Goal: Task Accomplishment & Management: Complete application form

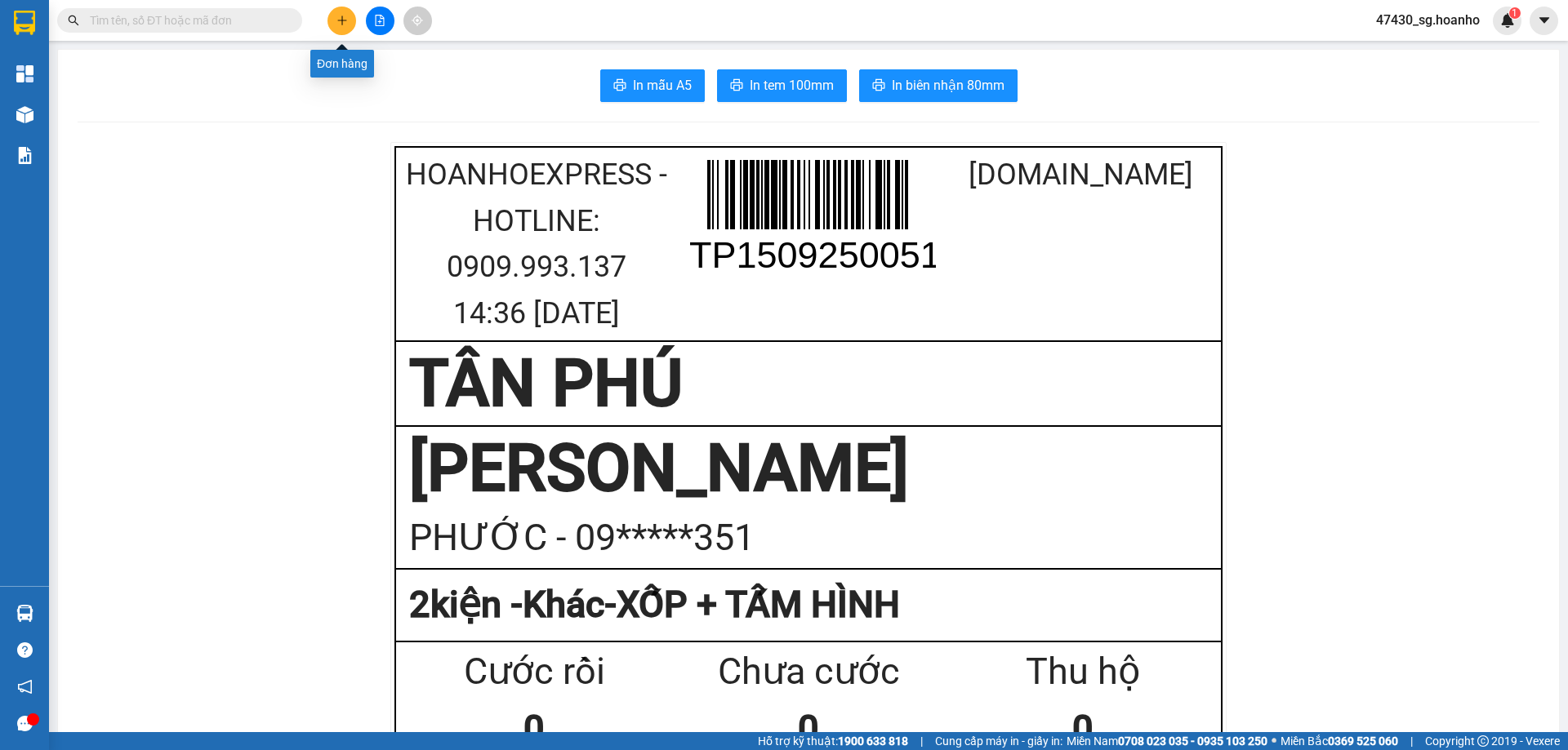
click at [342, 19] on icon "plus" at bounding box center [341, 21] width 1 height 9
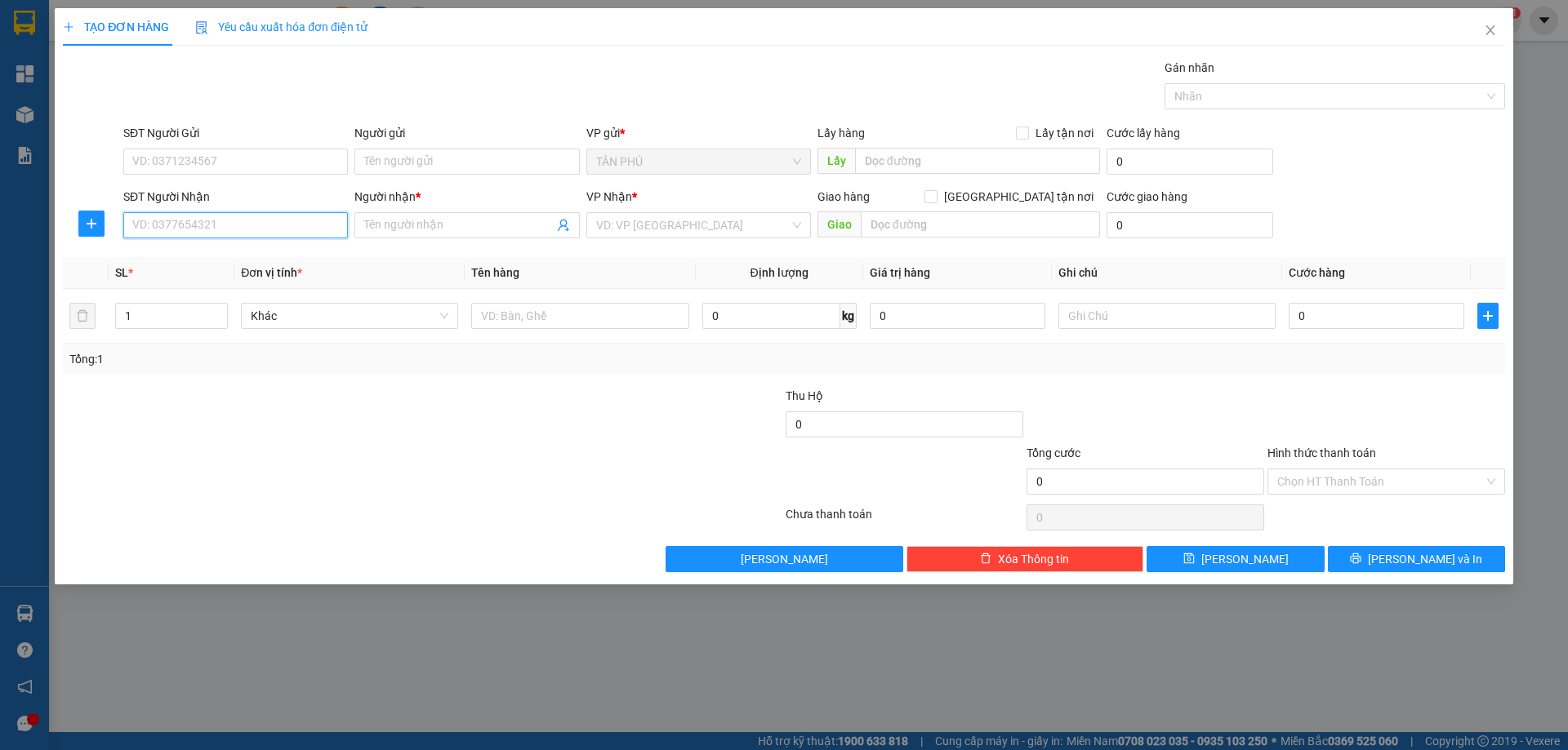
click at [264, 224] on input "SĐT Người Nhận" at bounding box center [235, 226] width 225 height 26
click at [374, 223] on input "Người nhận *" at bounding box center [458, 225] width 189 height 18
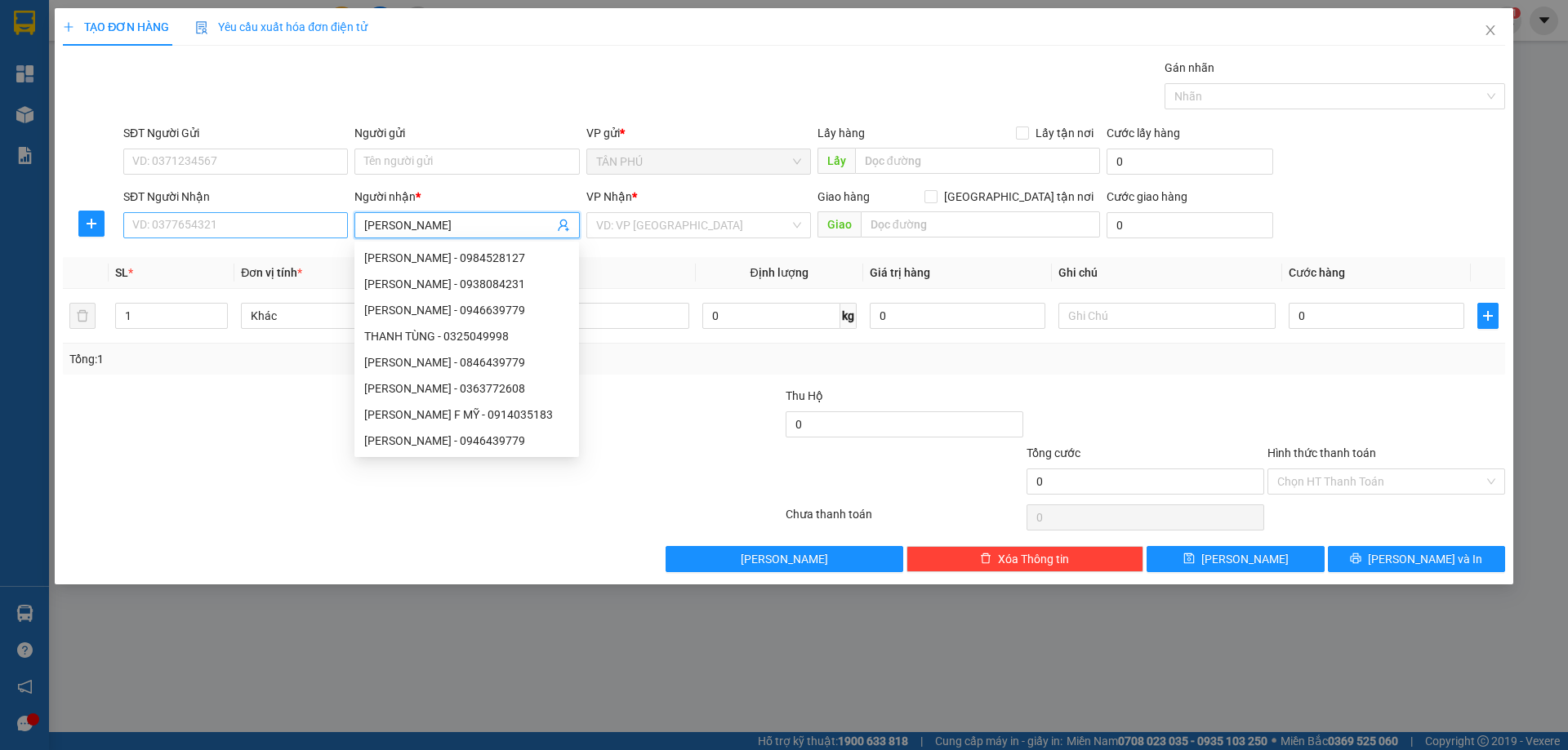
type input "[PERSON_NAME]"
click at [203, 228] on input "SĐT Người Nhận" at bounding box center [235, 226] width 225 height 26
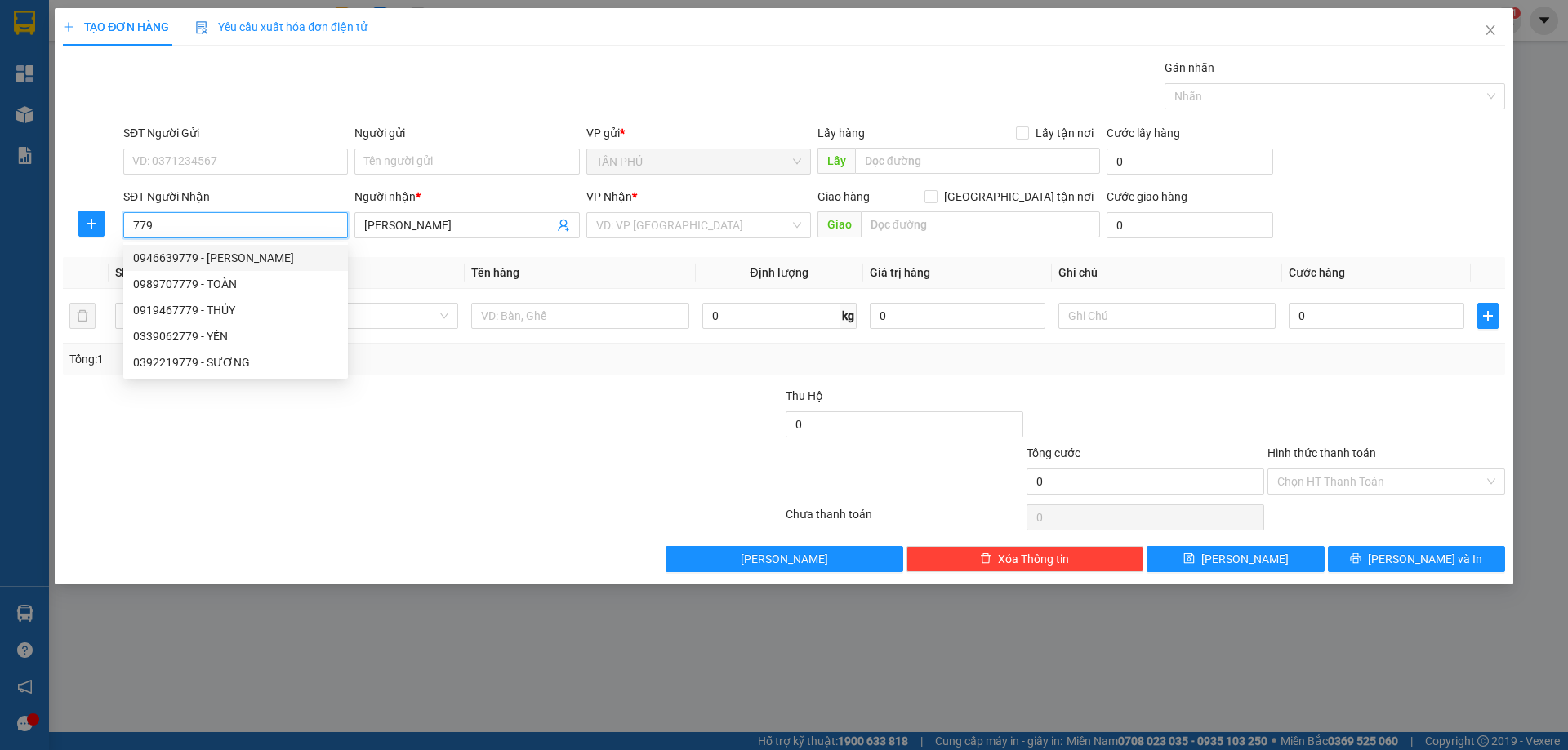
click at [243, 254] on div "0946639779 - [PERSON_NAME]" at bounding box center [236, 258] width 205 height 18
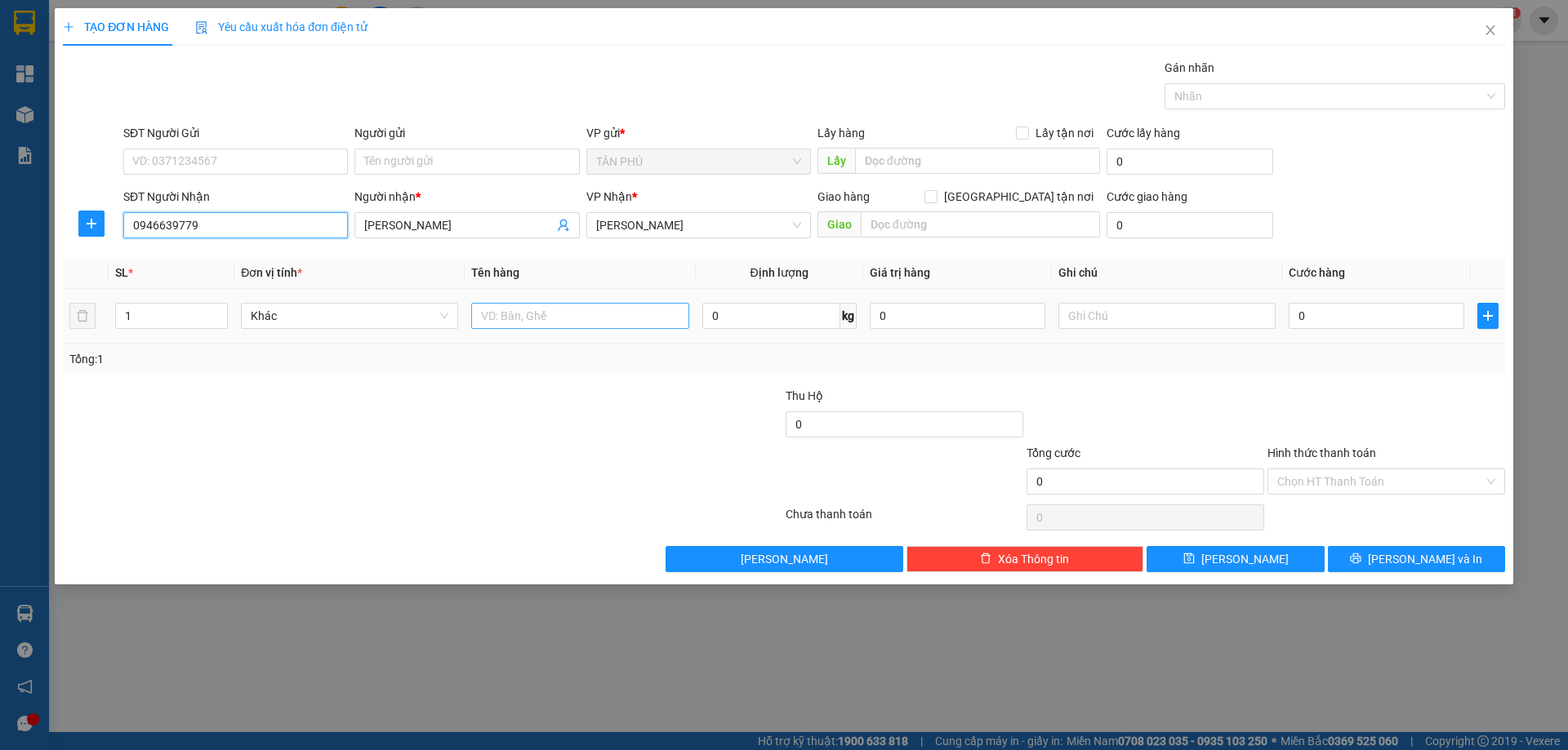
type input "0946639779"
click at [477, 320] on input "text" at bounding box center [579, 316] width 217 height 26
type input "1BAO"
click at [1157, 325] on input "text" at bounding box center [1167, 316] width 217 height 26
type input "C"
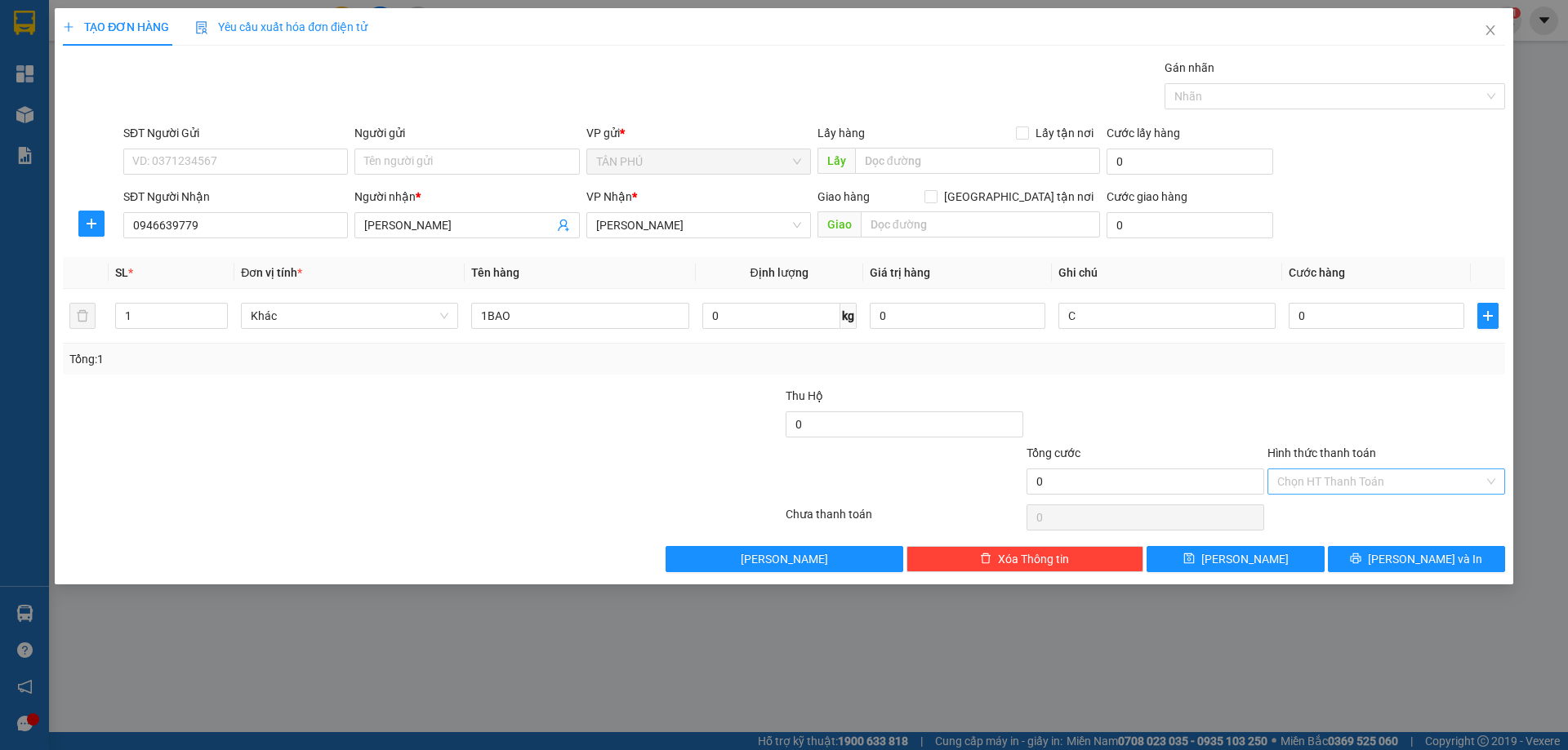
click at [1318, 489] on input "Hình thức thanh toán" at bounding box center [1381, 482] width 207 height 24
click at [1327, 538] on div "Miễn phí" at bounding box center [1387, 540] width 218 height 18
click at [1397, 552] on button "[PERSON_NAME] và In" at bounding box center [1417, 559] width 178 height 26
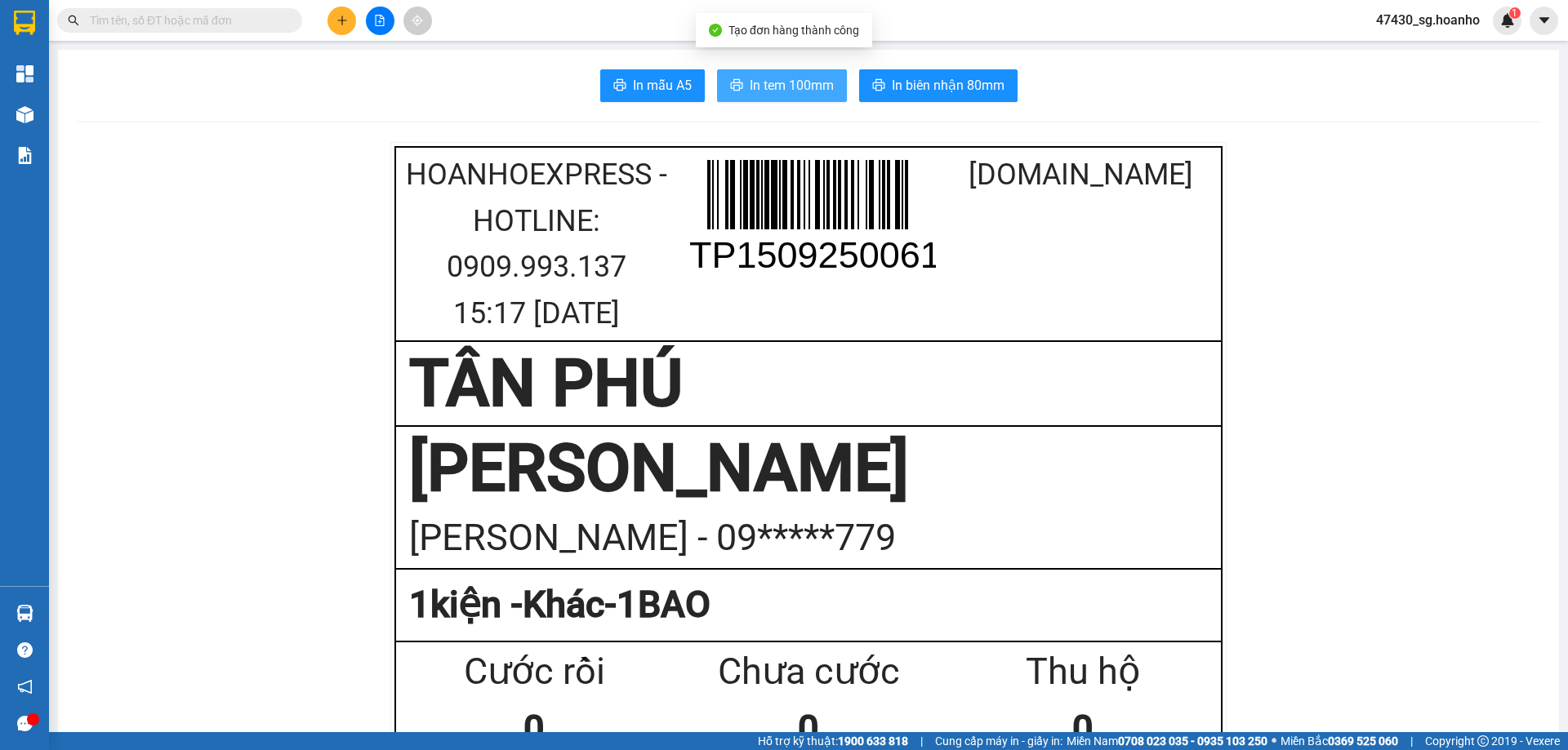
click at [754, 78] on span "In tem 100mm" at bounding box center [791, 86] width 84 height 21
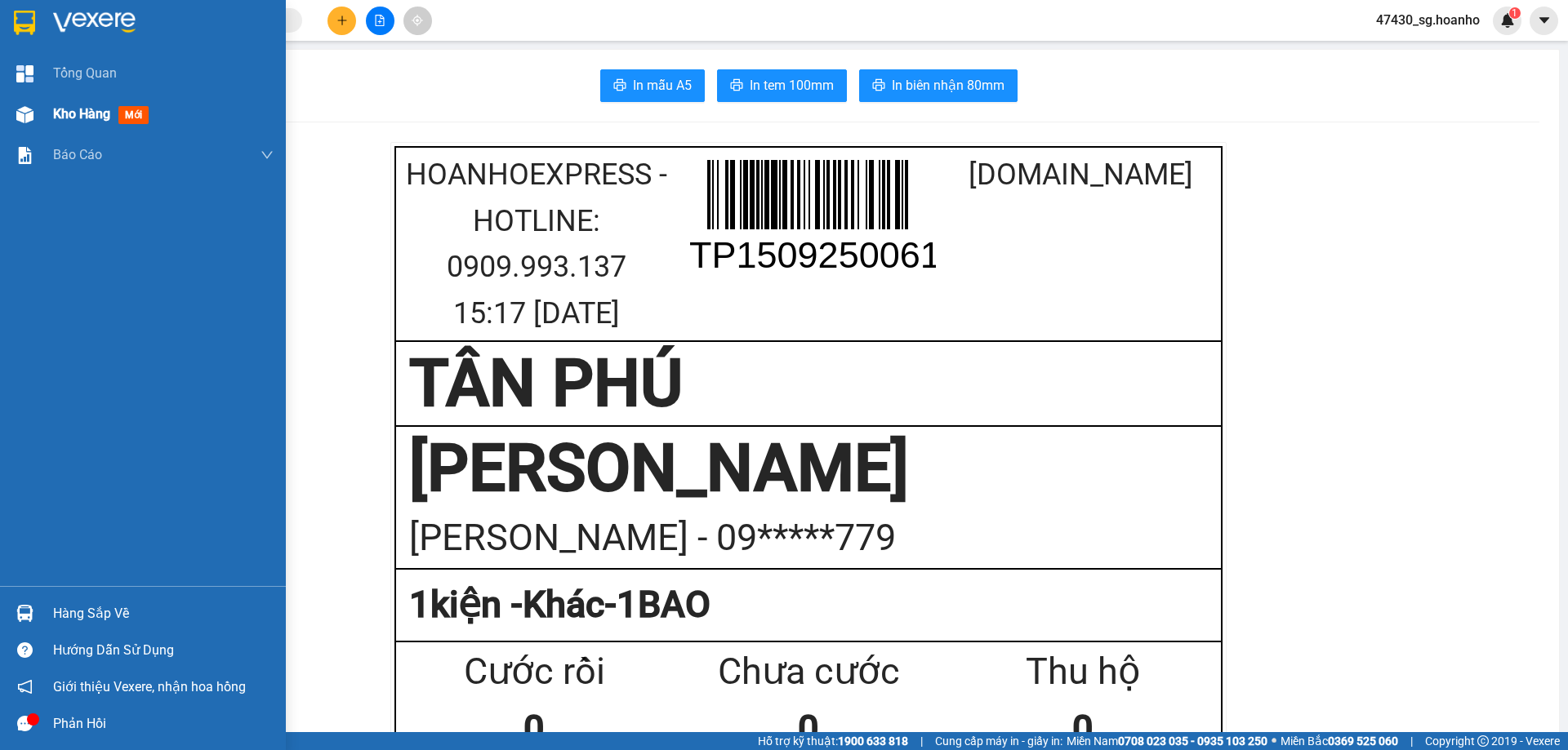
click at [62, 117] on span "Kho hàng" at bounding box center [81, 114] width 57 height 16
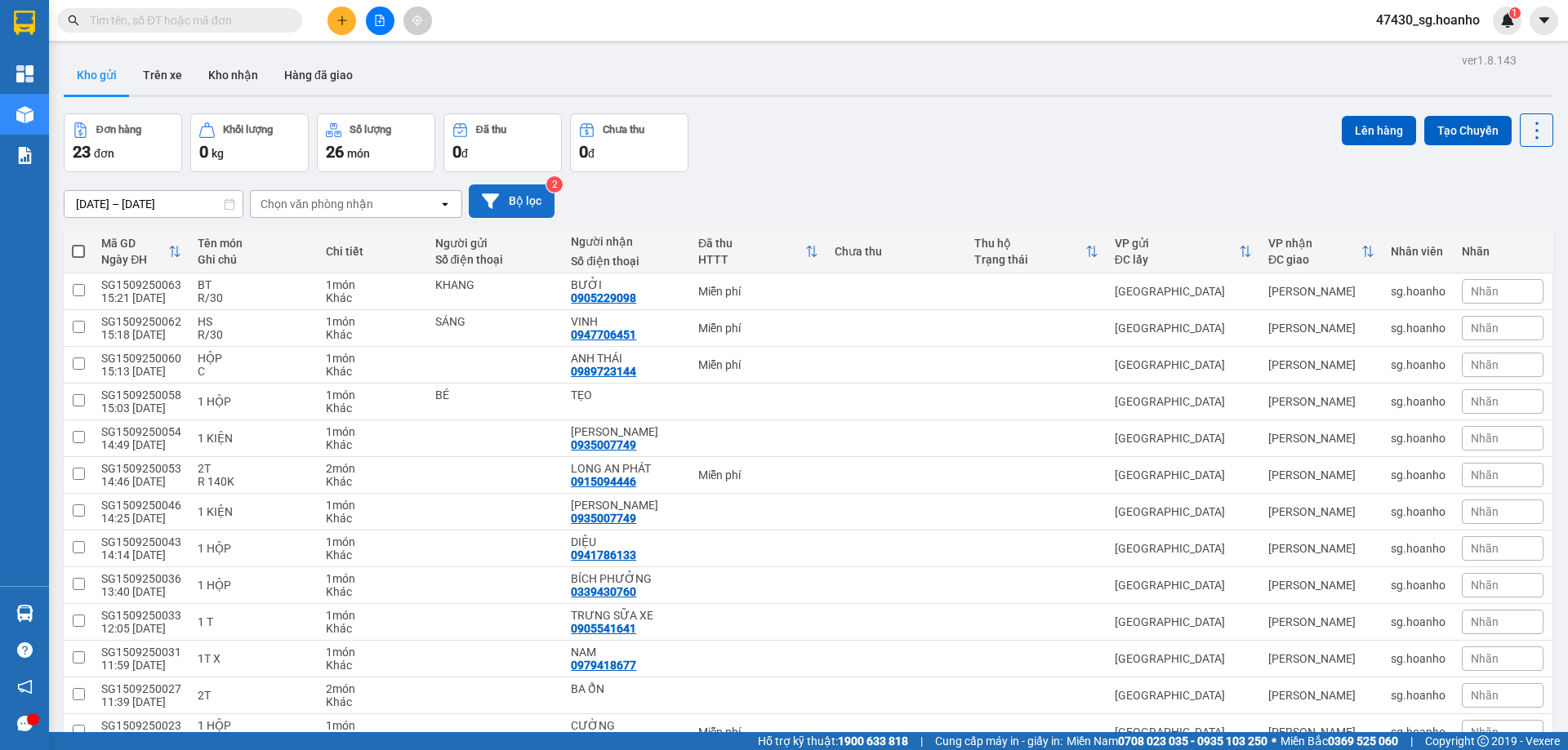
click at [513, 193] on button "Bộ lọc" at bounding box center [511, 201] width 86 height 34
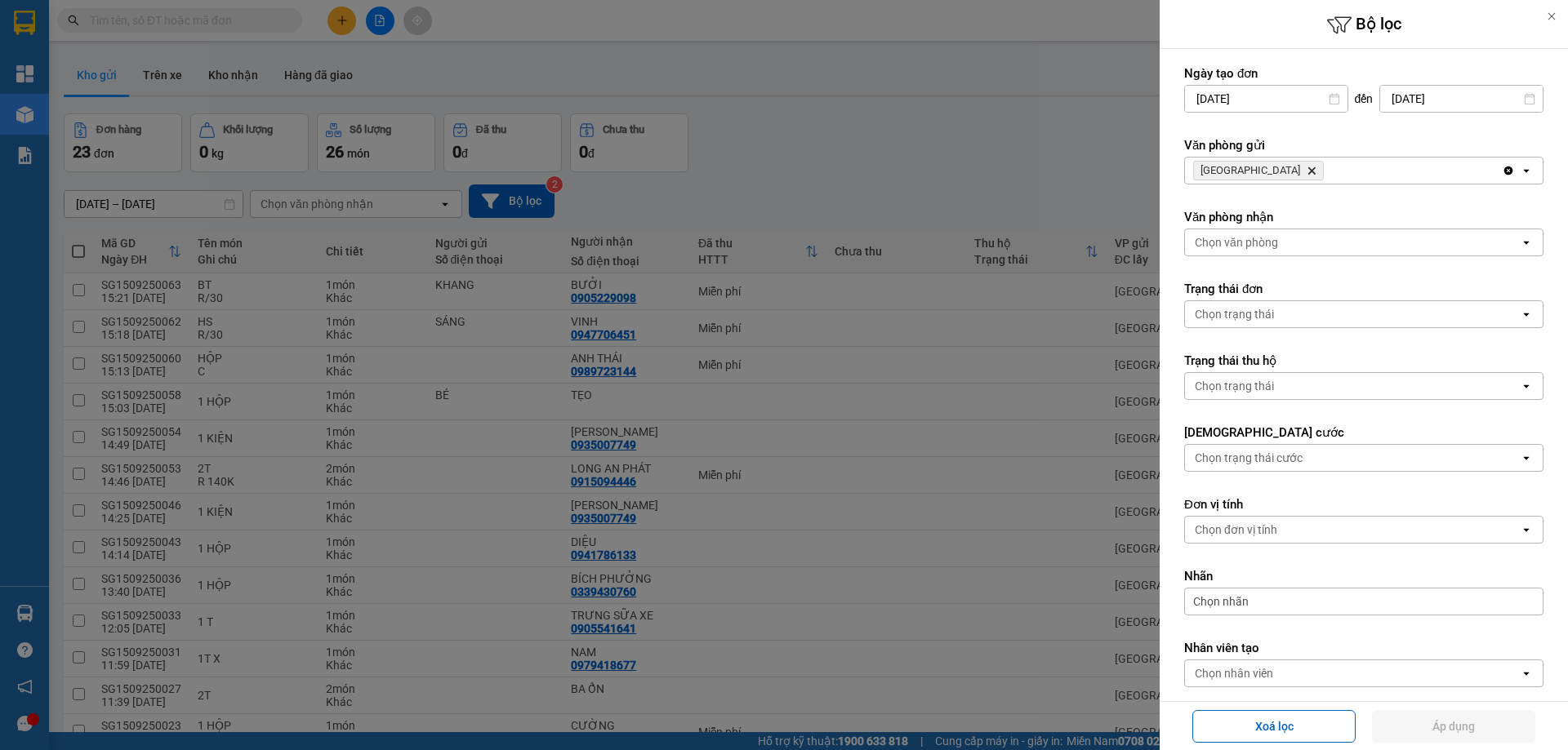
click at [1309, 170] on icon "SÀI GÒN, close by backspace" at bounding box center [1312, 171] width 8 height 8
click at [1251, 170] on div "Chọn văn phòng" at bounding box center [1236, 170] width 84 height 16
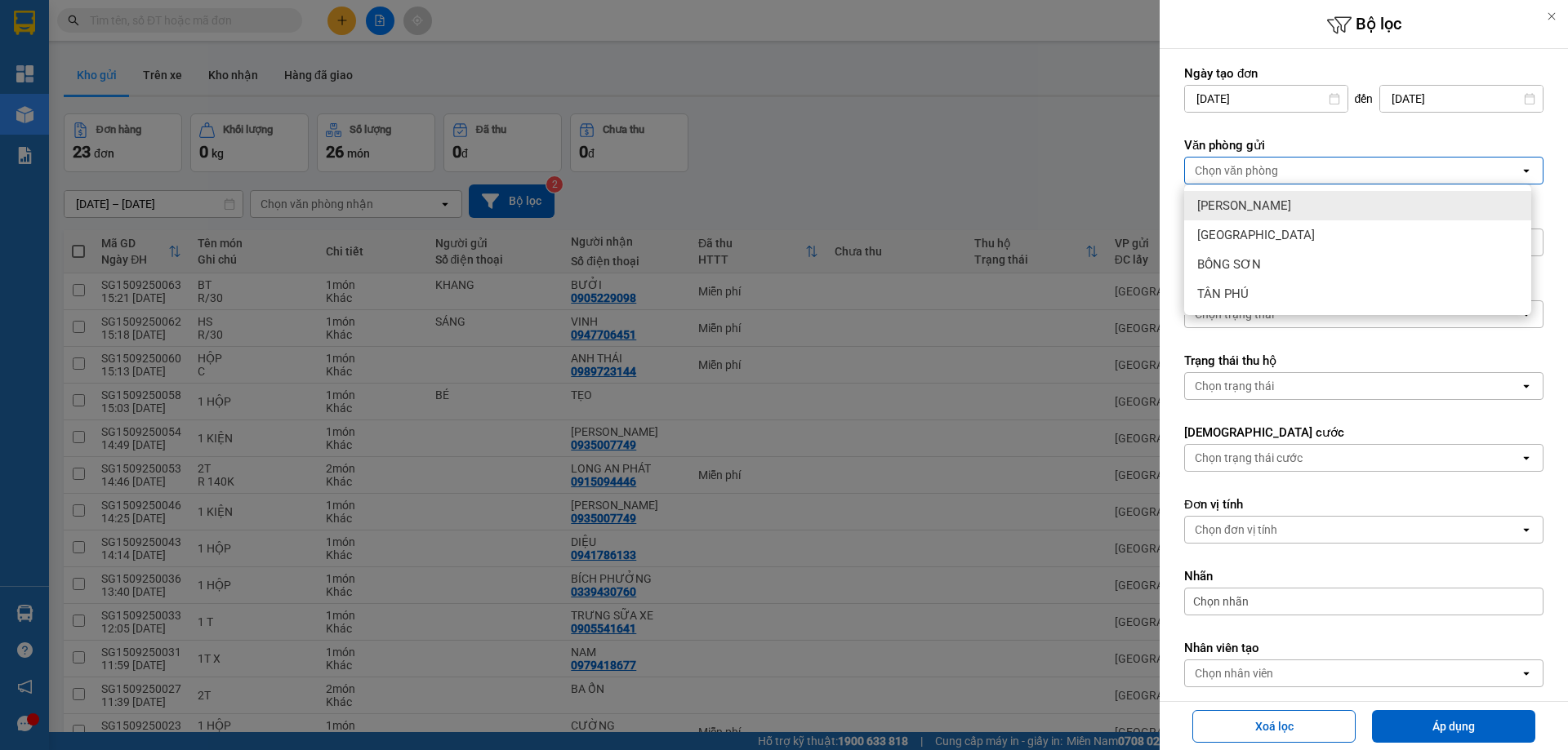
click at [1249, 207] on span "[PERSON_NAME]" at bounding box center [1245, 205] width 94 height 16
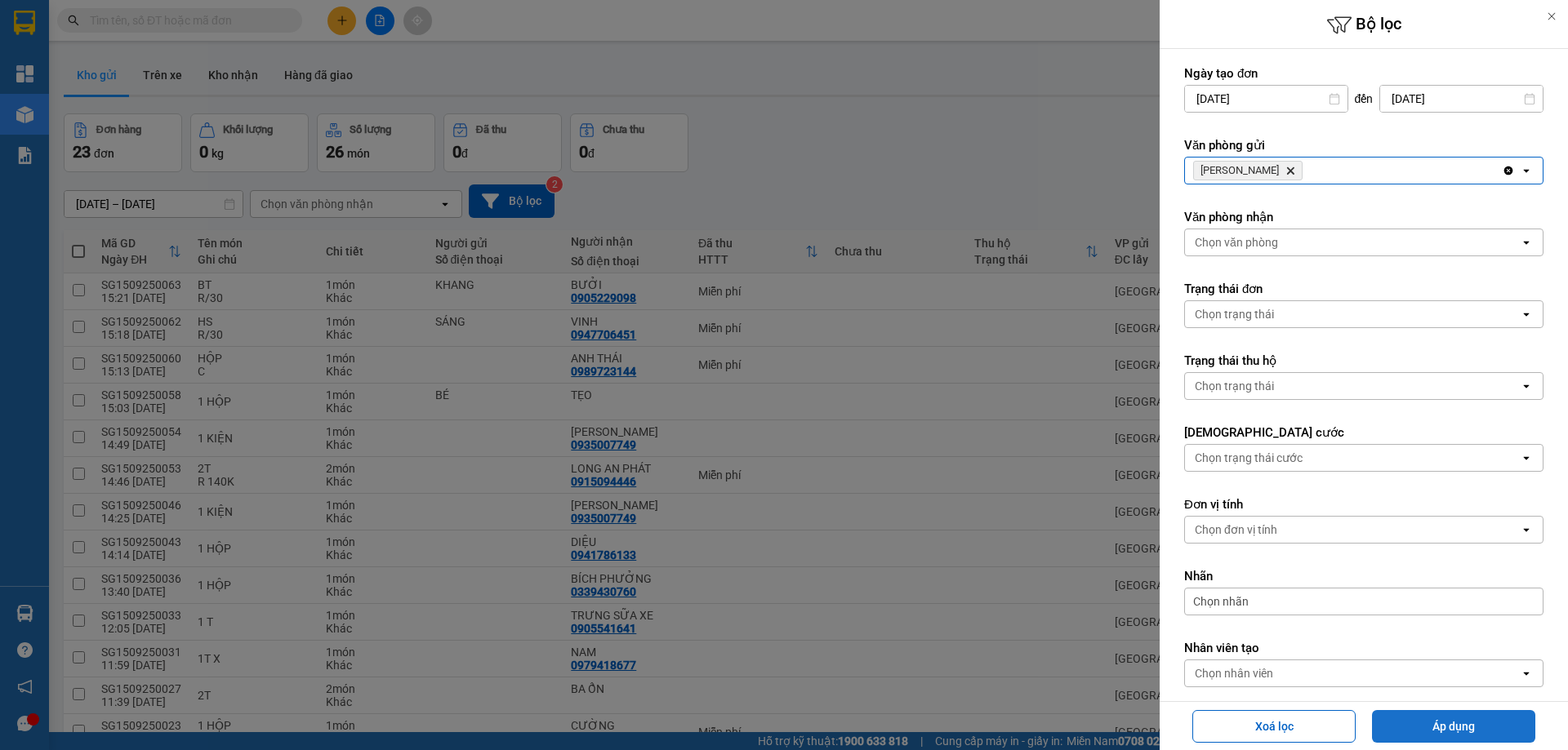
click at [1411, 721] on button "Áp dụng" at bounding box center [1453, 727] width 164 height 33
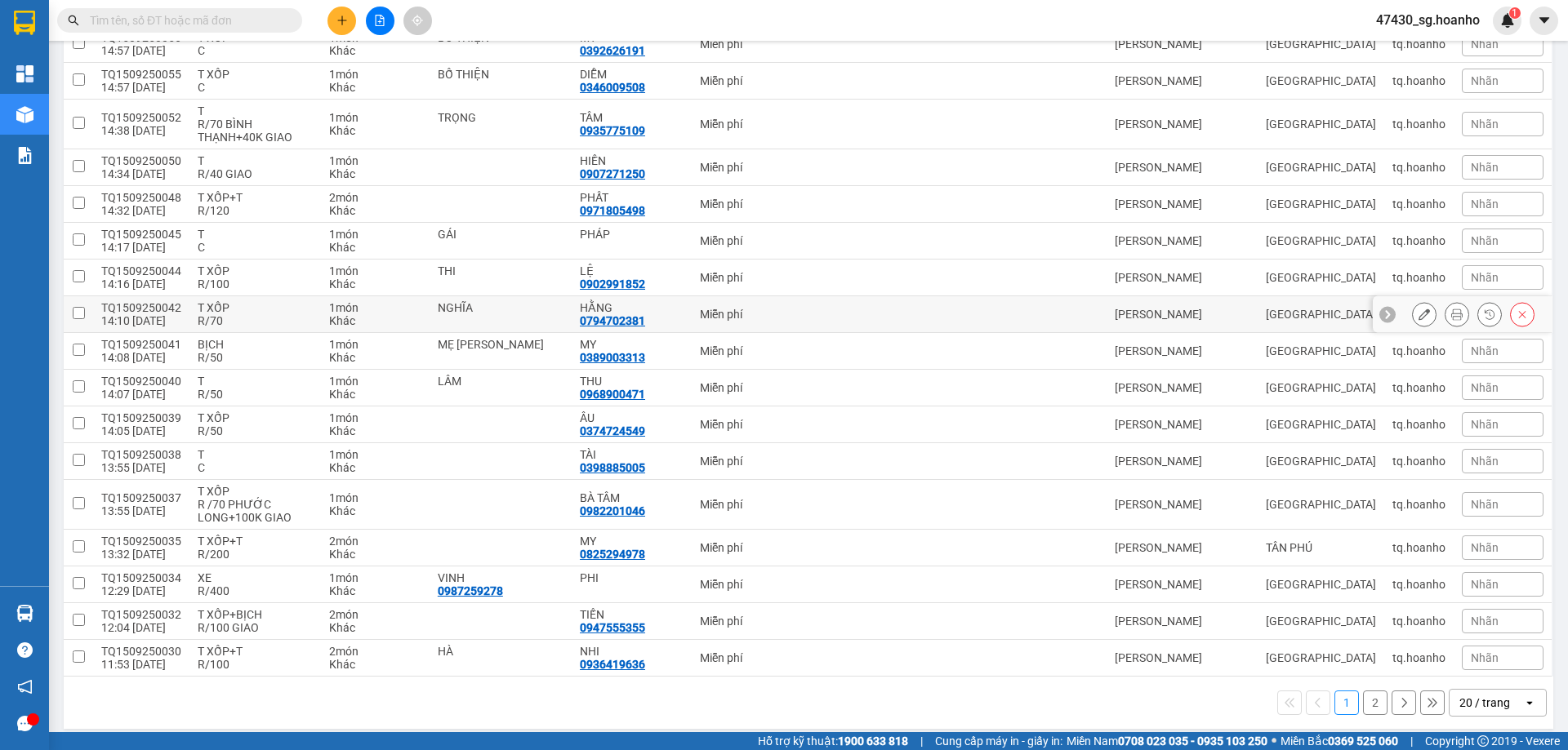
scroll to position [369, 0]
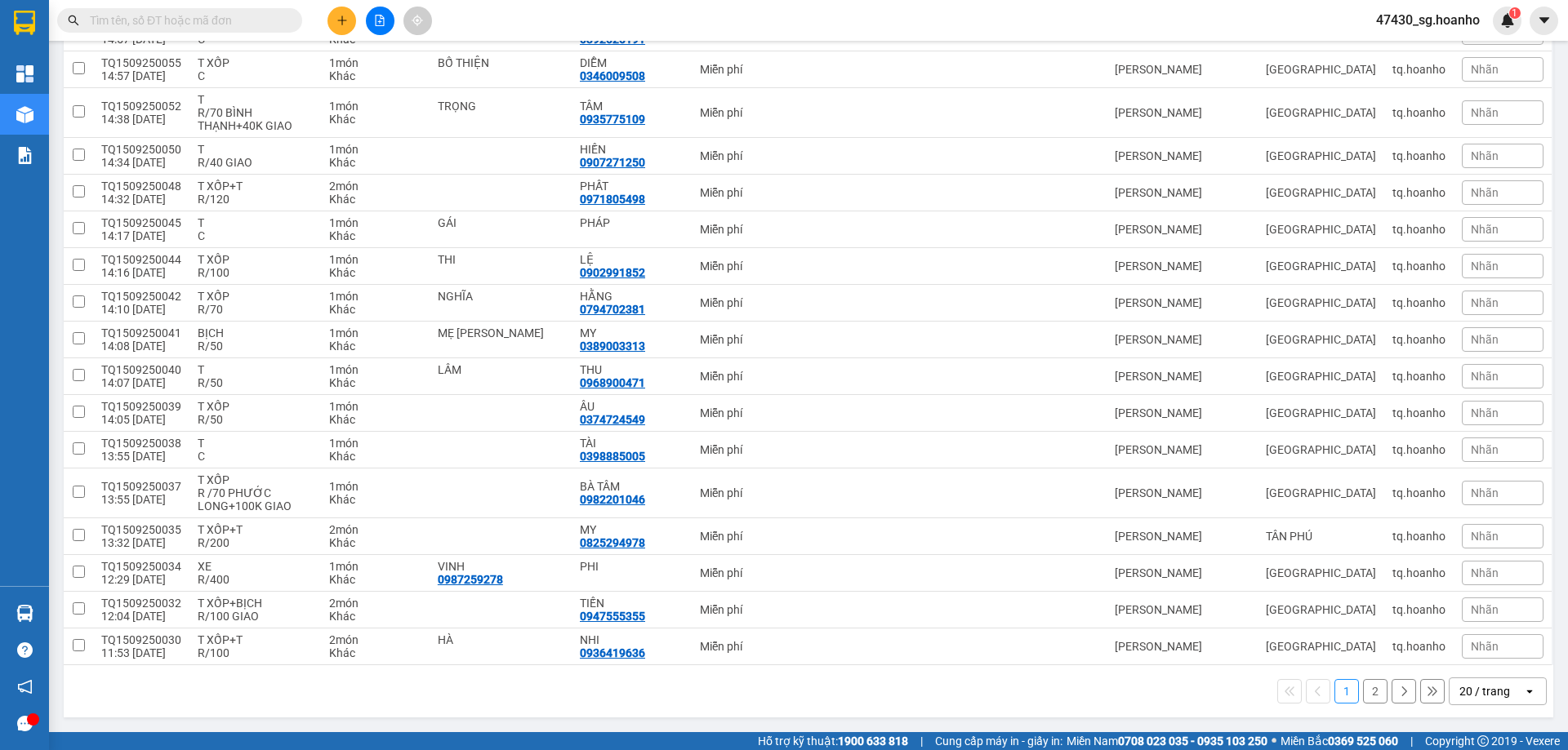
click at [1363, 689] on button "2" at bounding box center [1375, 692] width 24 height 24
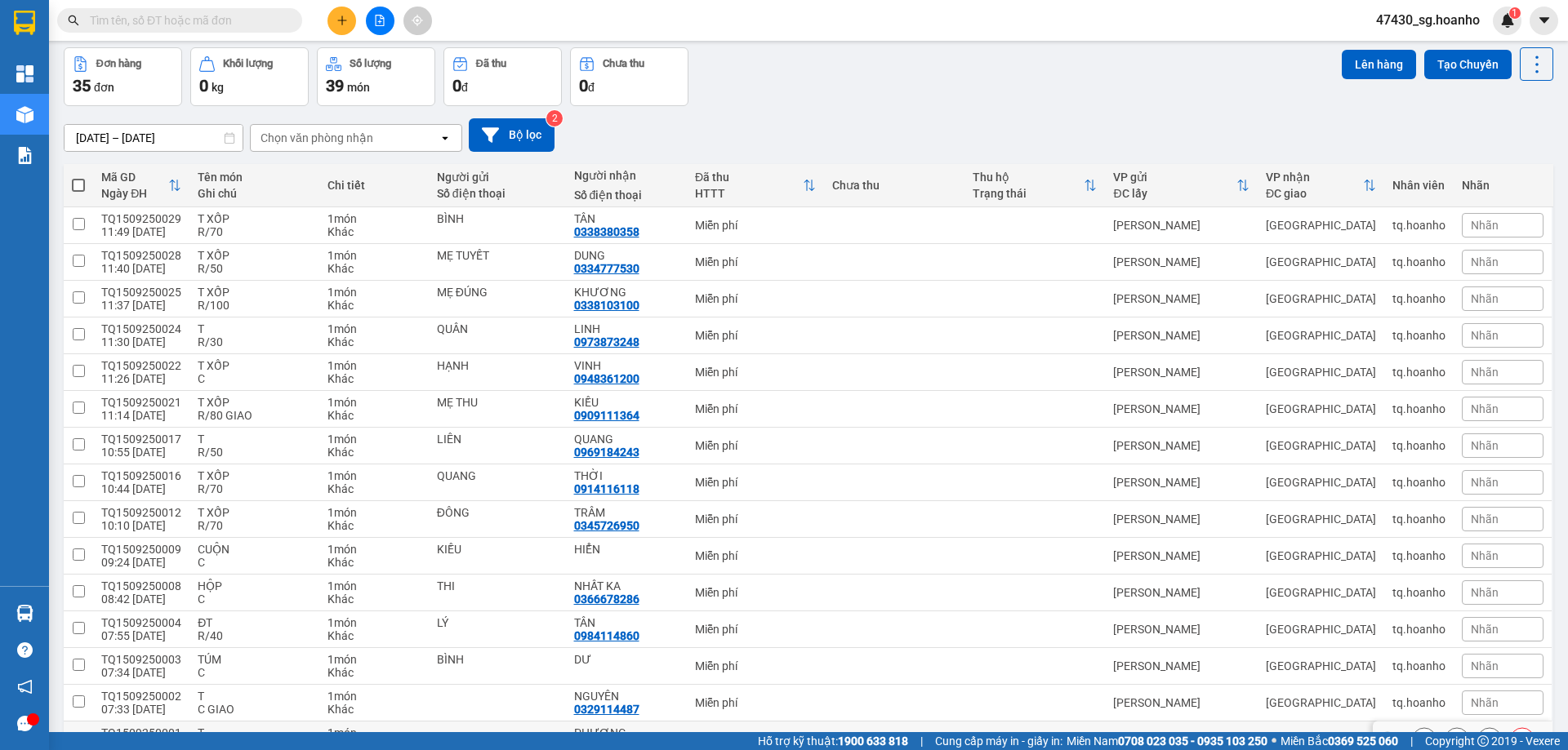
scroll to position [0, 0]
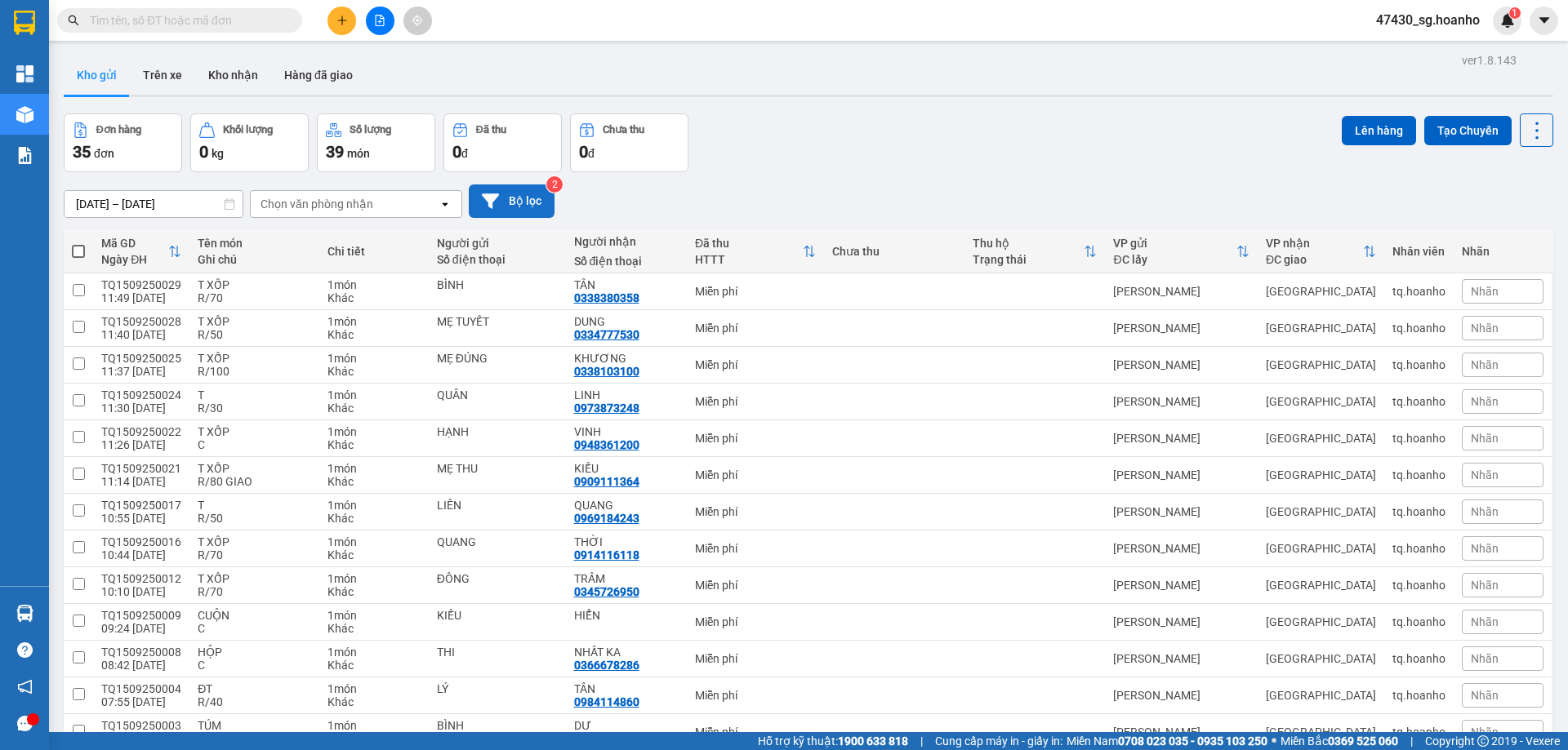
click at [539, 195] on button "Bộ lọc" at bounding box center [511, 201] width 86 height 34
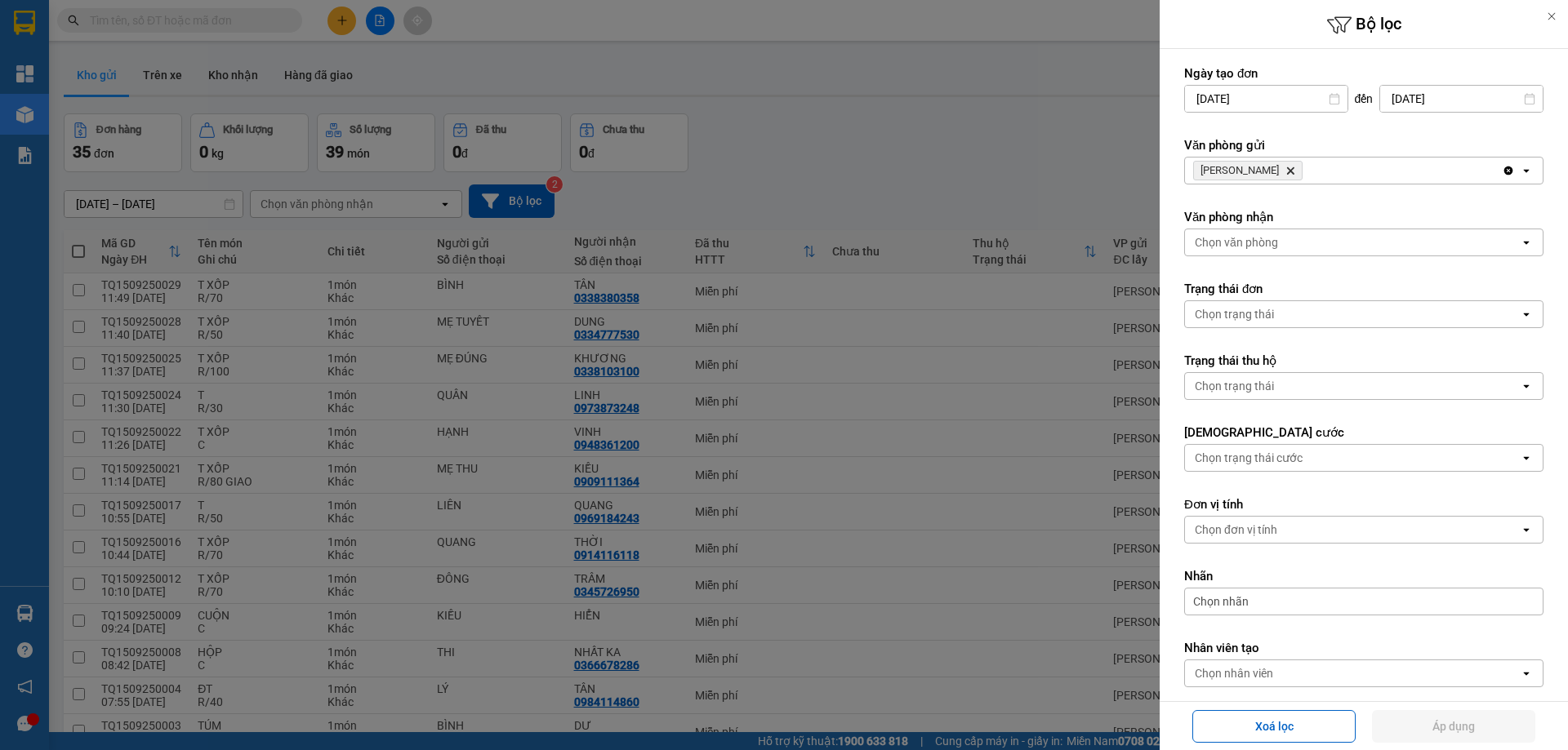
click at [710, 178] on div at bounding box center [784, 375] width 1568 height 750
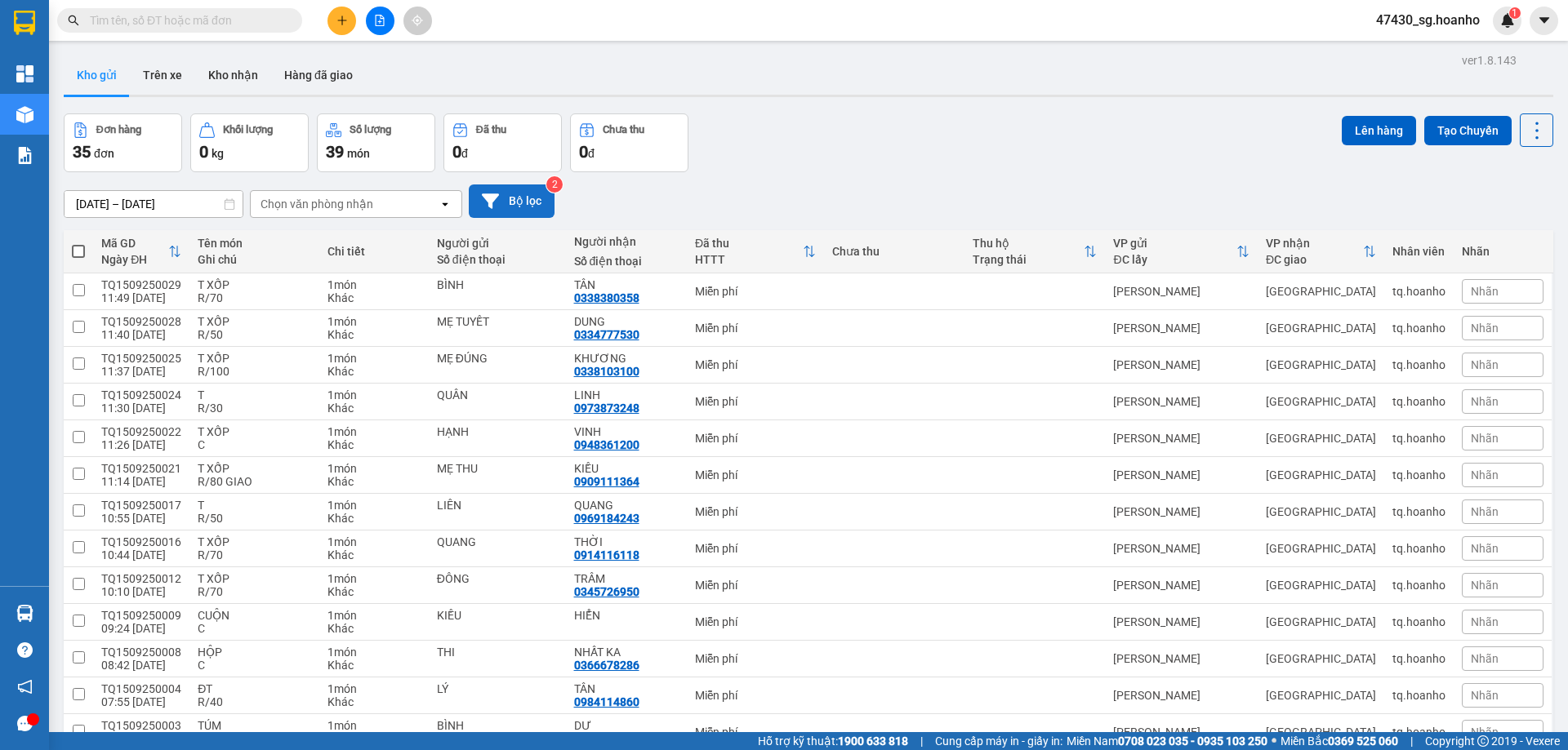
click at [527, 209] on button "Bộ lọc" at bounding box center [511, 201] width 86 height 34
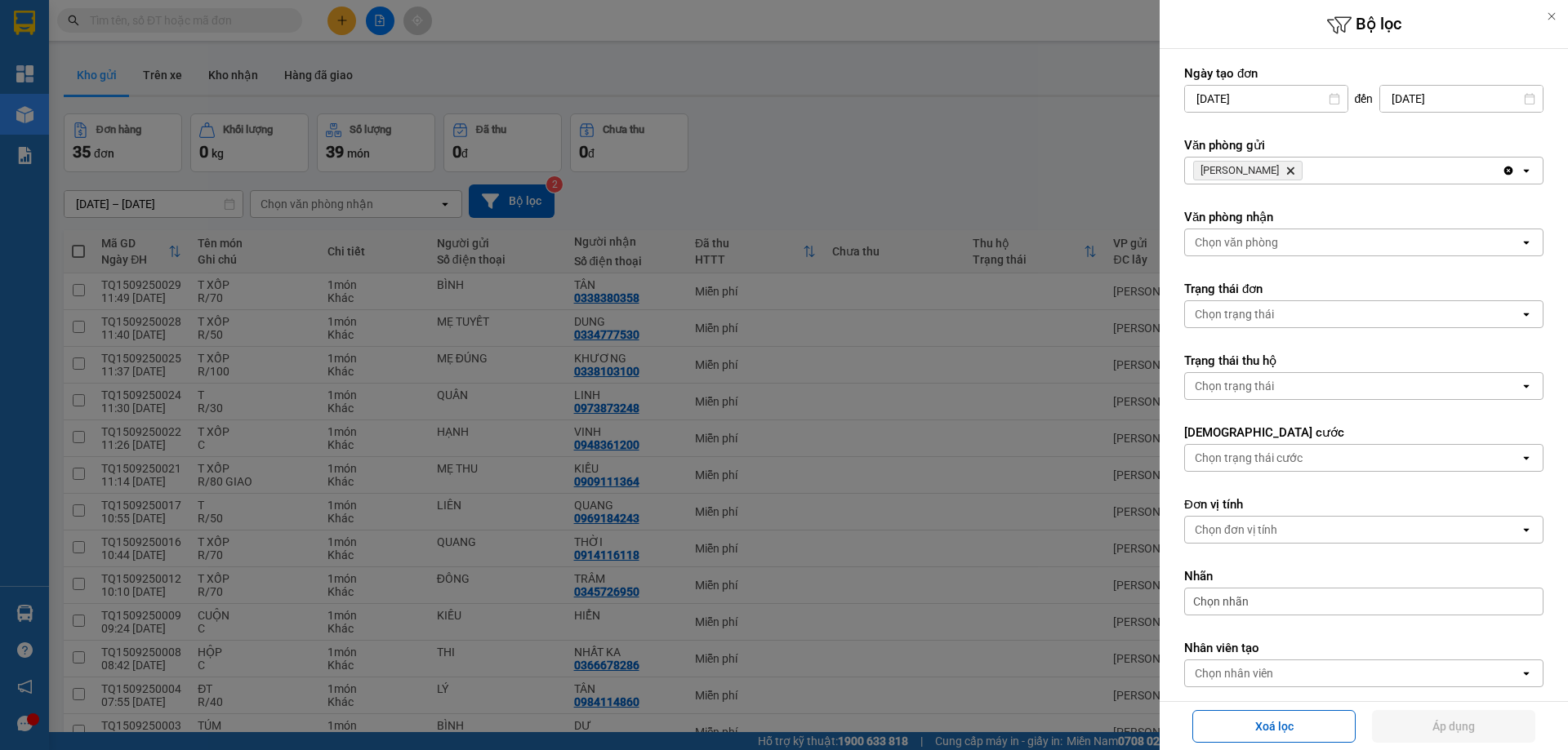
click at [1285, 168] on icon "Delete" at bounding box center [1290, 170] width 9 height 9
click at [1260, 168] on div "Chọn văn phòng" at bounding box center [1236, 170] width 84 height 16
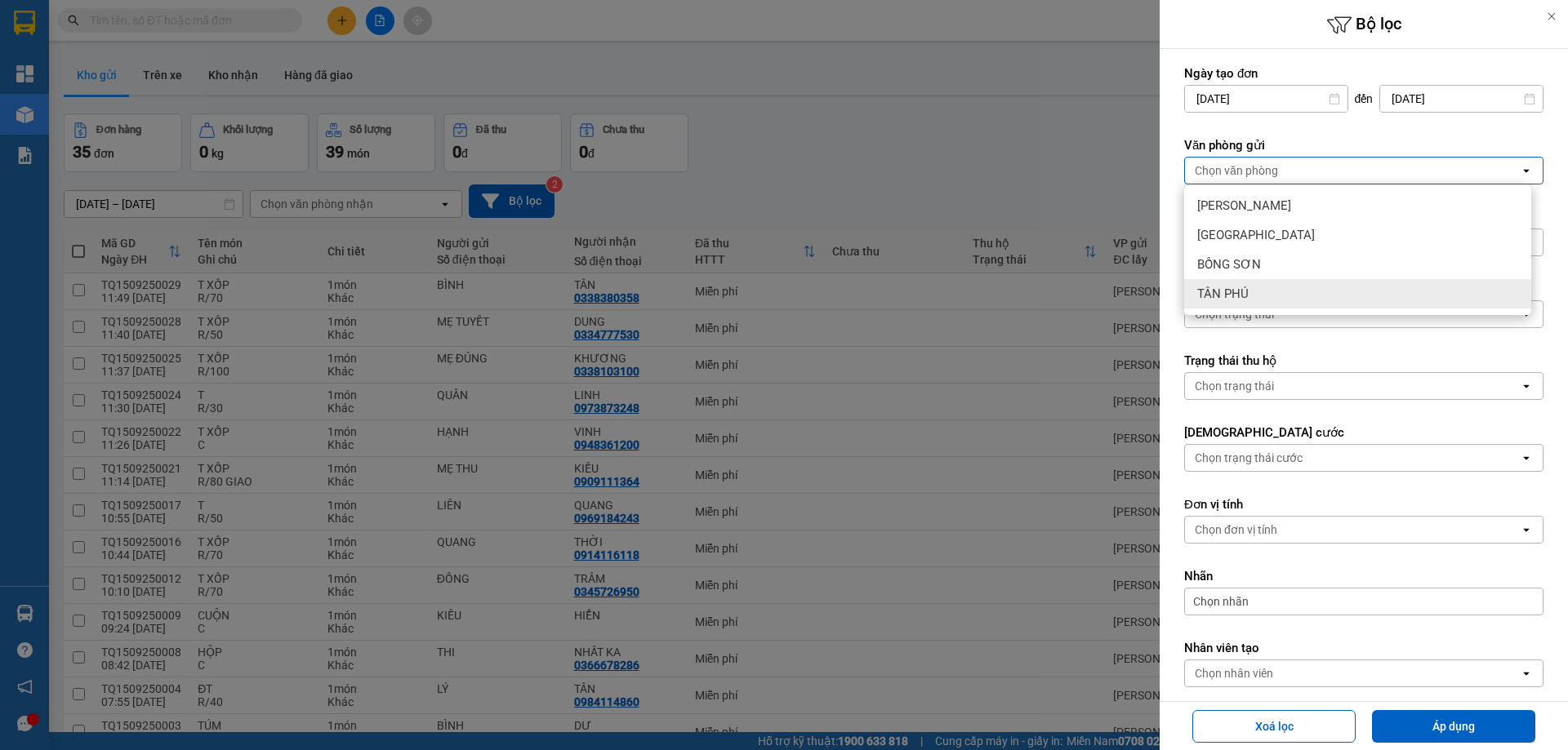
click at [1252, 288] on div "TÂN PHÚ" at bounding box center [1357, 293] width 347 height 29
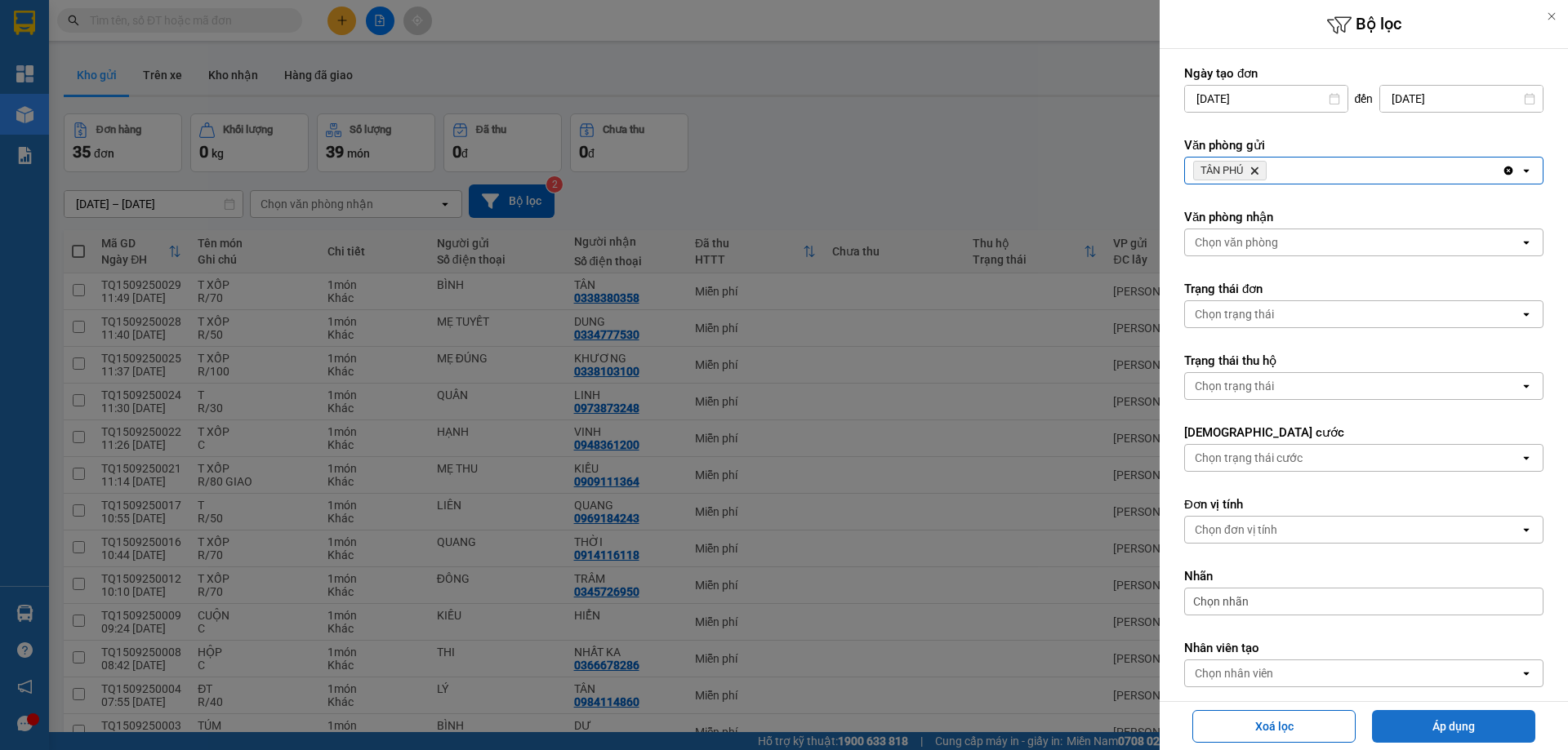
click at [1467, 729] on button "Áp dụng" at bounding box center [1453, 727] width 164 height 33
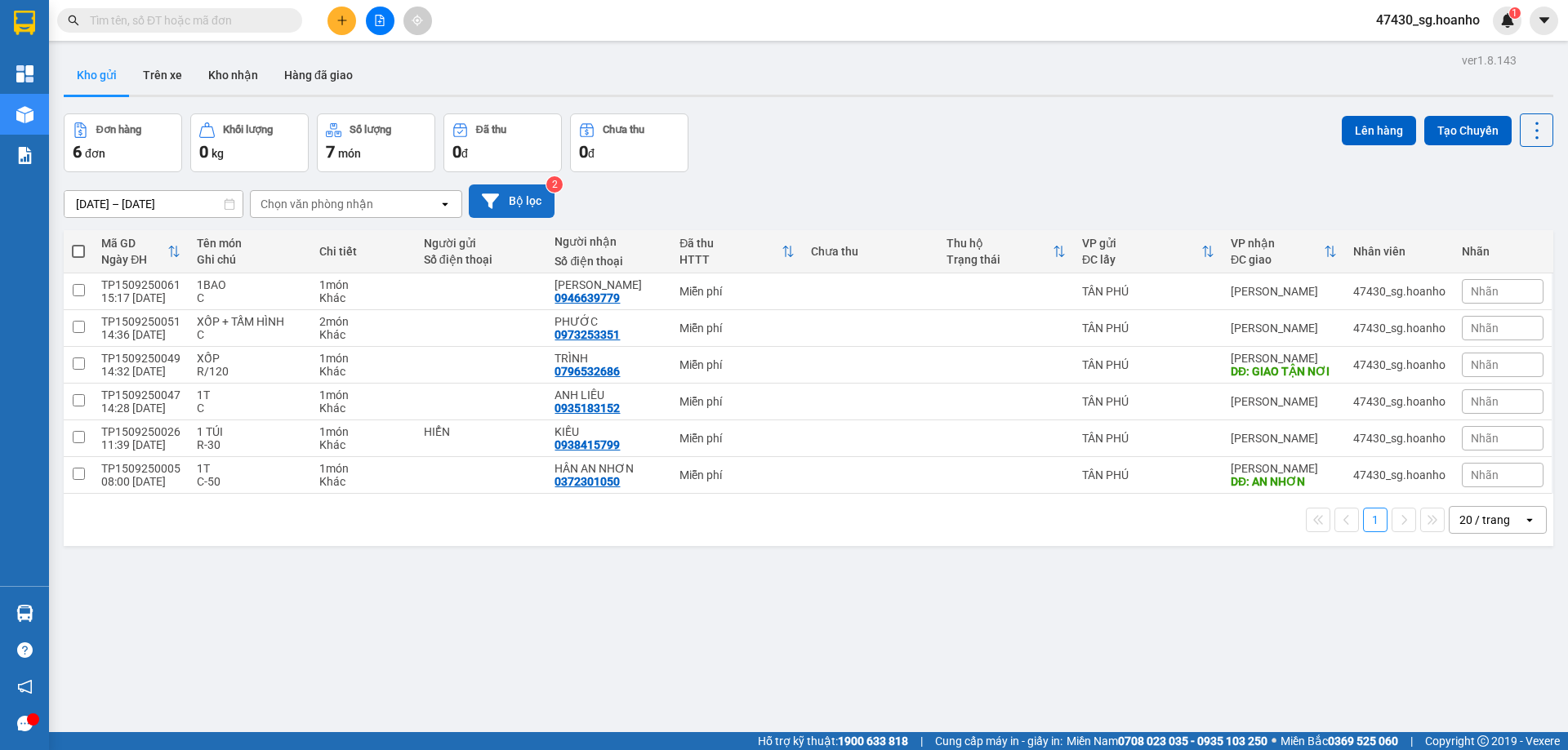
click at [544, 195] on button "Bộ lọc" at bounding box center [511, 201] width 86 height 34
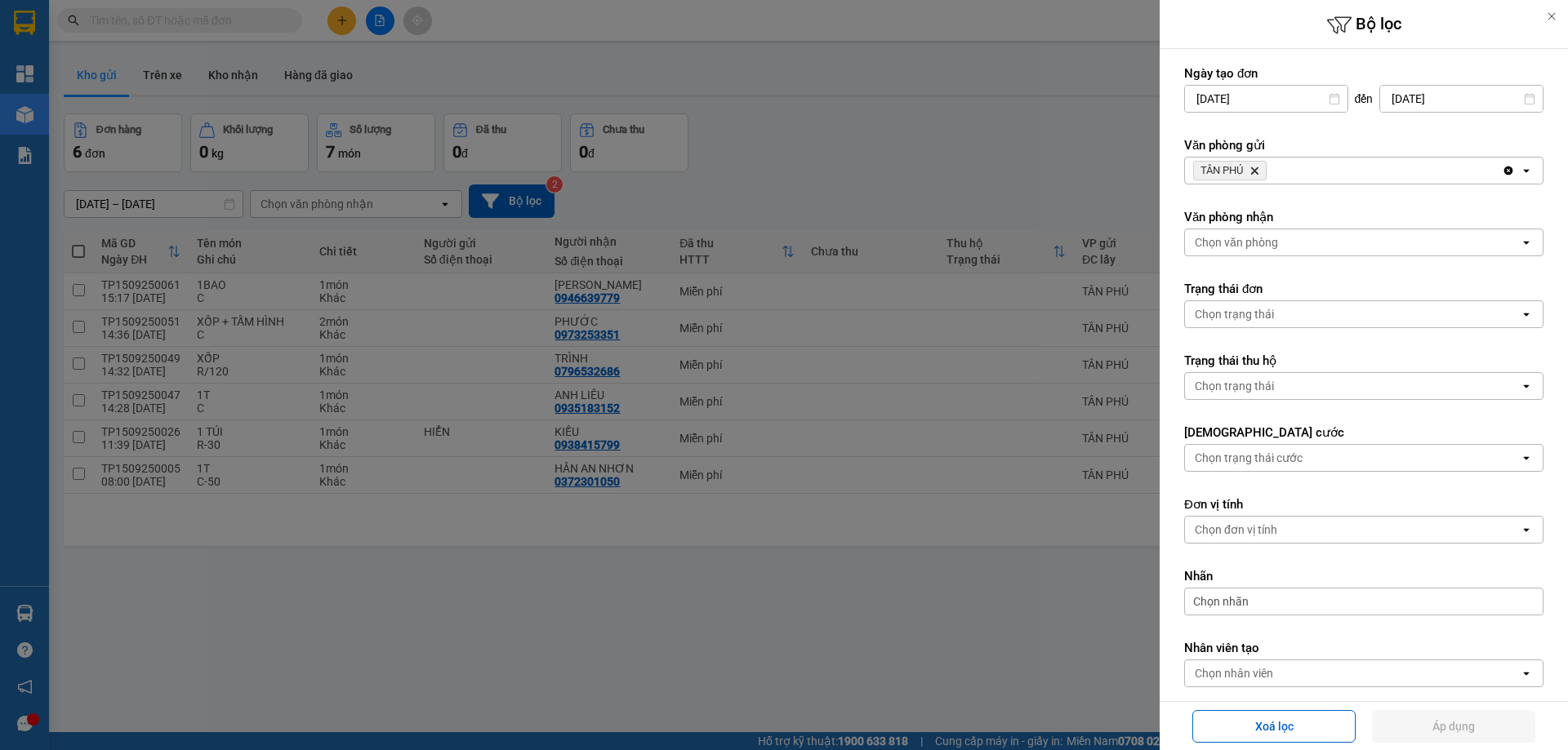
click at [1254, 169] on icon "TÂN PHÚ, close by backspace" at bounding box center [1255, 171] width 8 height 8
click at [1254, 169] on div "Chọn văn phòng" at bounding box center [1236, 170] width 84 height 16
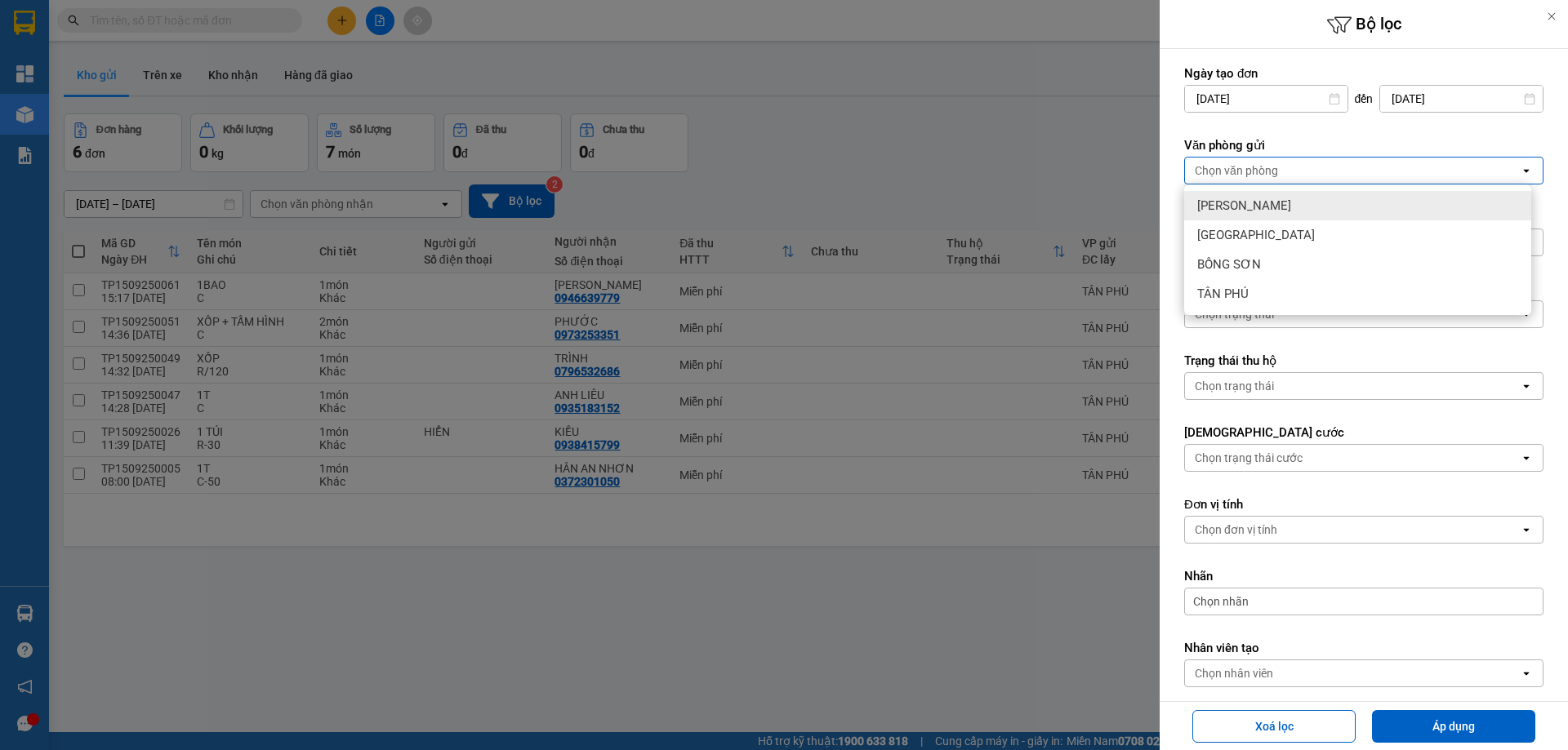
click at [1262, 204] on div "[PERSON_NAME]" at bounding box center [1357, 205] width 347 height 29
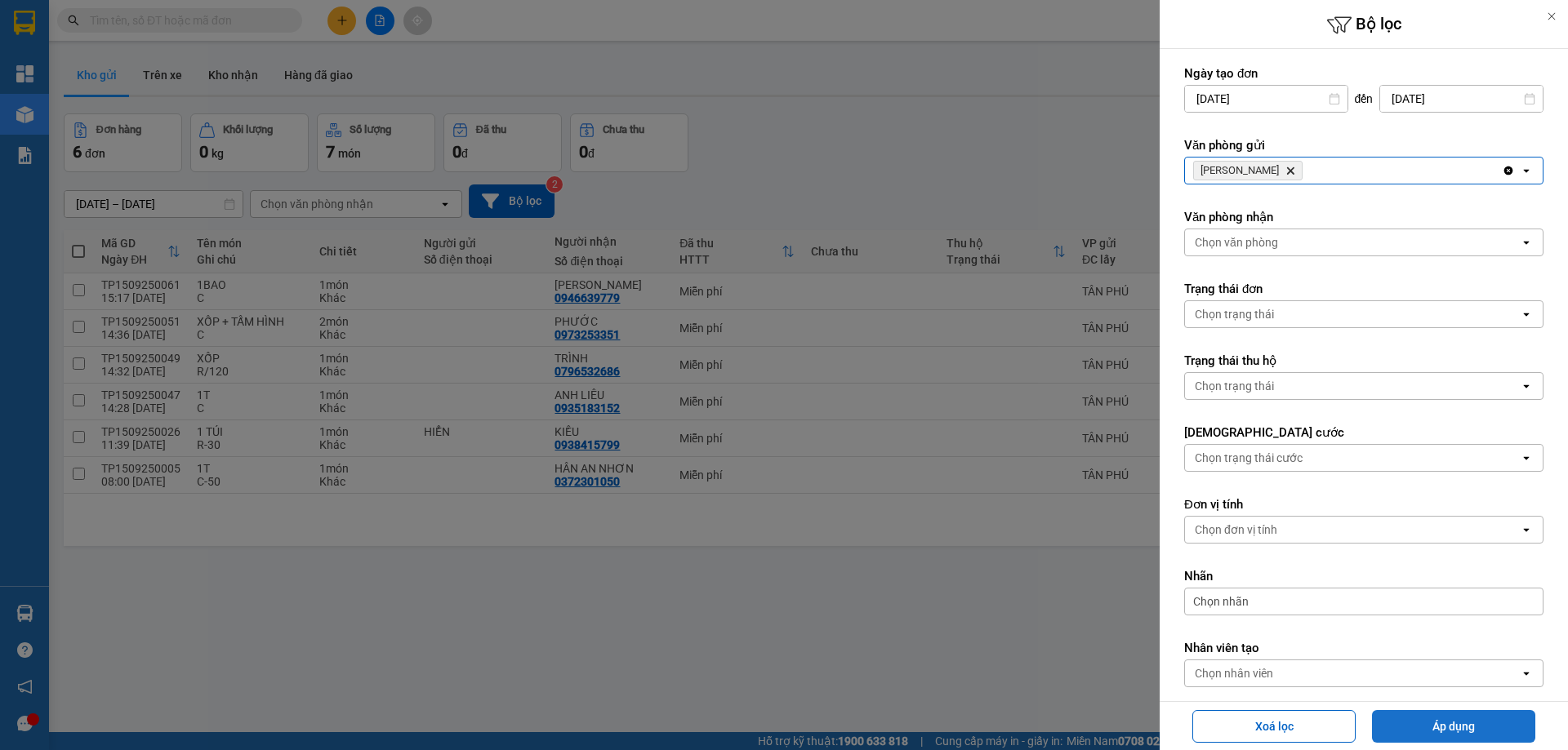
click at [1500, 724] on button "Áp dụng" at bounding box center [1453, 727] width 164 height 33
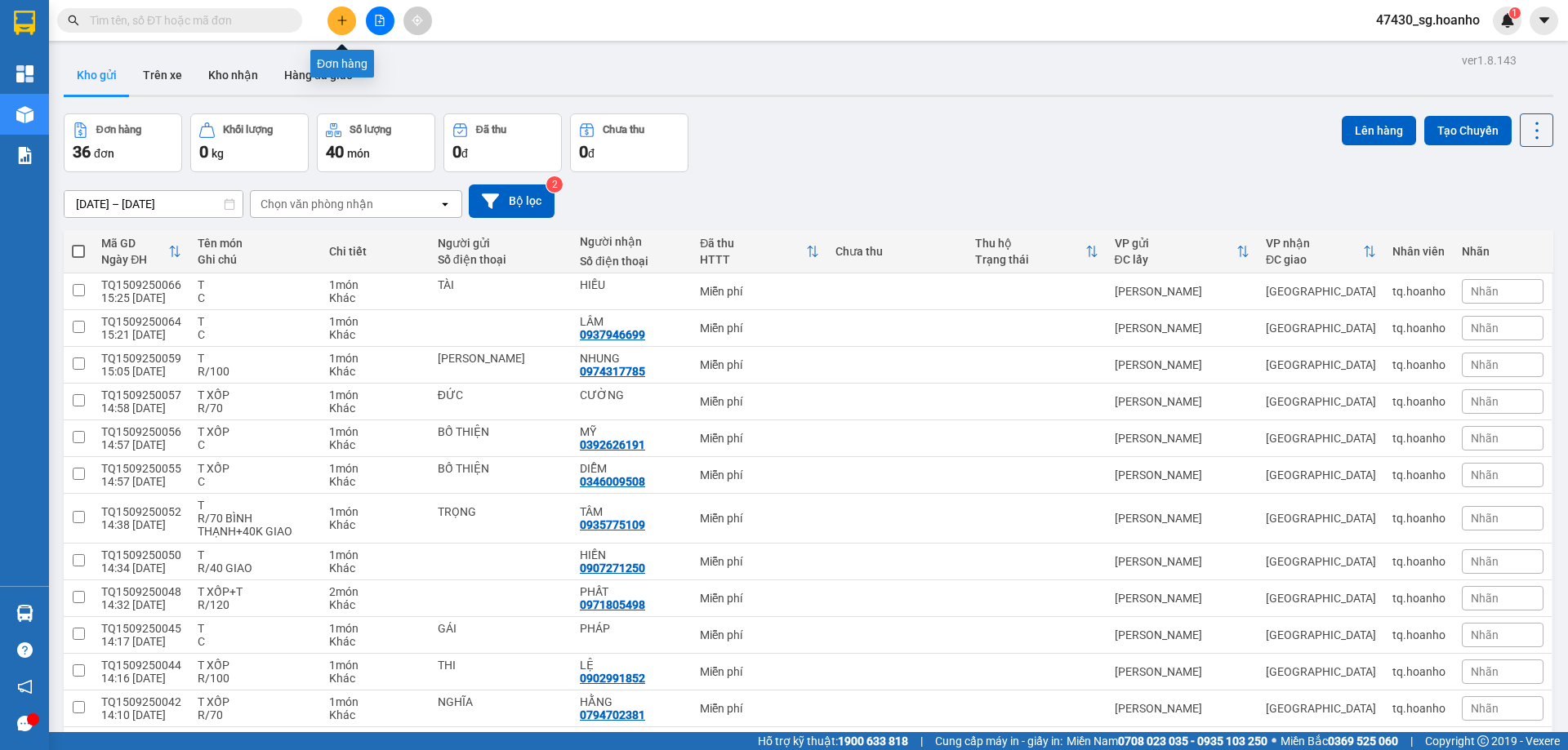
click at [344, 23] on icon "plus" at bounding box center [342, 21] width 11 height 11
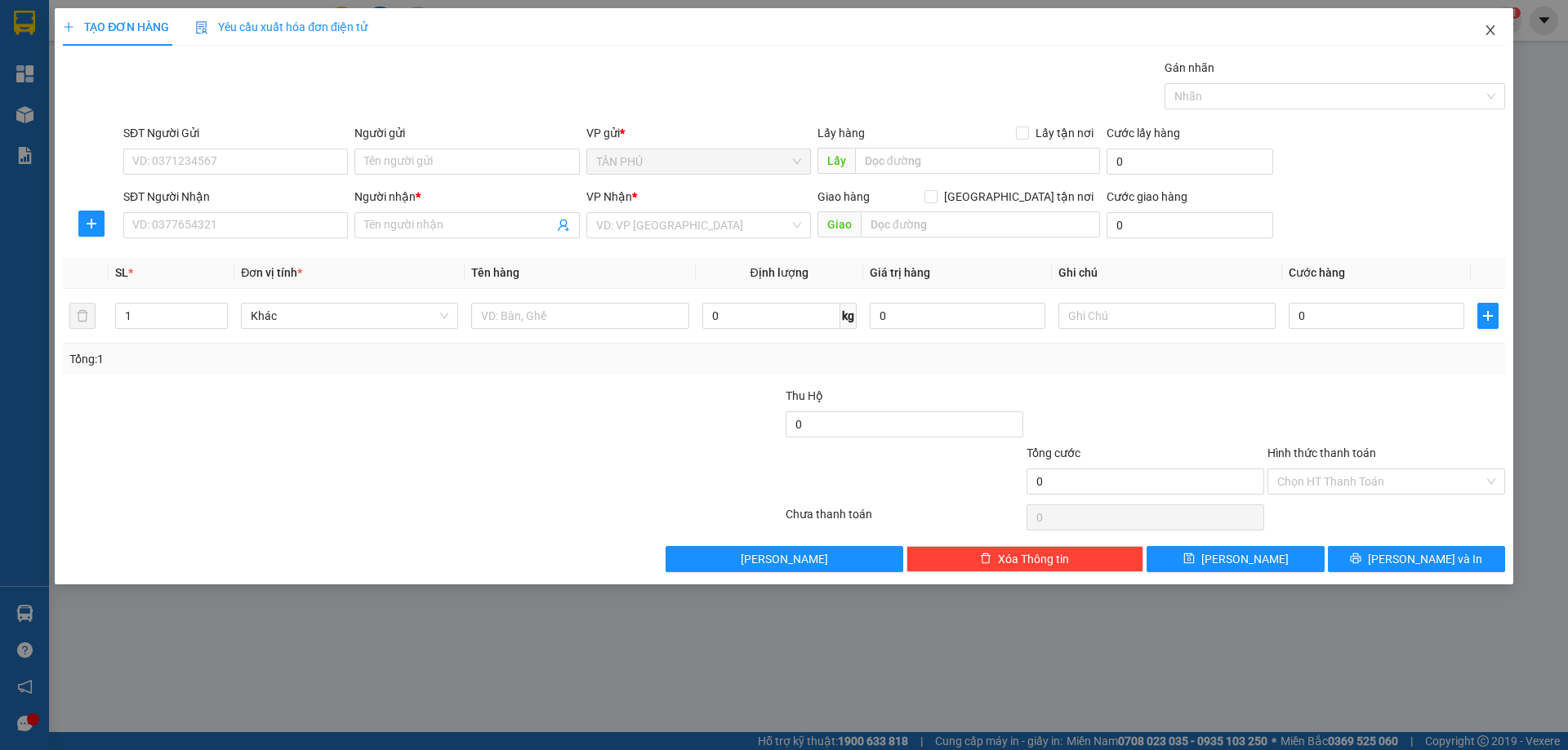
click at [1490, 32] on icon "close" at bounding box center [1490, 30] width 9 height 9
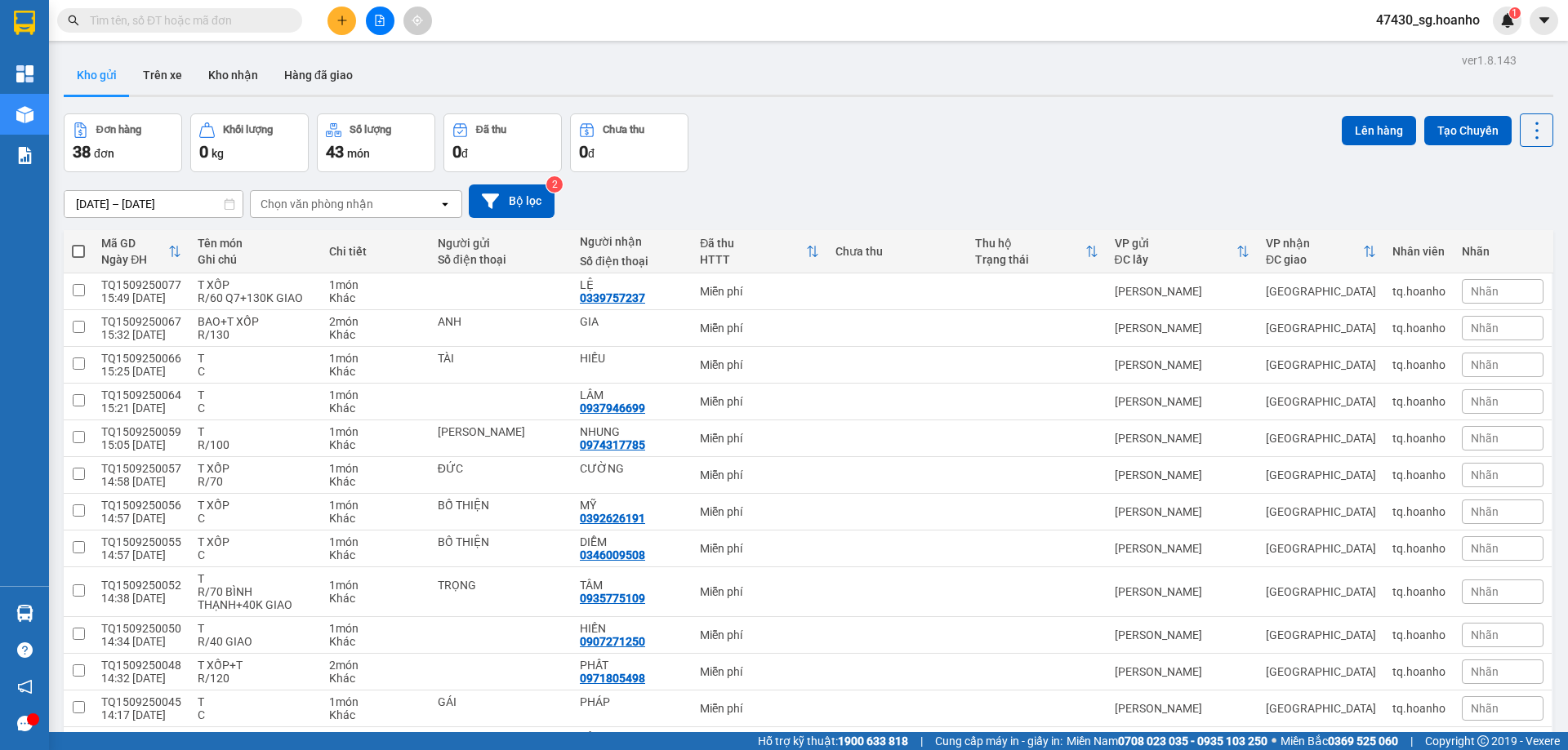
click at [337, 32] on div at bounding box center [380, 21] width 122 height 28
click at [338, 18] on icon "plus" at bounding box center [342, 21] width 11 height 11
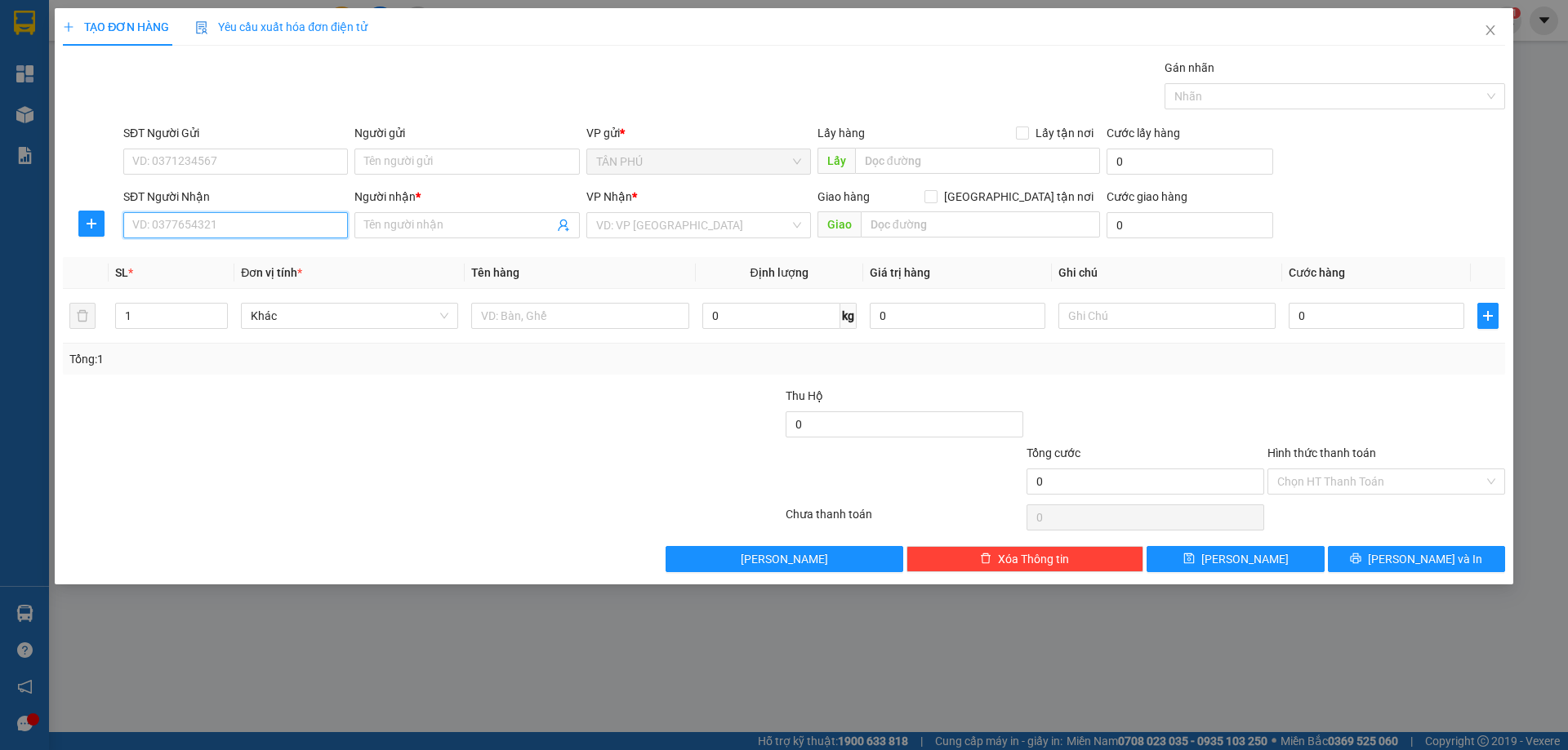
click at [207, 232] on input "SĐT Người Nhận" at bounding box center [235, 226] width 225 height 26
drag, startPoint x: 242, startPoint y: 256, endPoint x: 214, endPoint y: 293, distance: 46.4
click at [234, 269] on div "0372301050 - HÂN AN NHƠN" at bounding box center [235, 258] width 225 height 26
type input "0372301050"
type input "HÂN AN NHƠN"
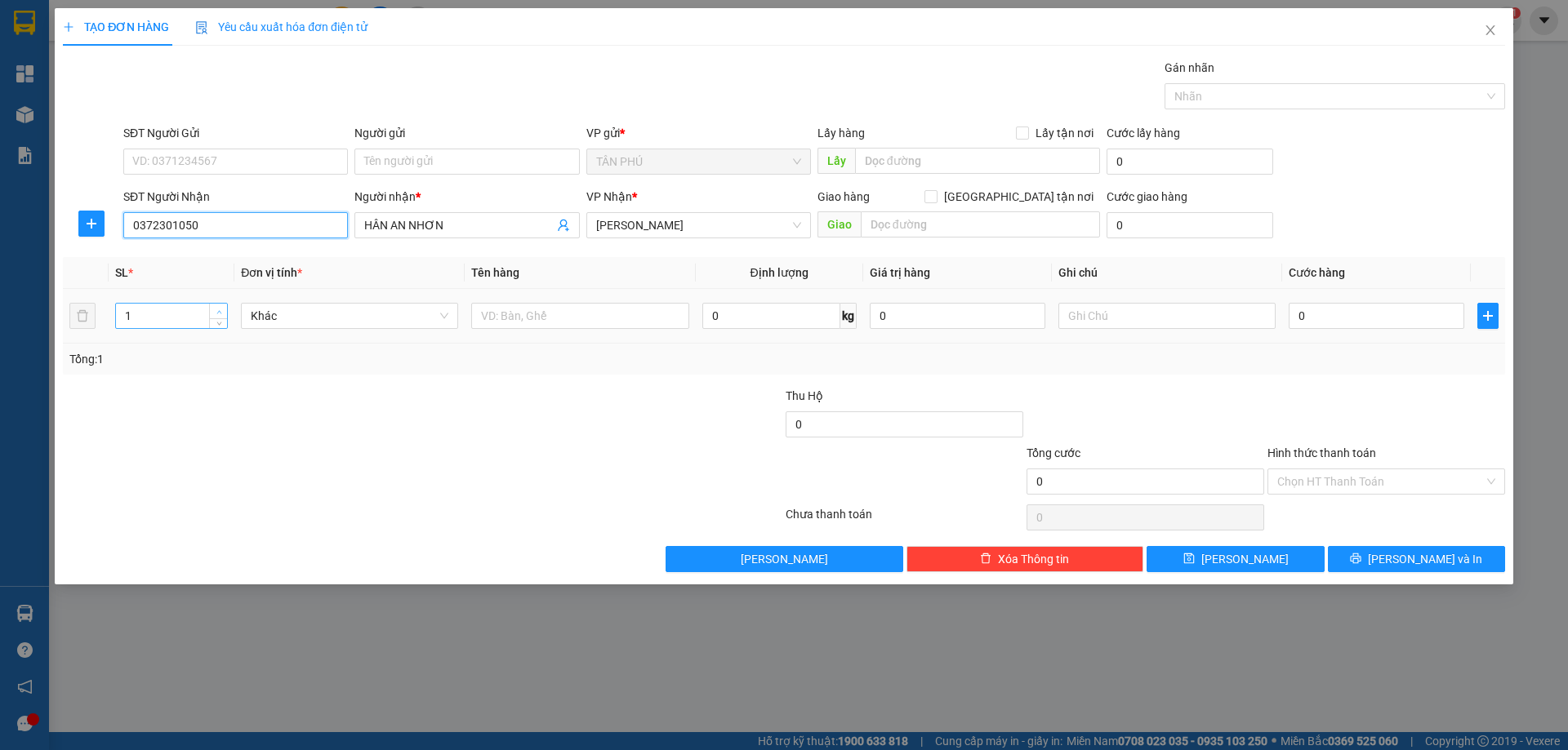
type input "0372301050"
click at [225, 307] on span "Increase Value" at bounding box center [217, 311] width 18 height 15
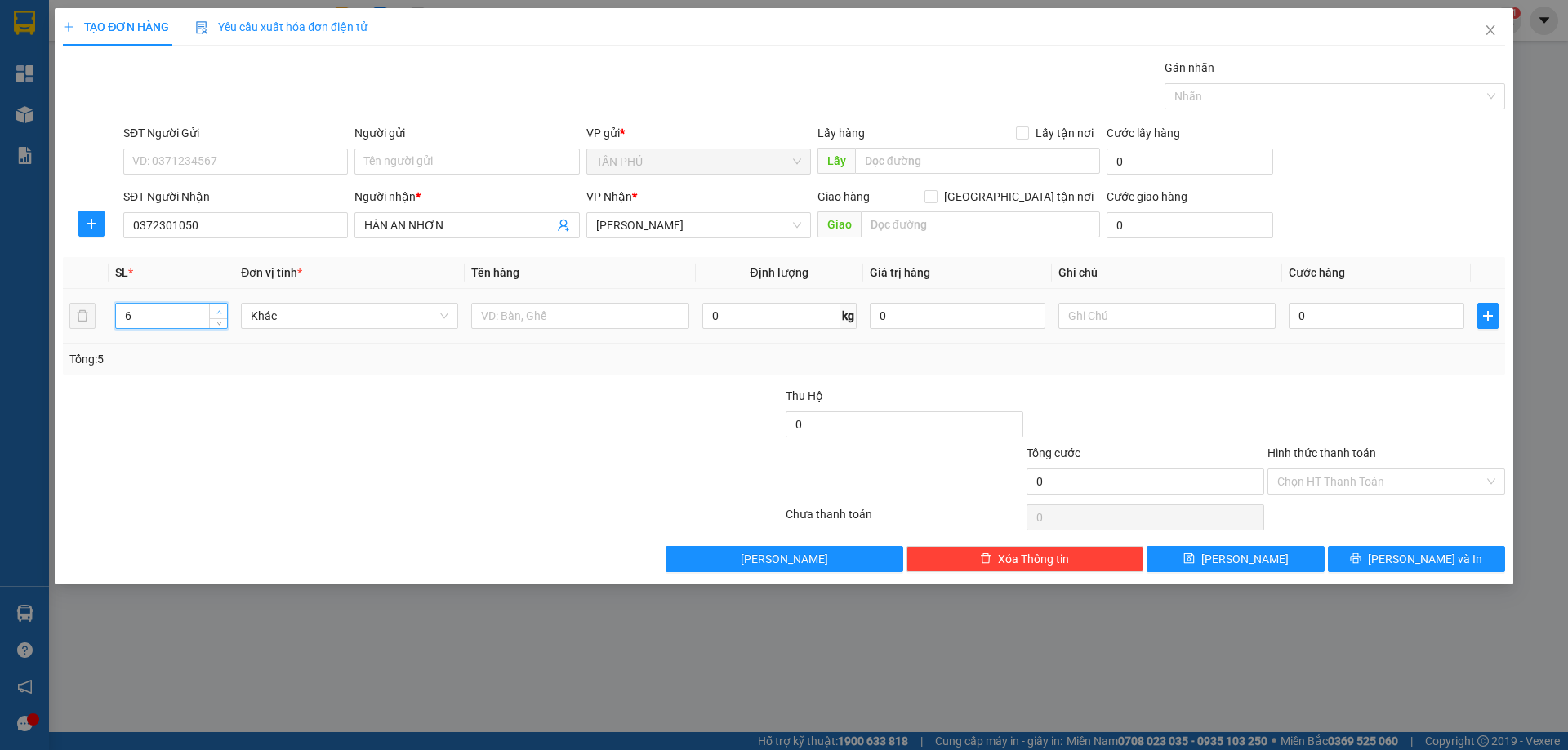
click at [225, 307] on span "Increase Value" at bounding box center [217, 311] width 18 height 15
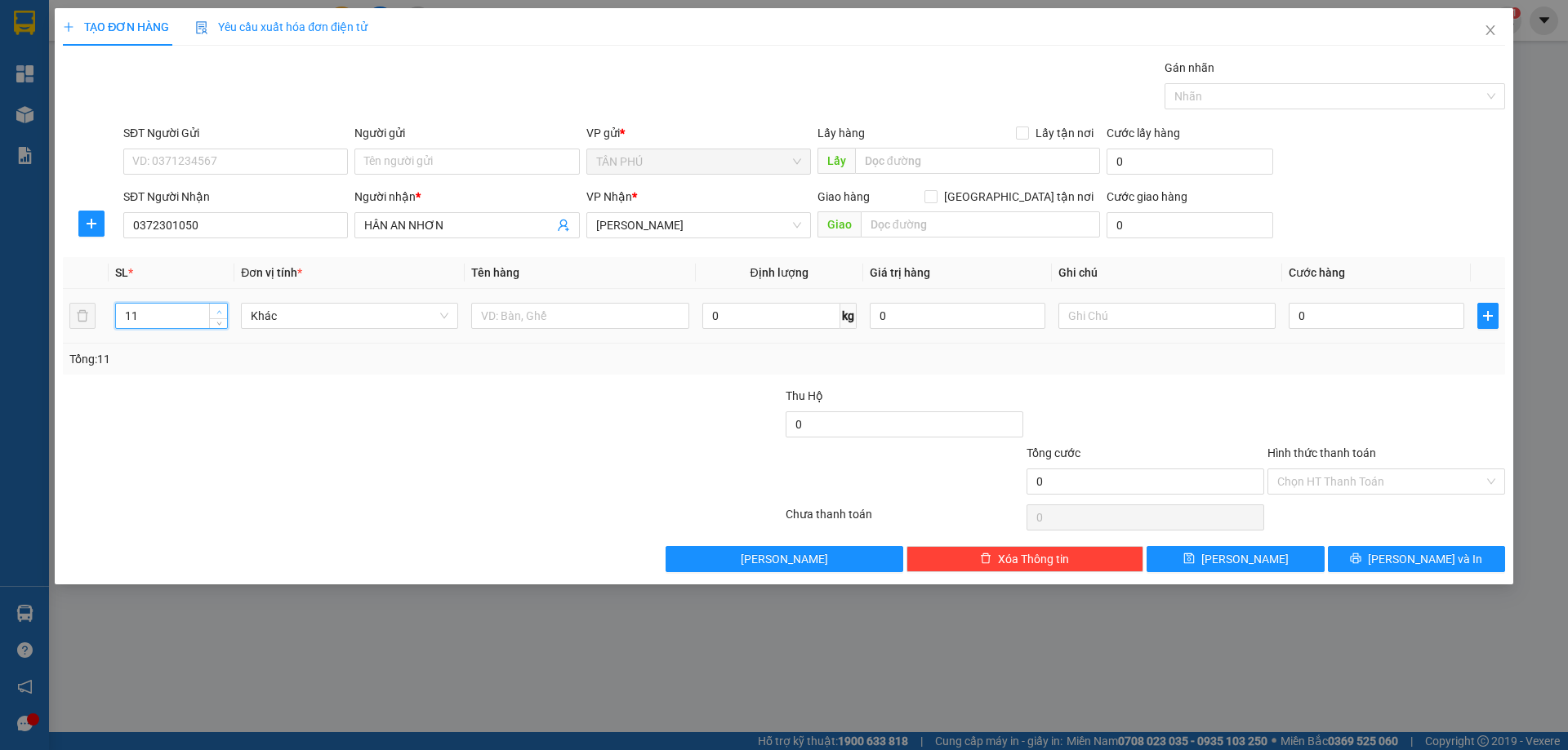
click at [225, 307] on span "Increase Value" at bounding box center [217, 311] width 18 height 15
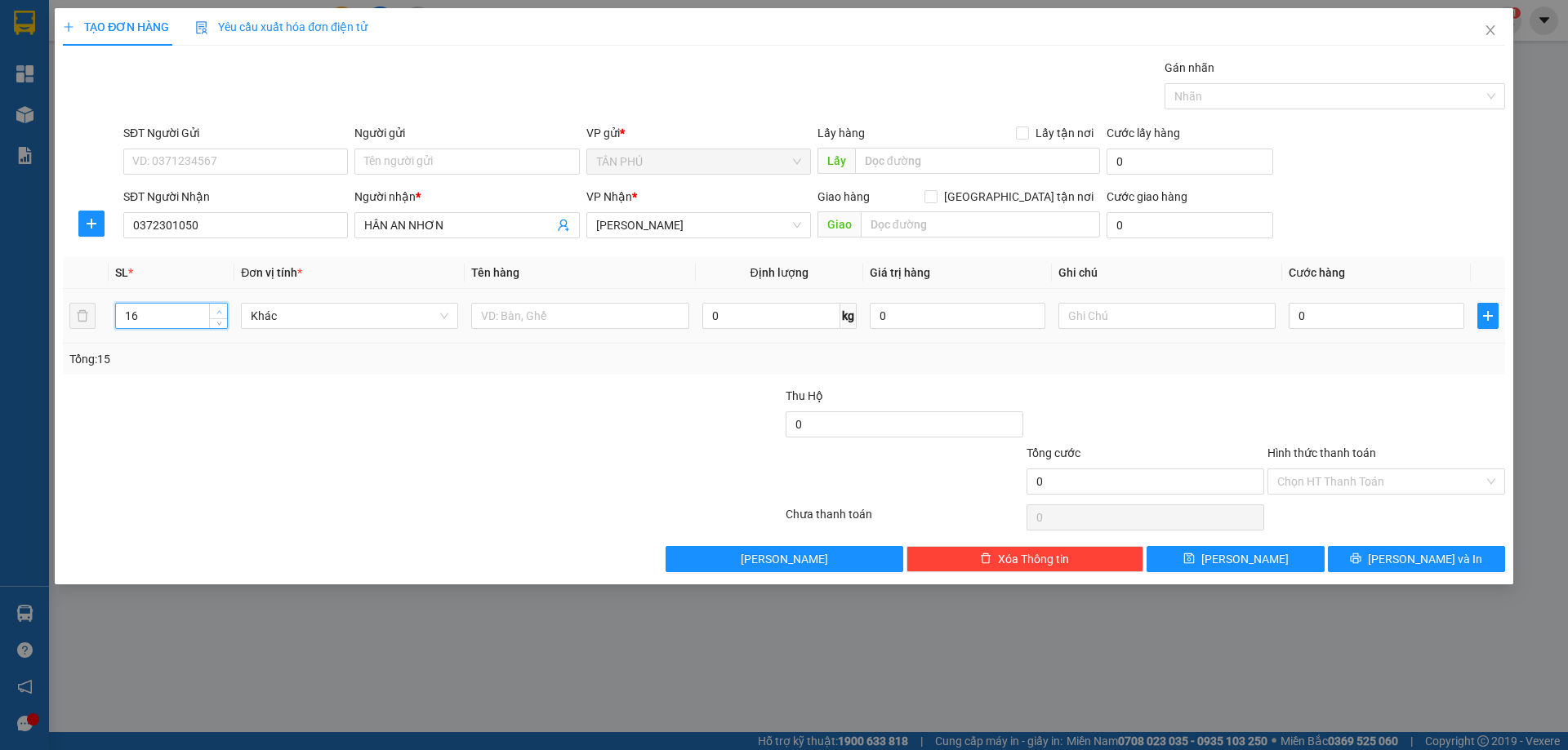
click at [225, 307] on span "Increase Value" at bounding box center [217, 311] width 18 height 15
click at [225, 306] on span "Increase Value" at bounding box center [217, 311] width 18 height 15
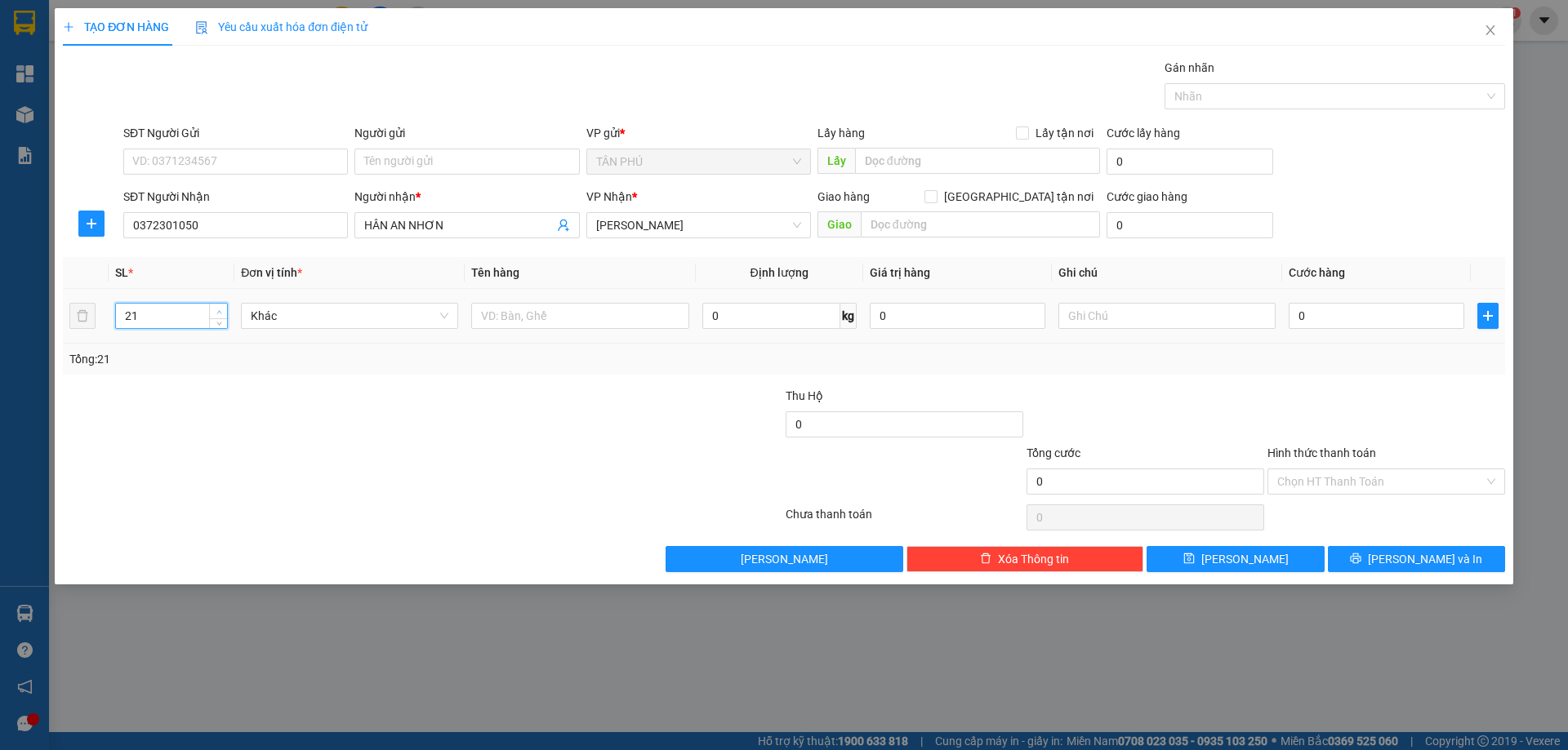
click at [225, 306] on span "Increase Value" at bounding box center [217, 311] width 18 height 15
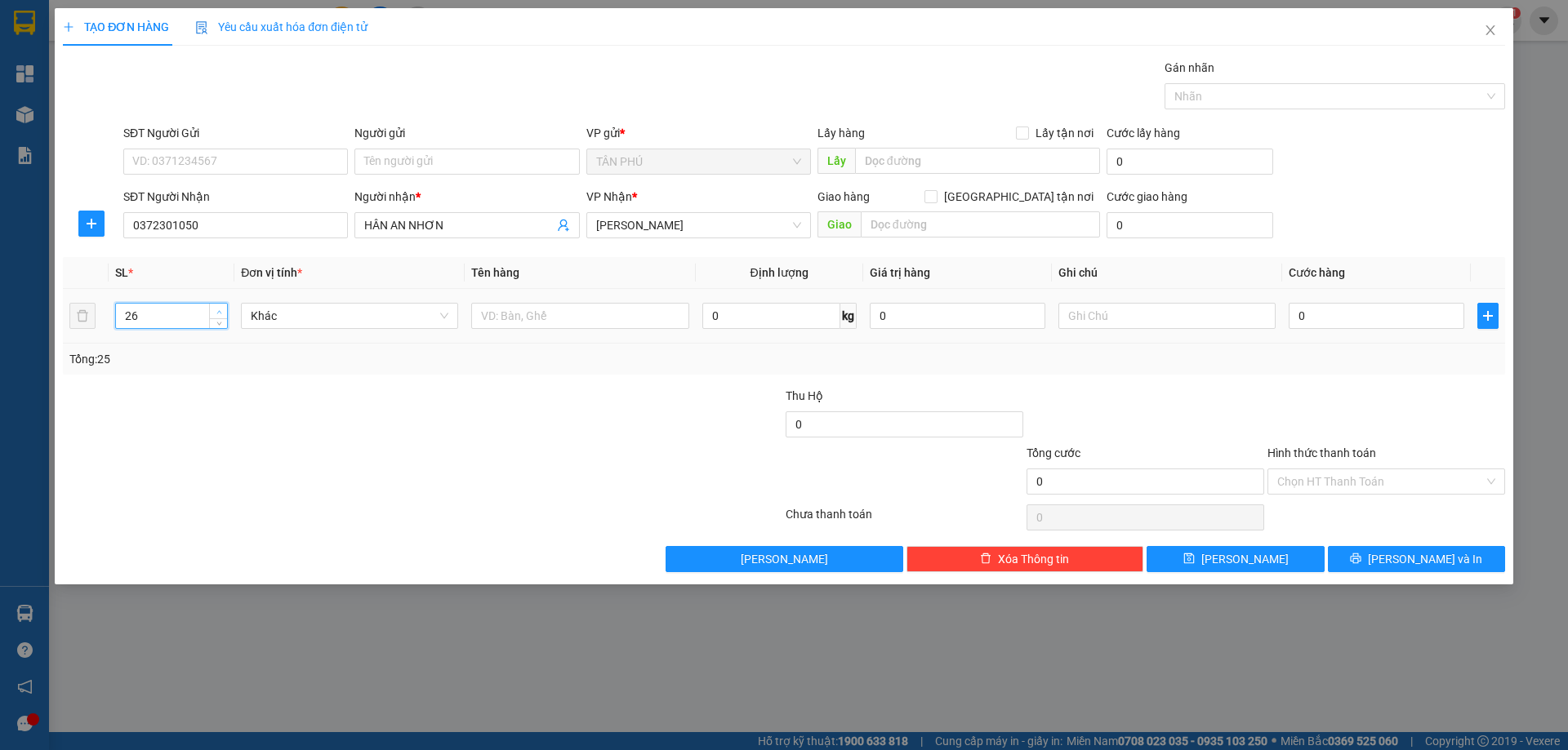
click at [225, 306] on span "Increase Value" at bounding box center [217, 311] width 18 height 15
click at [226, 305] on span "Increase Value" at bounding box center [217, 311] width 18 height 15
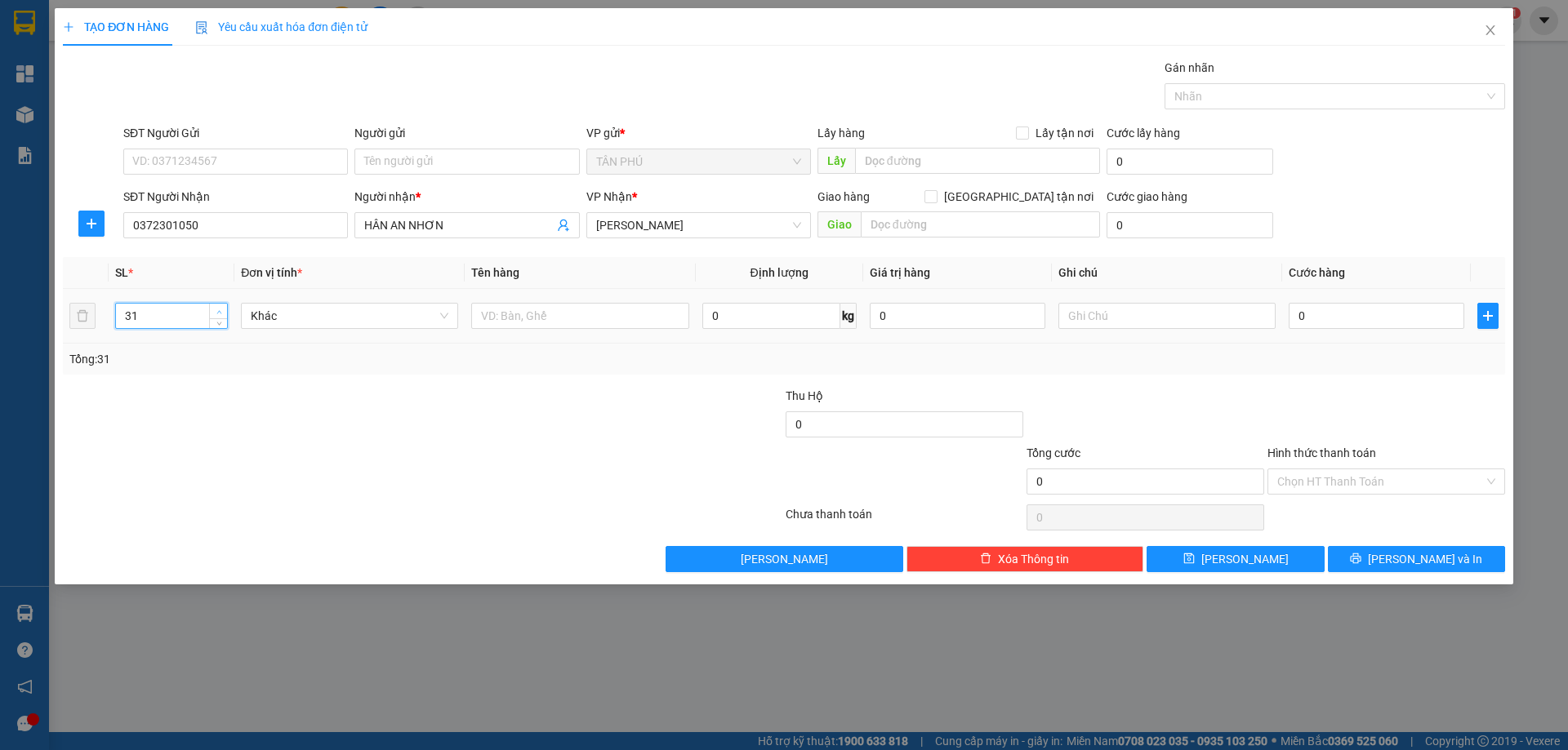
click at [227, 305] on span "Increase Value" at bounding box center [217, 311] width 18 height 15
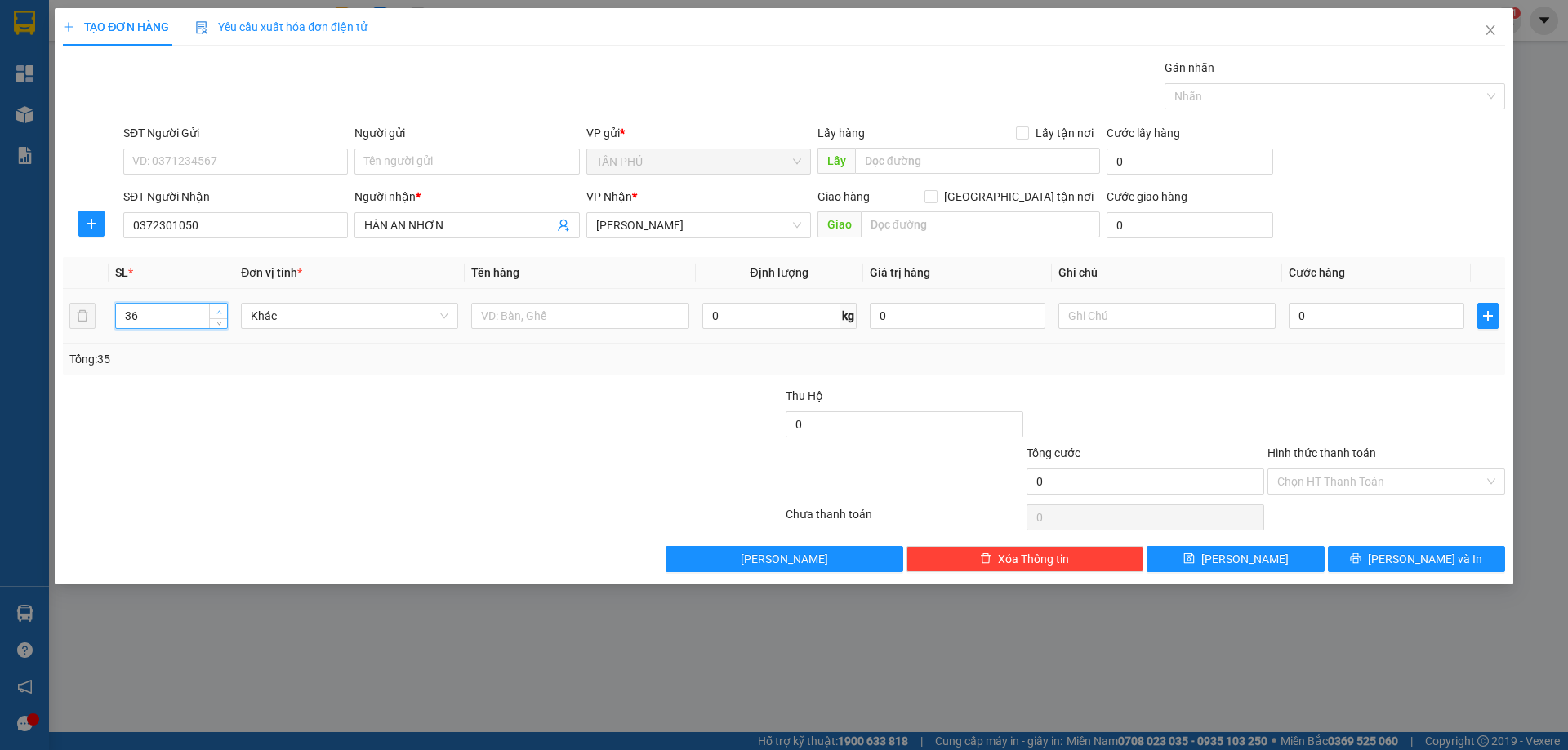
click at [227, 305] on span "Increase Value" at bounding box center [217, 311] width 18 height 15
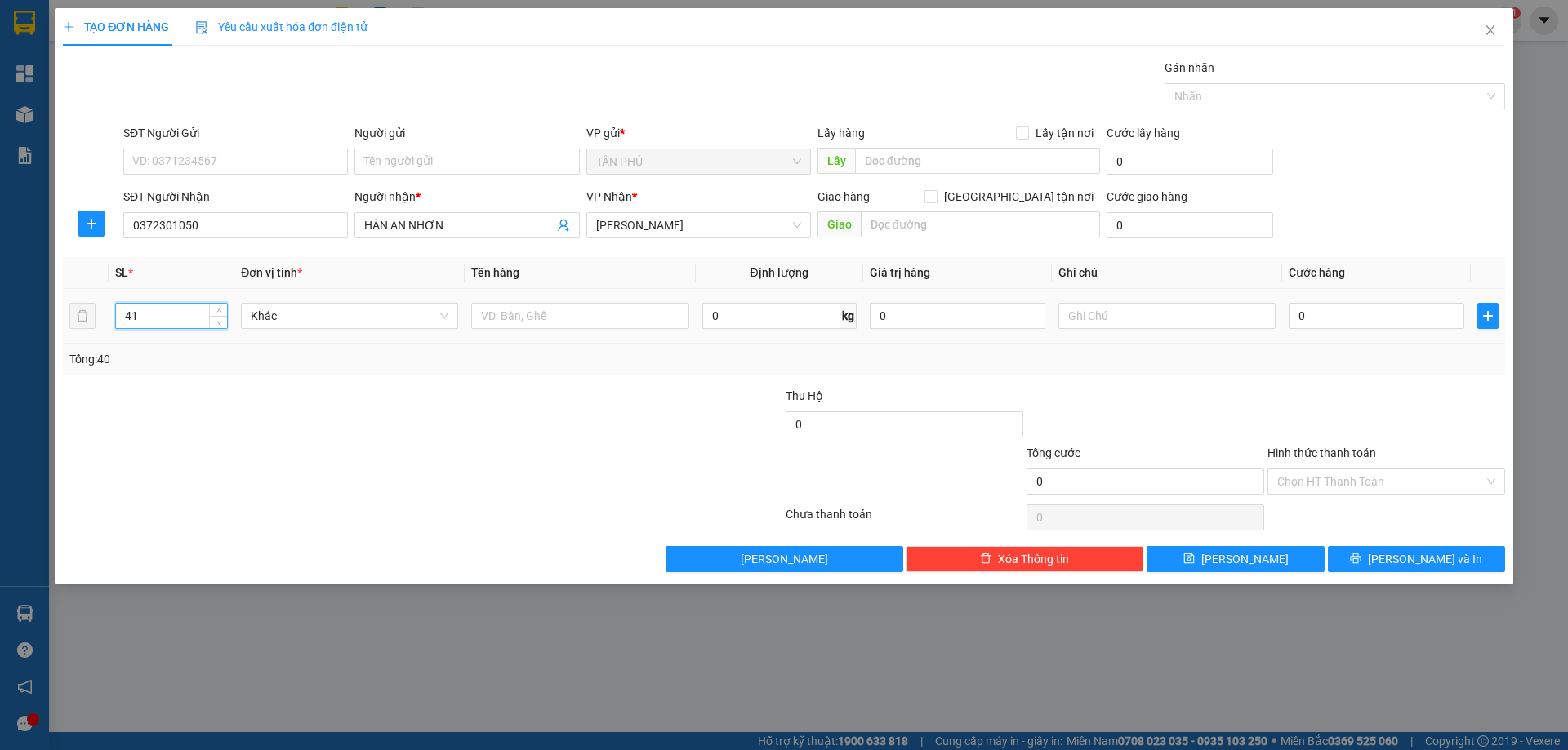
click at [227, 304] on div "41" at bounding box center [171, 316] width 113 height 26
click at [227, 304] on div "41" at bounding box center [171, 316] width 111 height 24
click at [220, 307] on span "up" at bounding box center [219, 312] width 9 height 9
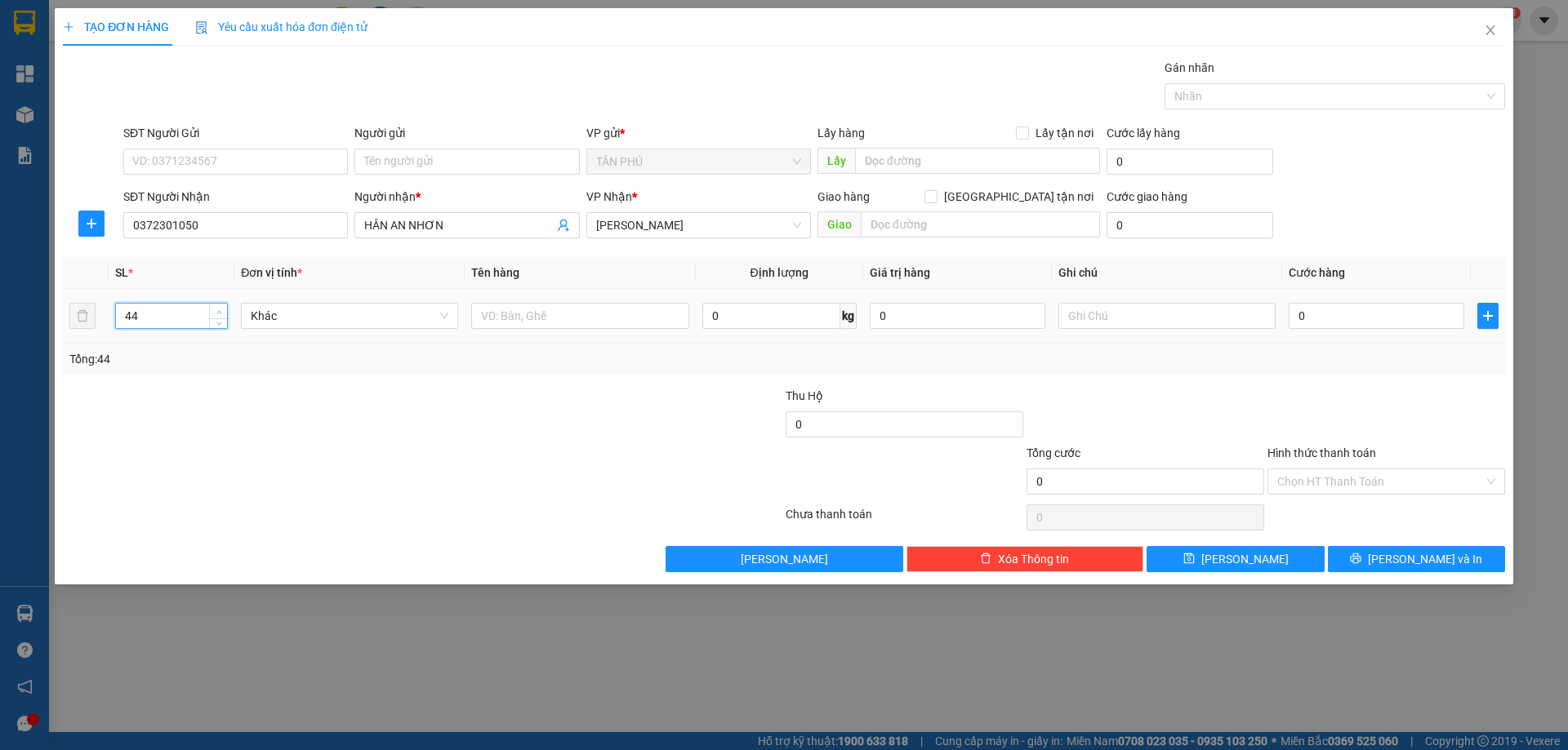
click at [220, 307] on span "up" at bounding box center [219, 312] width 9 height 9
type input "45"
click at [220, 307] on span "up" at bounding box center [219, 312] width 9 height 9
click at [510, 320] on input "text" at bounding box center [579, 316] width 217 height 26
type input "45T"
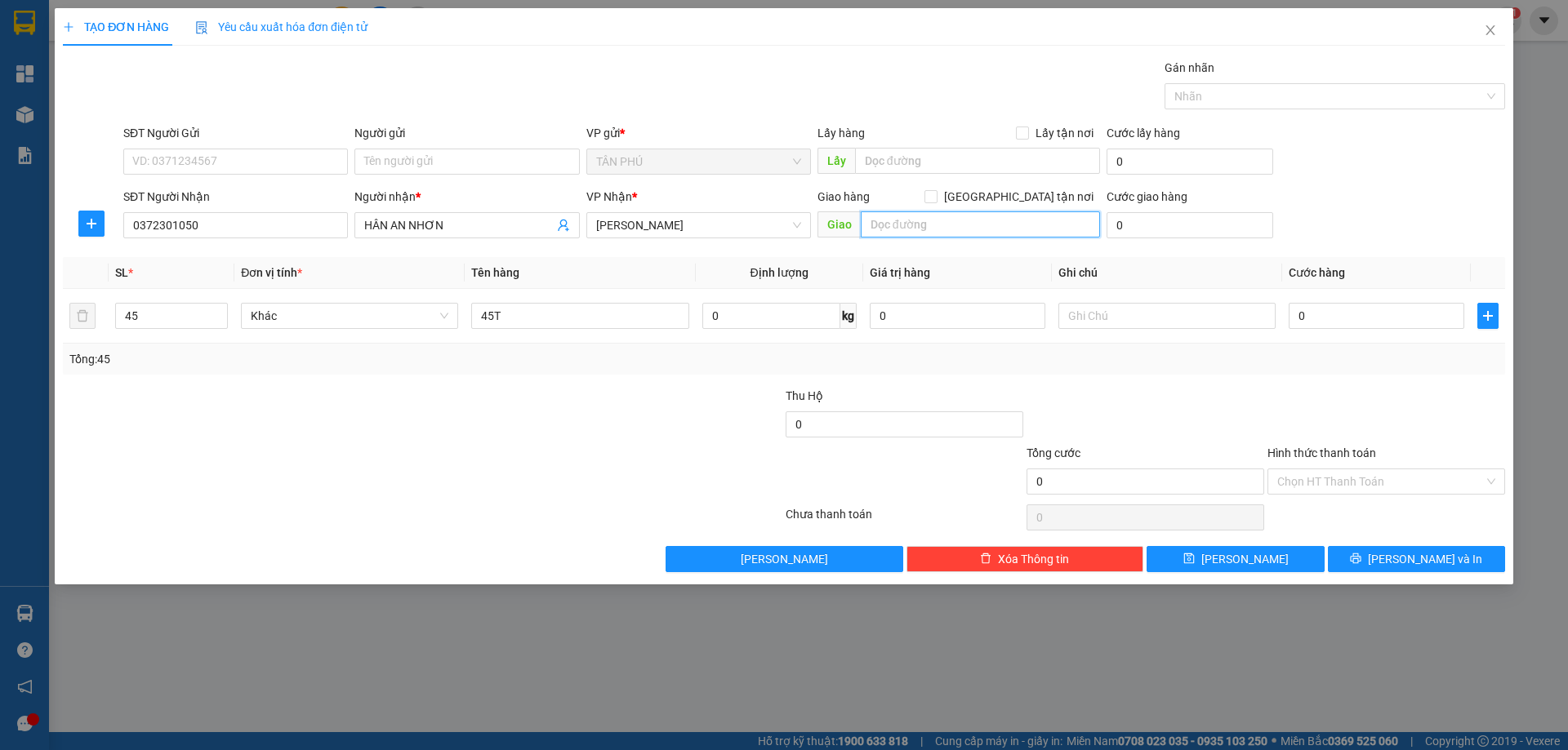
click at [929, 224] on input "text" at bounding box center [980, 225] width 240 height 26
type input "AN NHƠN"
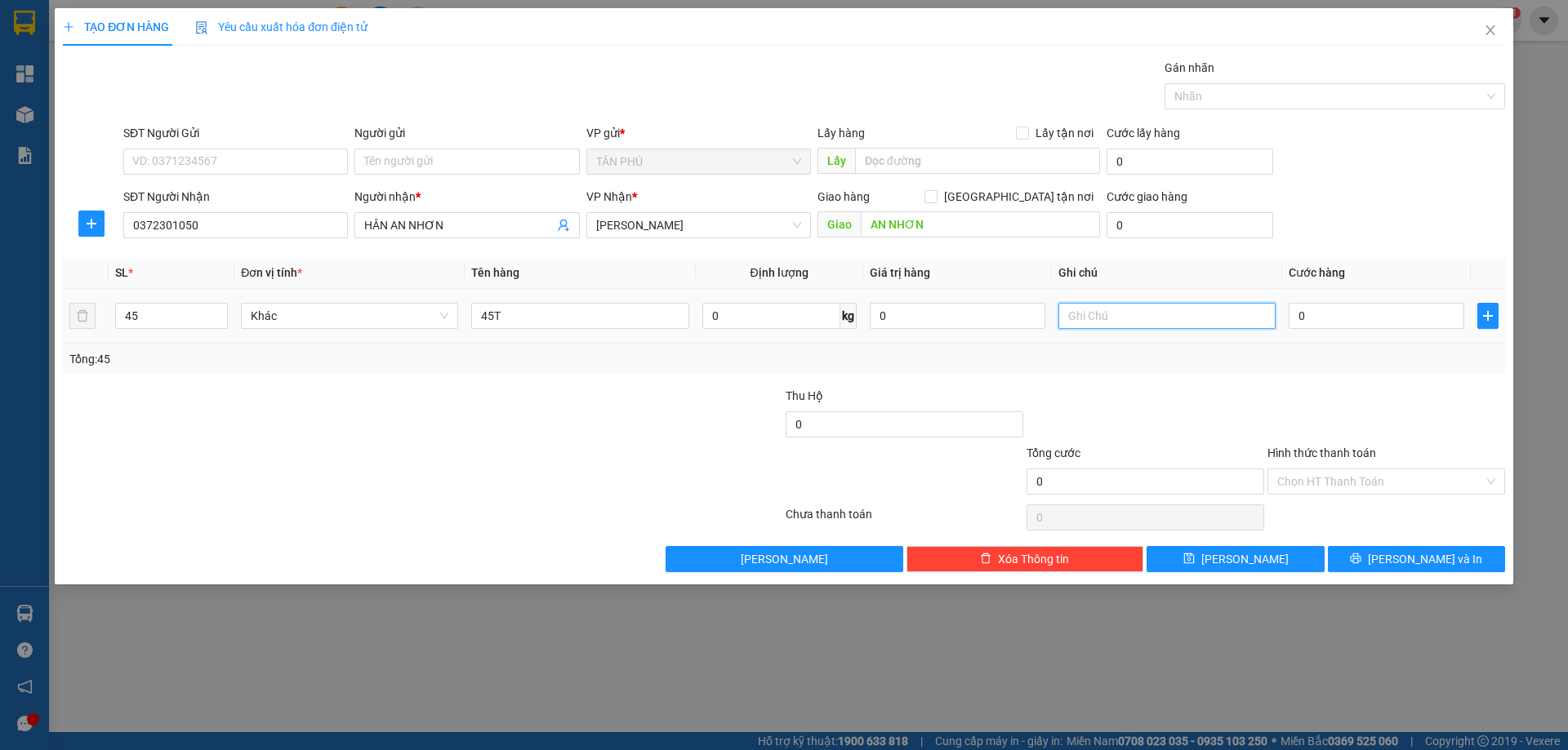
click at [1152, 323] on input "text" at bounding box center [1167, 316] width 217 height 26
type input "C"
click at [1311, 473] on input "Hình thức thanh toán" at bounding box center [1381, 482] width 207 height 24
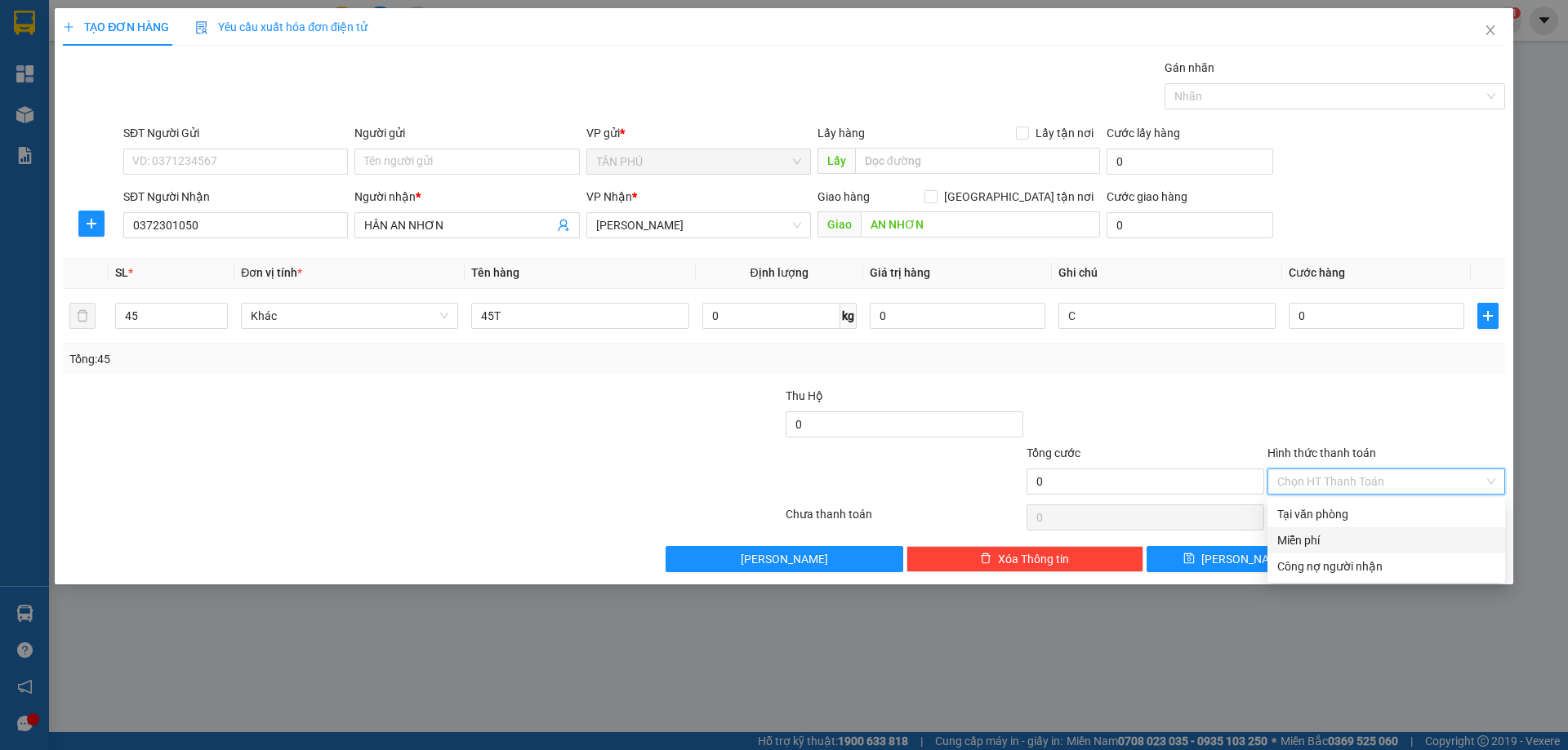
click at [1328, 543] on div "Miễn phí" at bounding box center [1387, 540] width 218 height 18
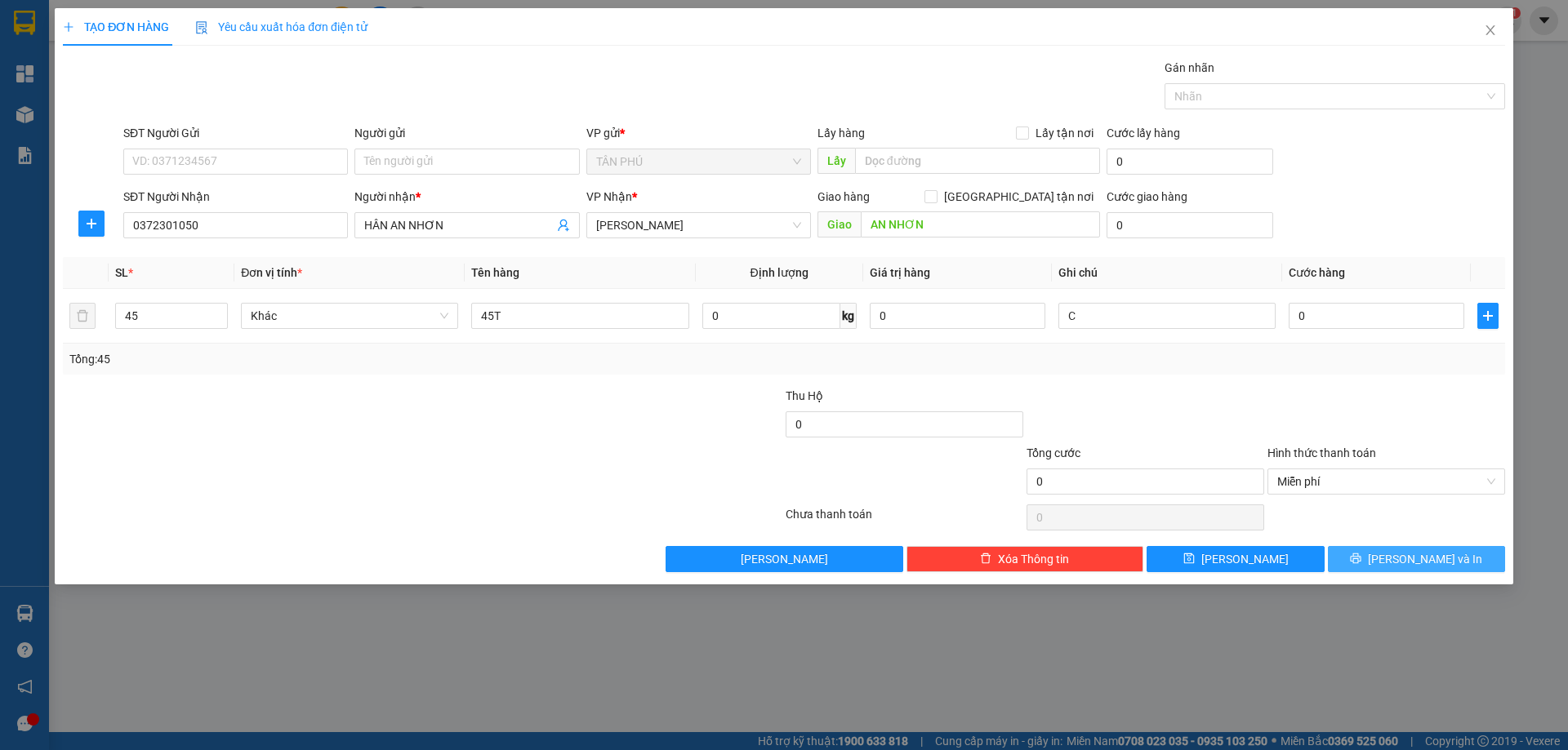
click at [1459, 559] on button "[PERSON_NAME] và In" at bounding box center [1417, 559] width 178 height 26
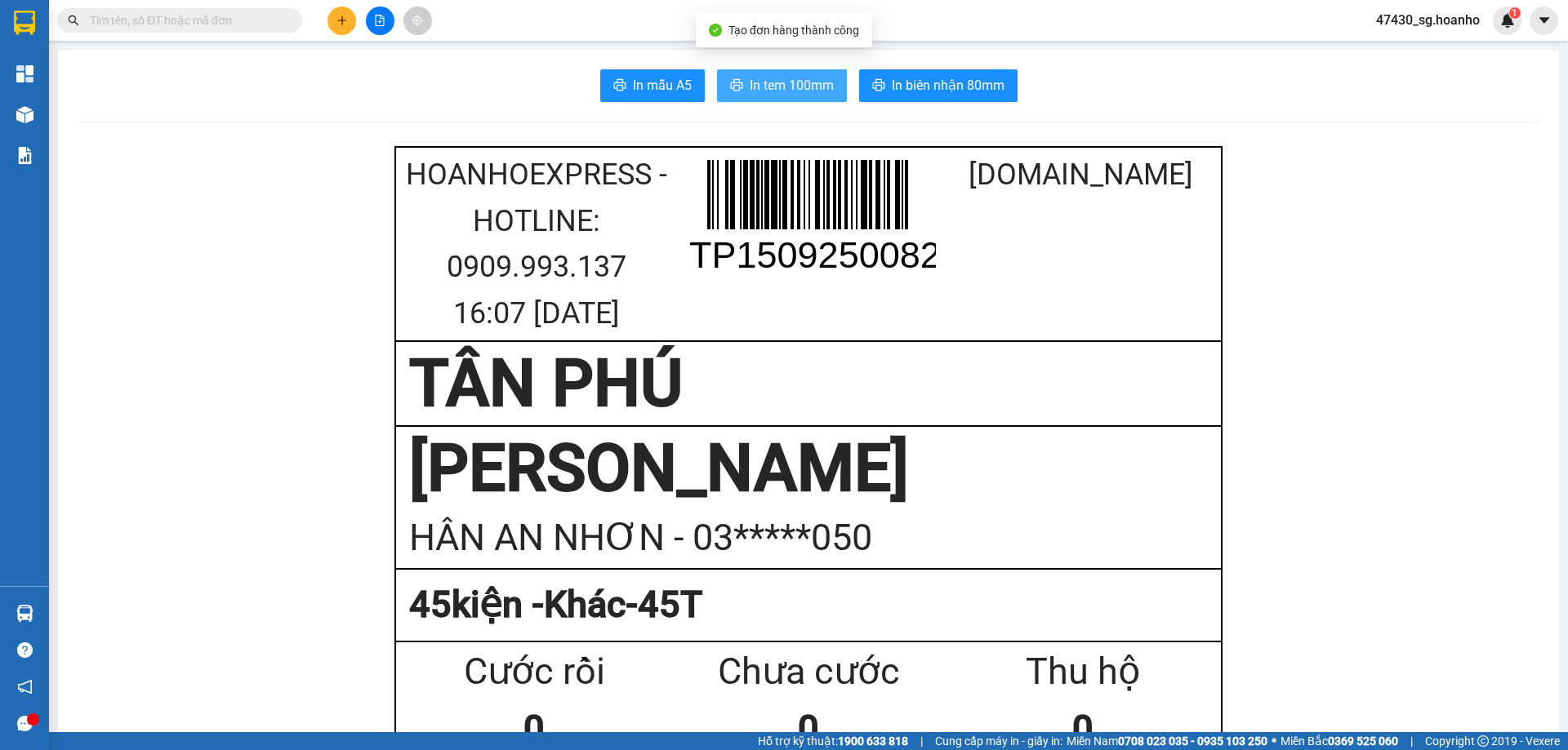
click at [792, 90] on span "In tem 100mm" at bounding box center [791, 86] width 84 height 21
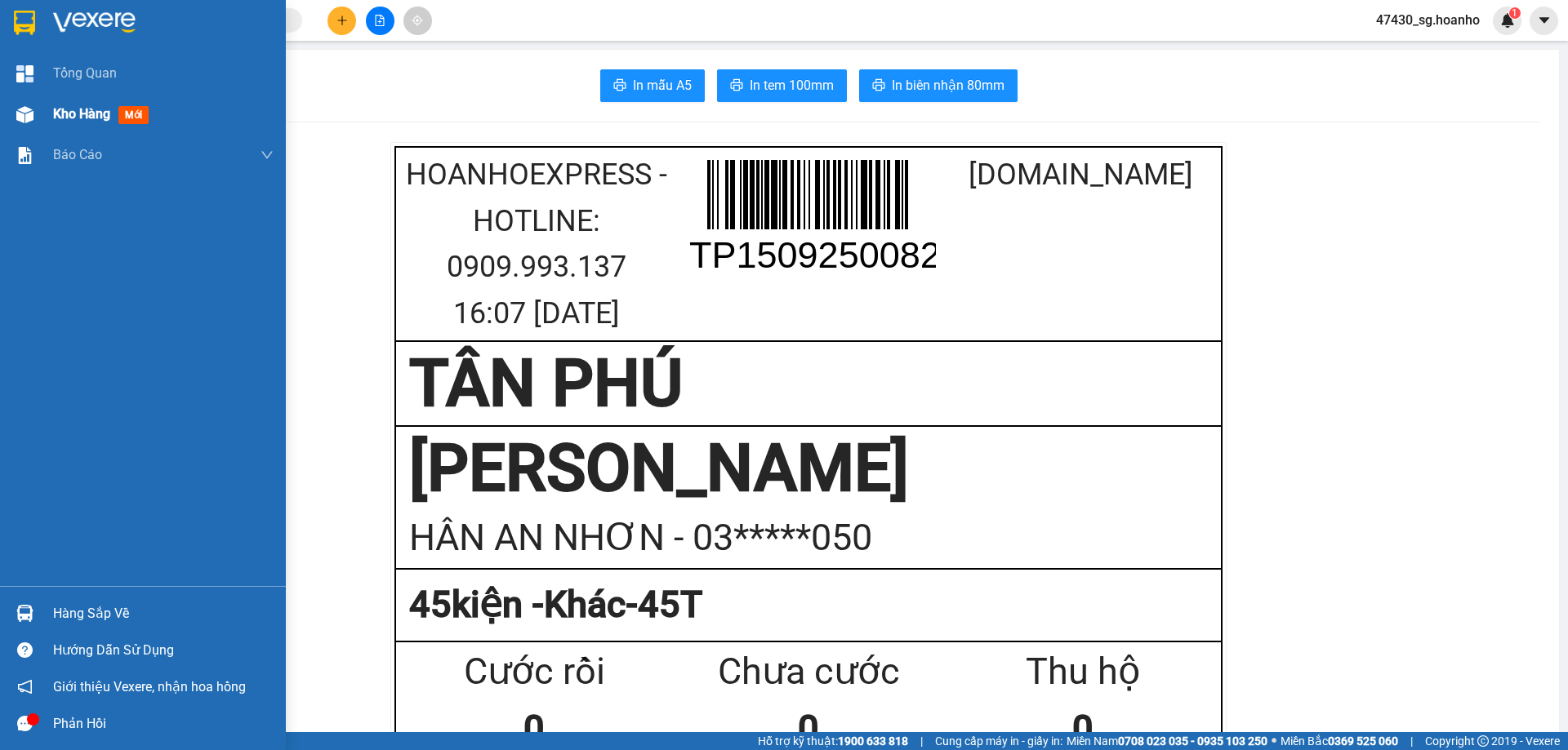
click at [88, 121] on span "Kho hàng" at bounding box center [81, 114] width 57 height 16
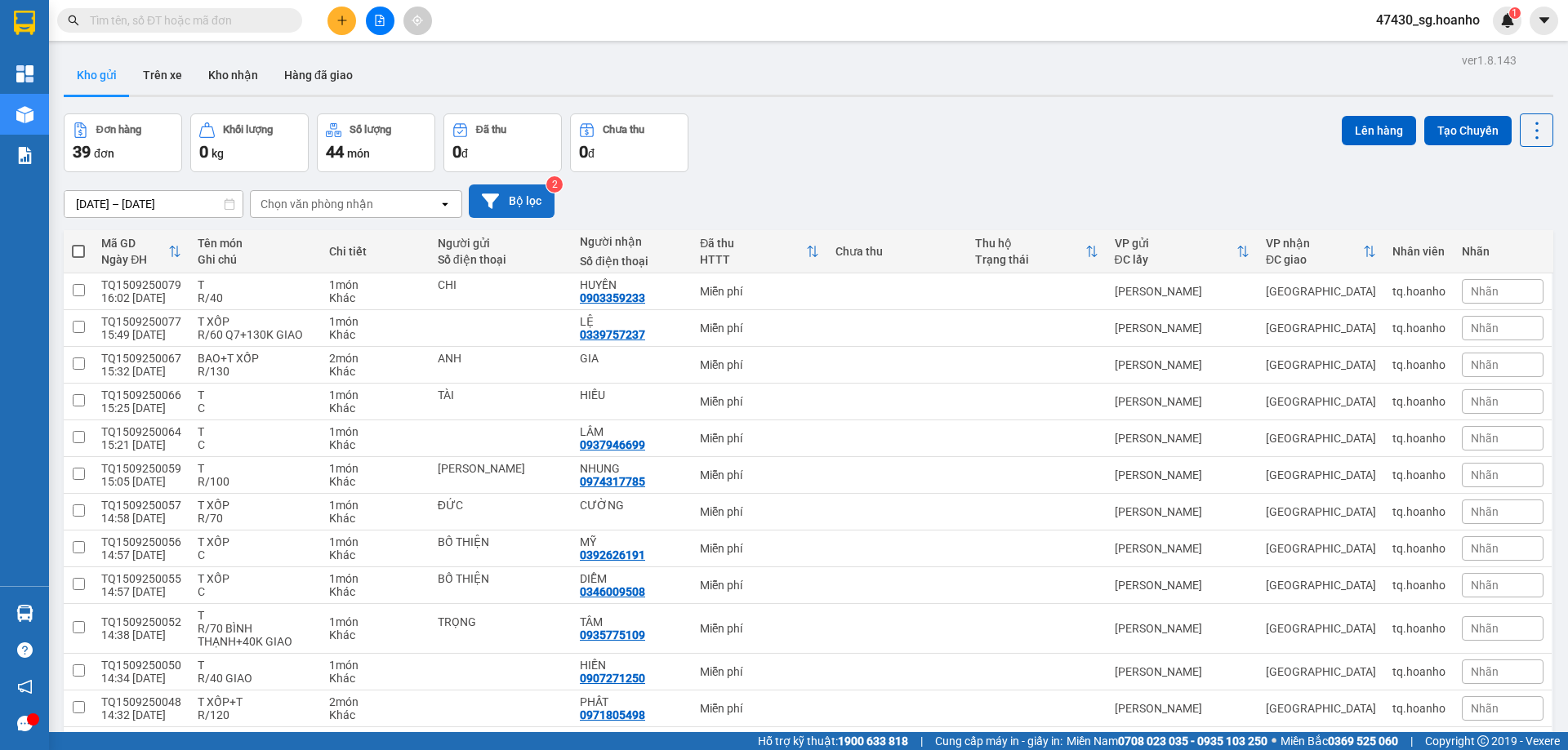
click at [529, 195] on button "Bộ lọc" at bounding box center [511, 201] width 86 height 34
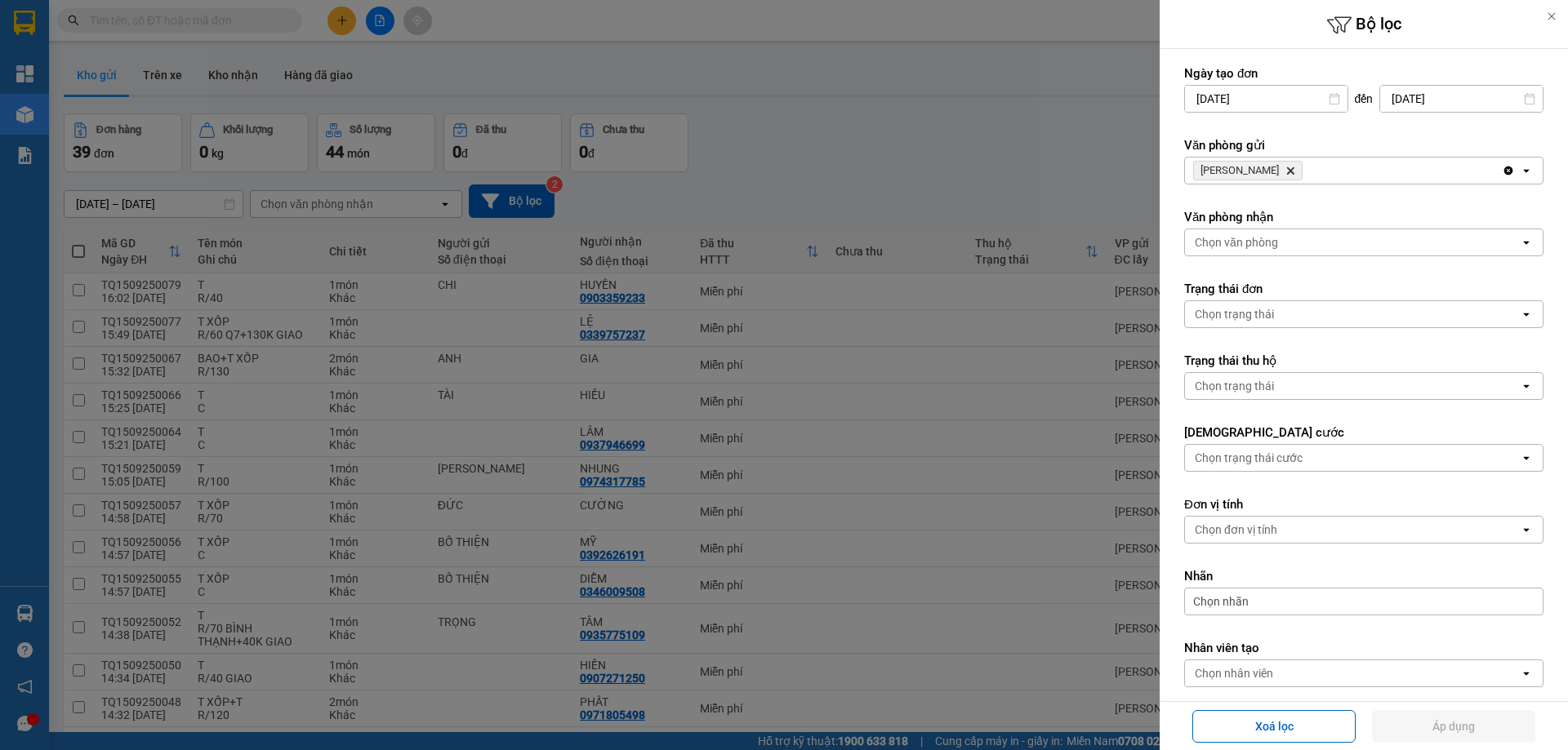
click at [1285, 171] on icon "Delete" at bounding box center [1290, 170] width 9 height 9
click at [1269, 171] on div "Chọn văn phòng" at bounding box center [1236, 170] width 84 height 16
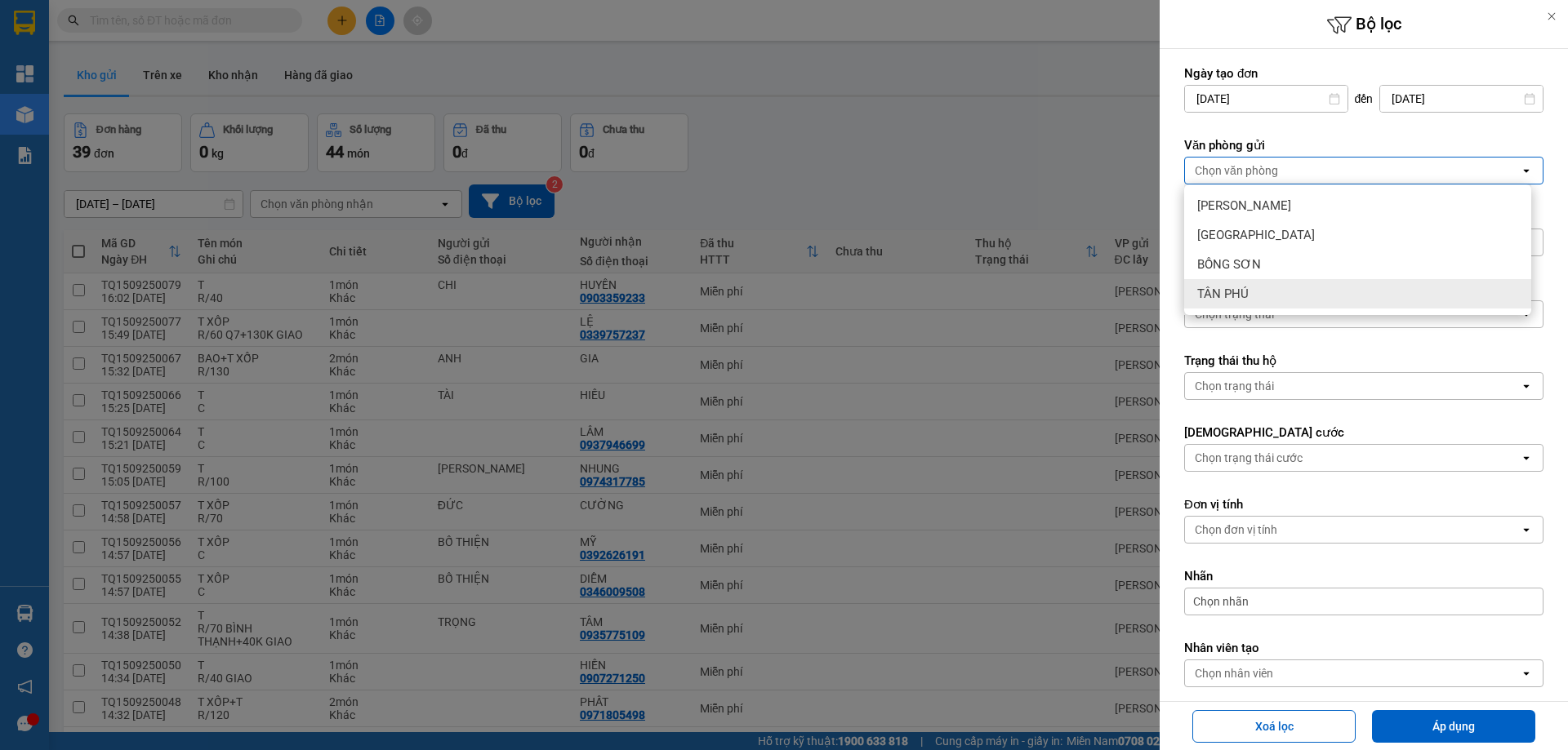
click at [1275, 283] on div "TÂN PHÚ" at bounding box center [1357, 293] width 347 height 29
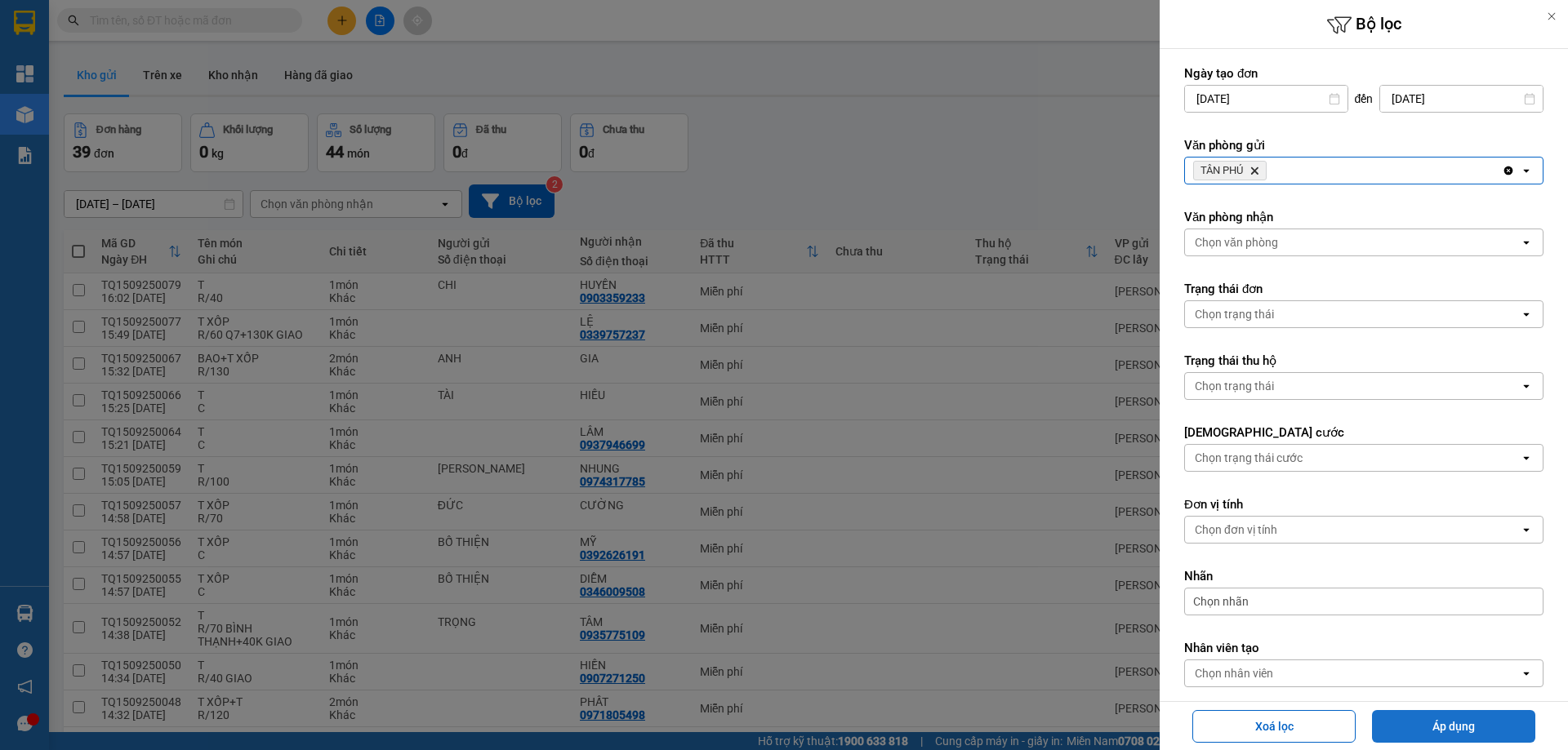
click at [1421, 736] on button "Áp dụng" at bounding box center [1453, 727] width 164 height 33
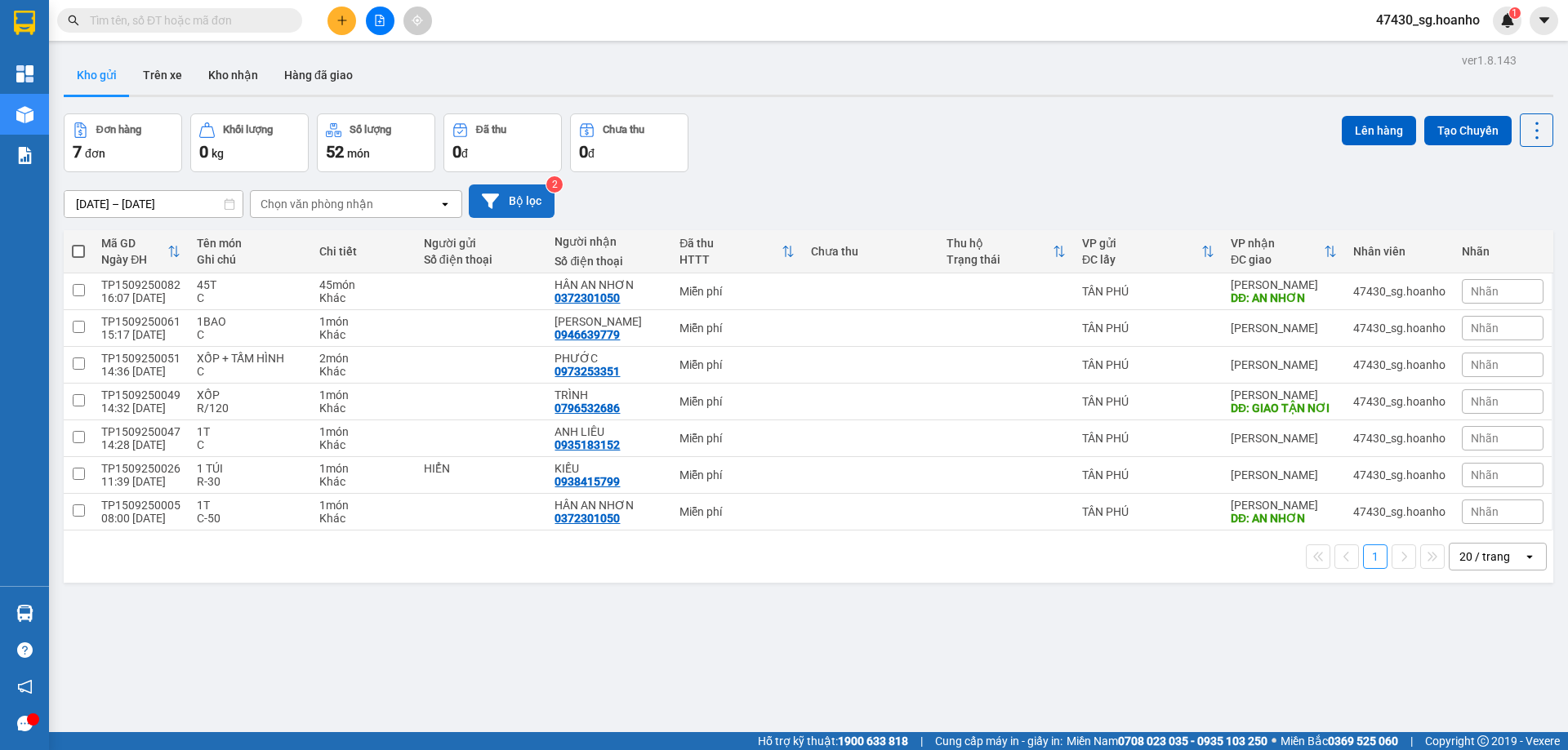
click at [520, 199] on button "Bộ lọc" at bounding box center [511, 201] width 86 height 34
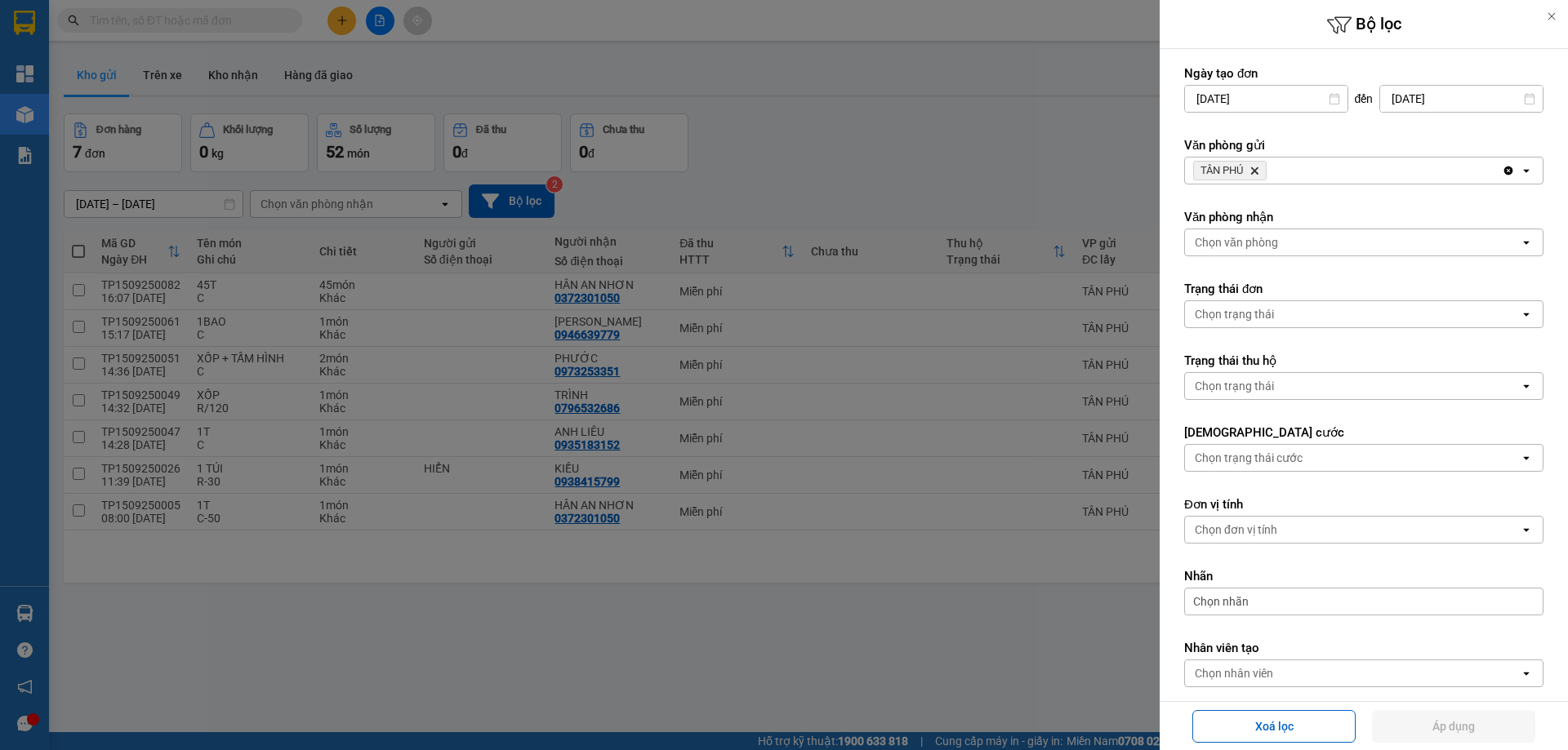
click at [1260, 171] on icon "Delete" at bounding box center [1254, 170] width 9 height 9
click at [1279, 165] on div "Chọn văn phòng" at bounding box center [1352, 171] width 335 height 26
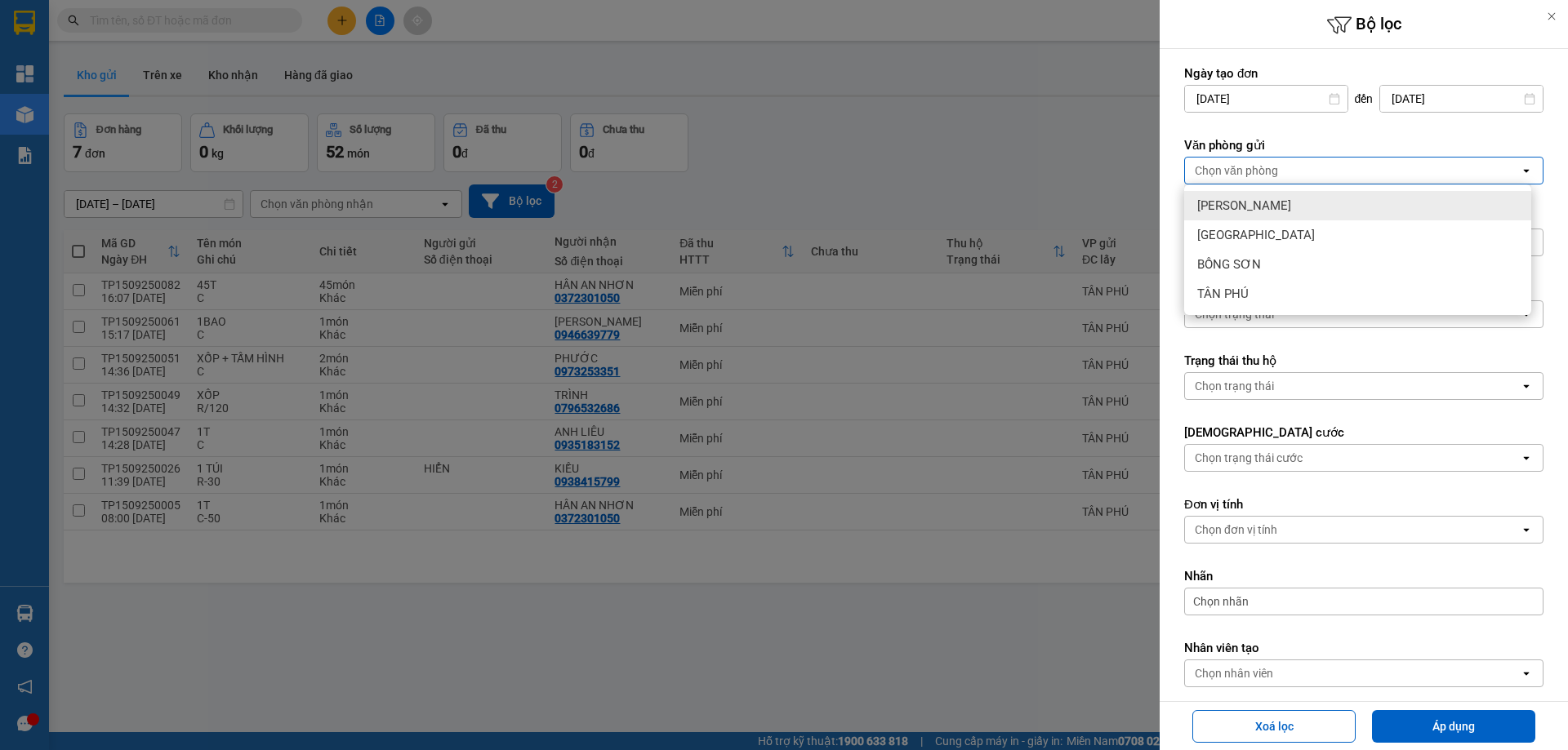
click at [1291, 206] on div "[PERSON_NAME]" at bounding box center [1357, 205] width 347 height 29
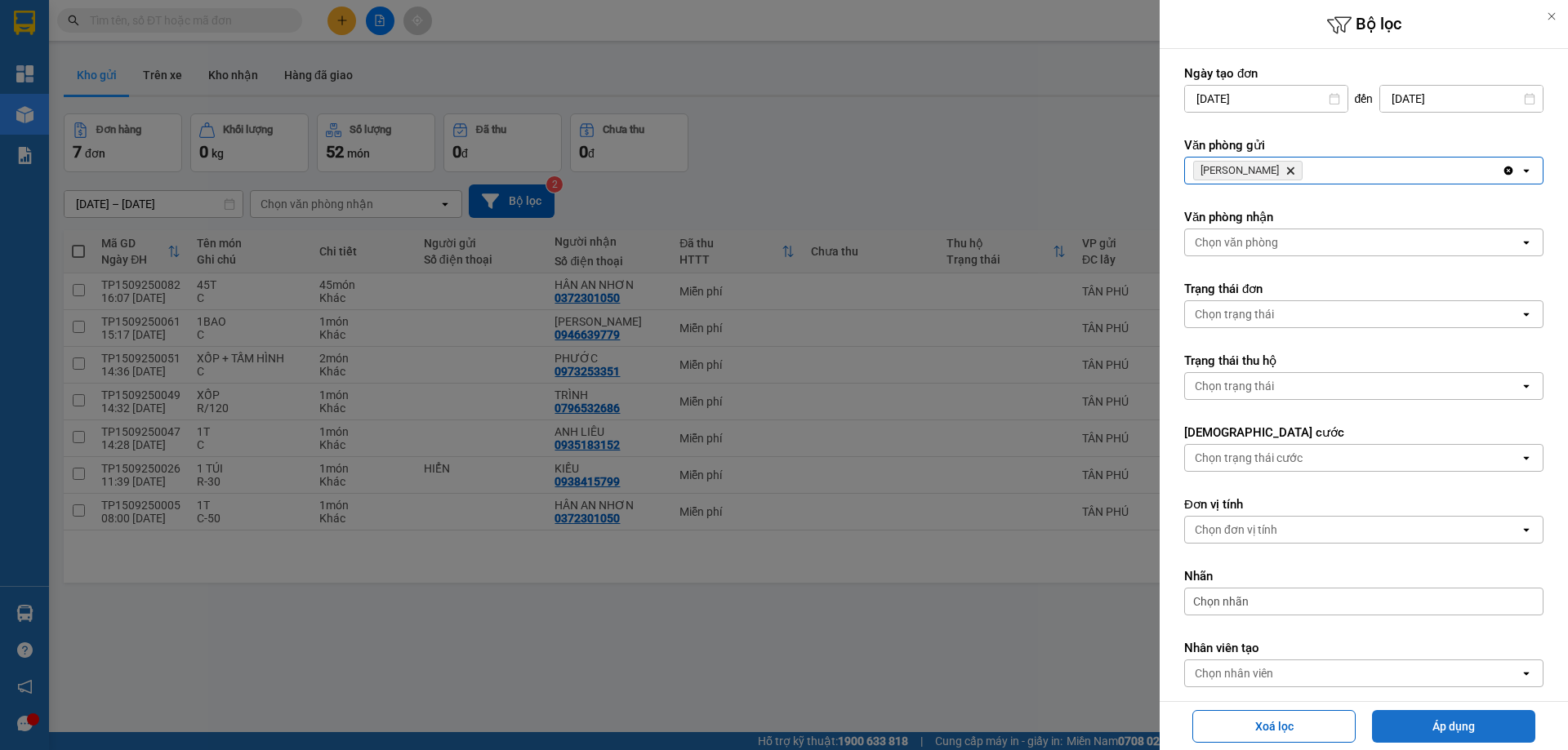
click at [1449, 711] on button "Áp dụng" at bounding box center [1453, 727] width 164 height 33
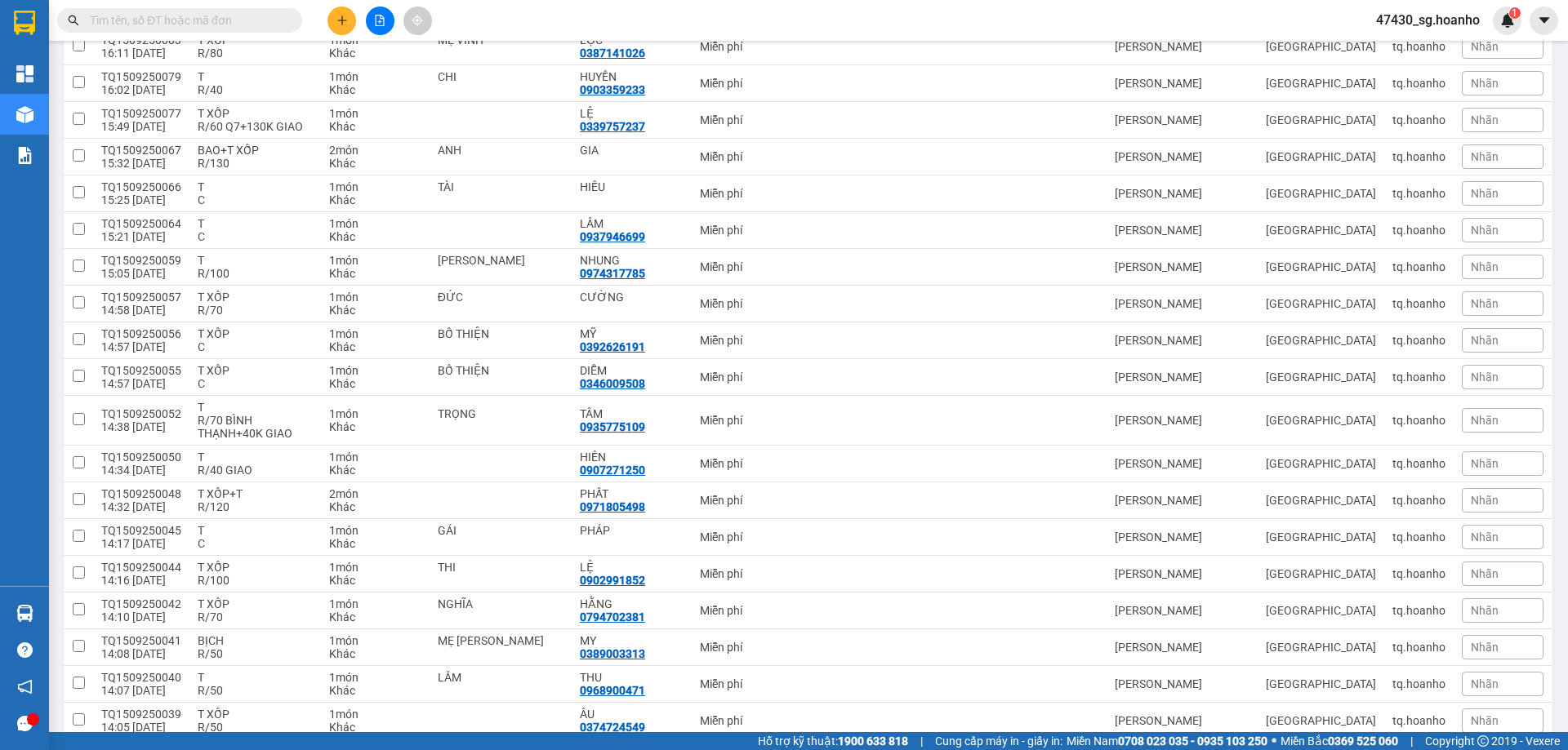
scroll to position [356, 0]
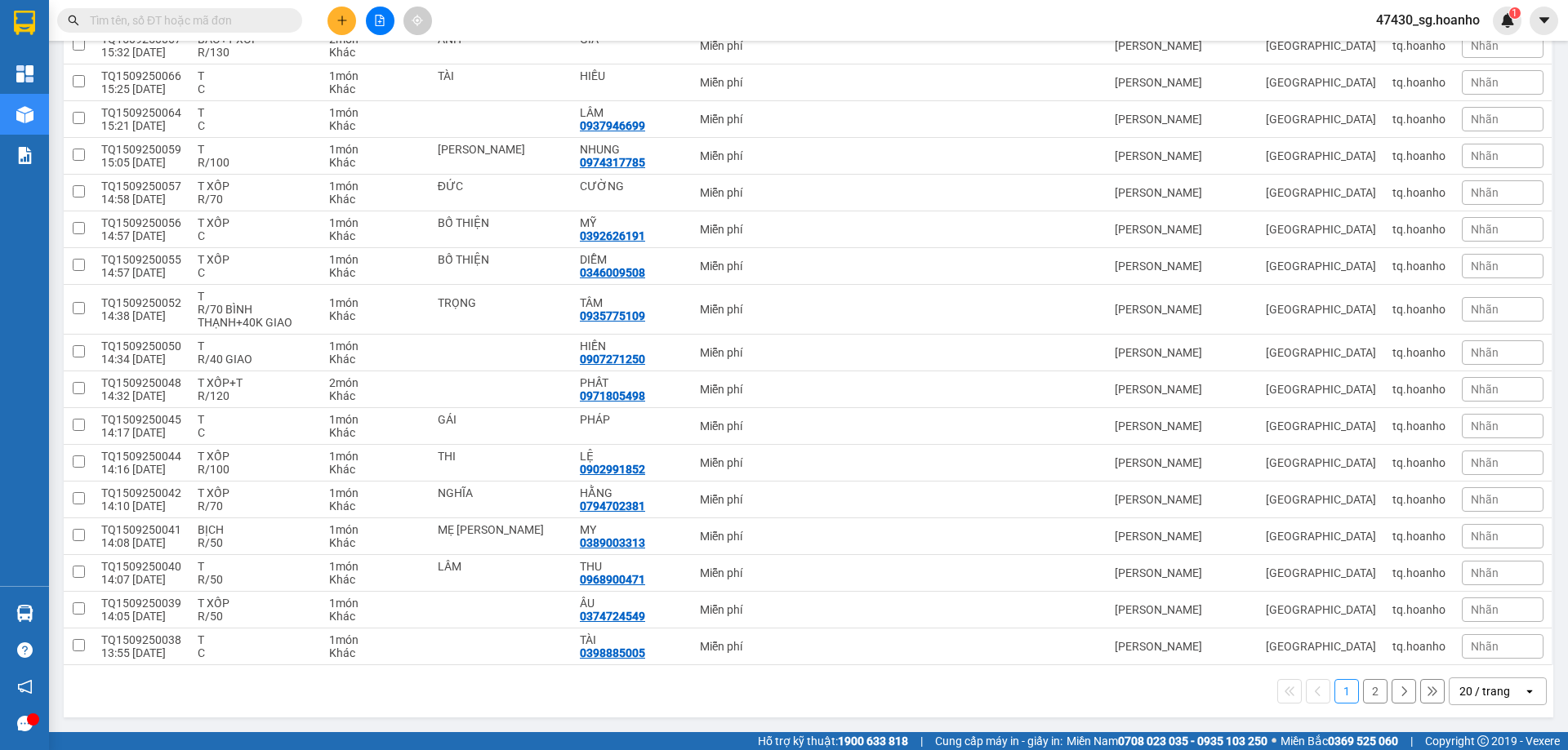
click at [1363, 687] on button "2" at bounding box center [1375, 692] width 24 height 24
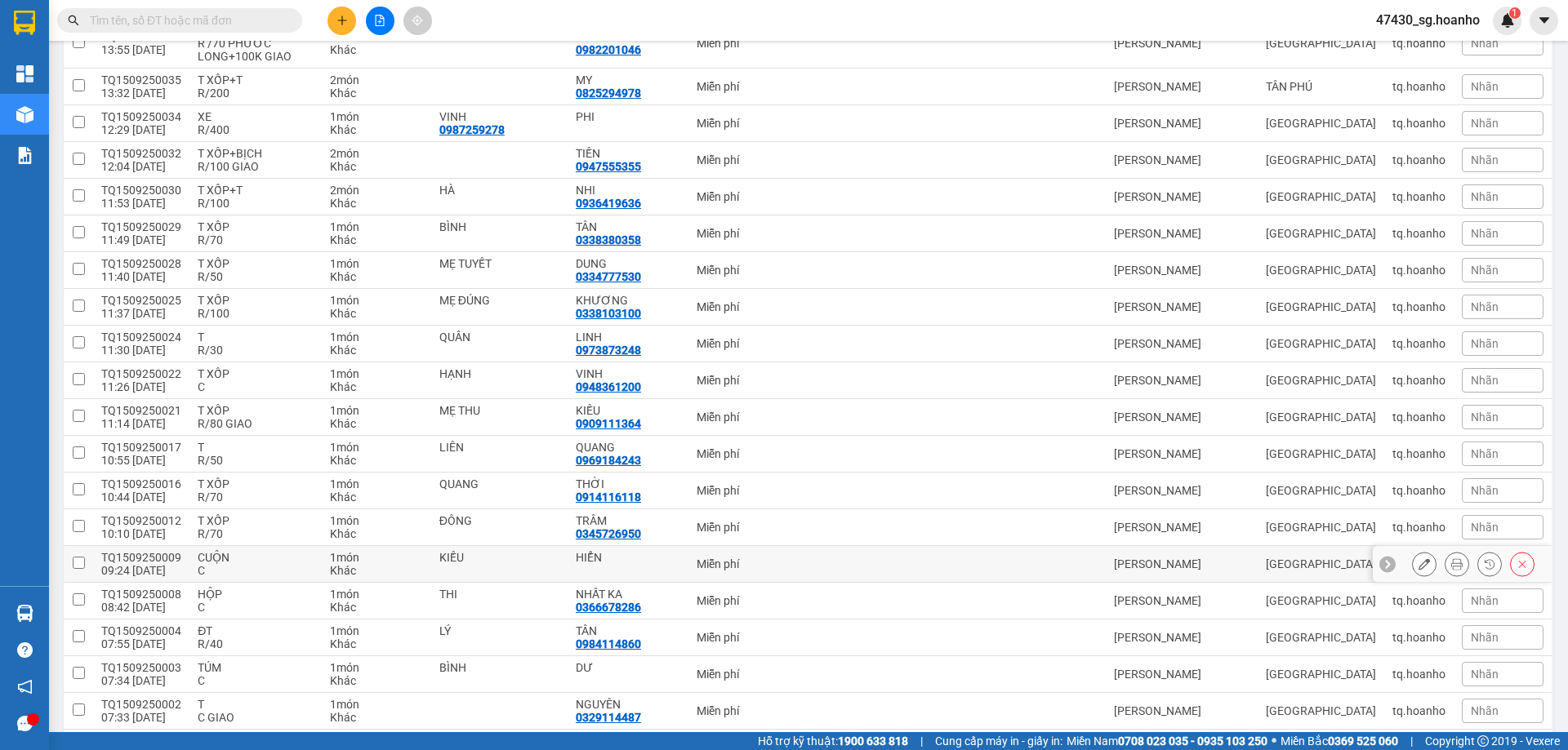
scroll to position [29, 0]
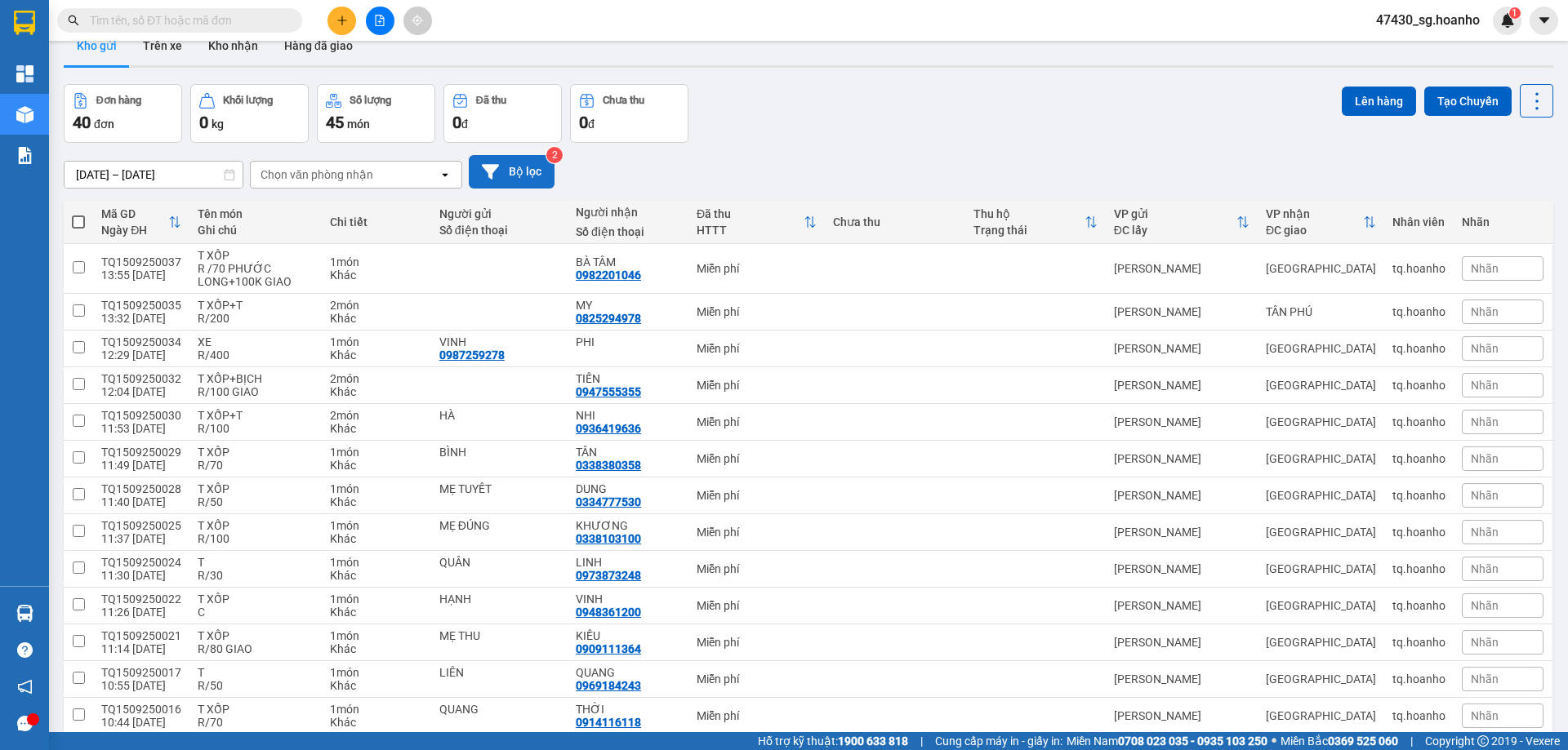
click at [488, 174] on icon at bounding box center [491, 172] width 17 height 15
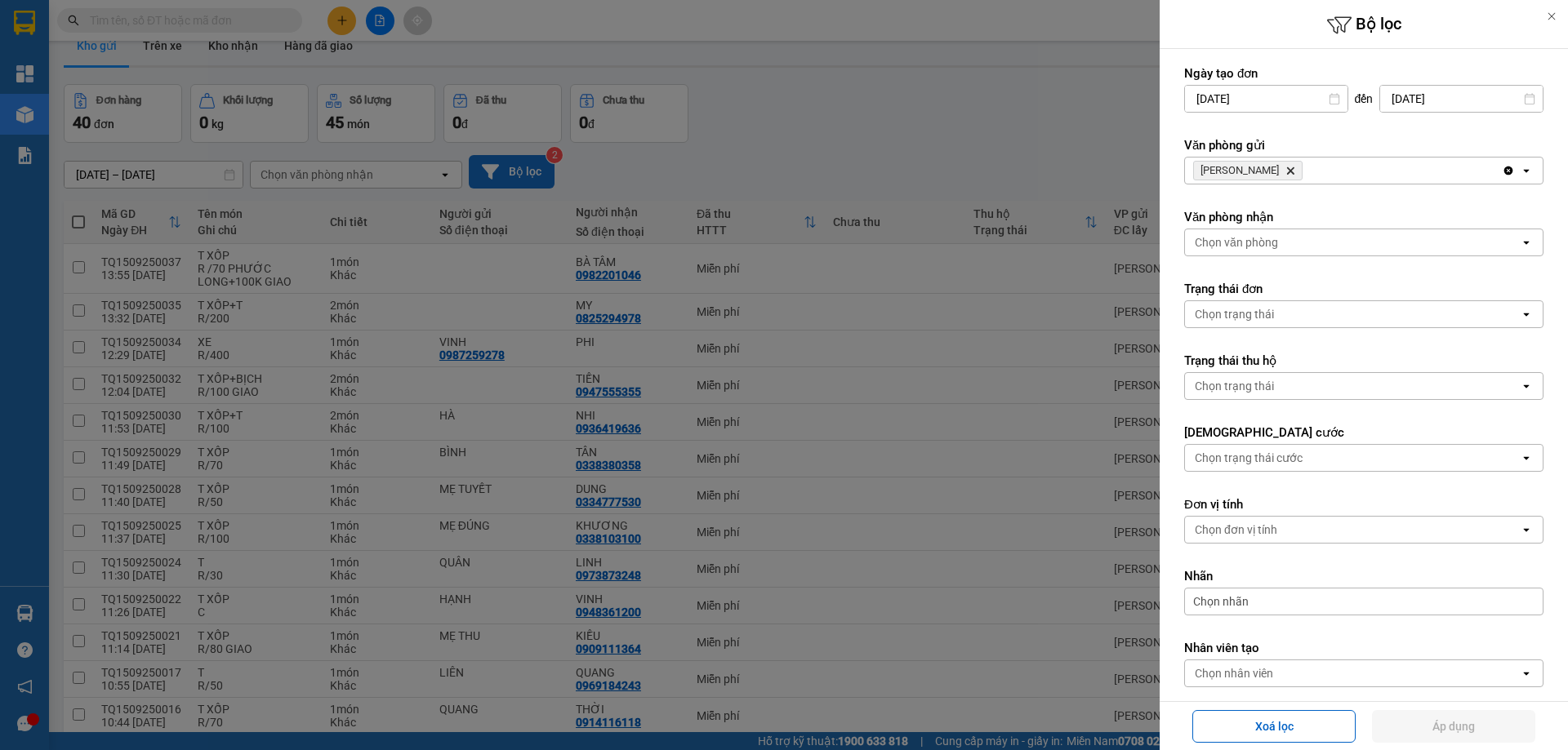
click at [1285, 167] on icon "Delete" at bounding box center [1290, 170] width 9 height 9
click at [1265, 169] on div "Chọn văn phòng" at bounding box center [1236, 170] width 84 height 16
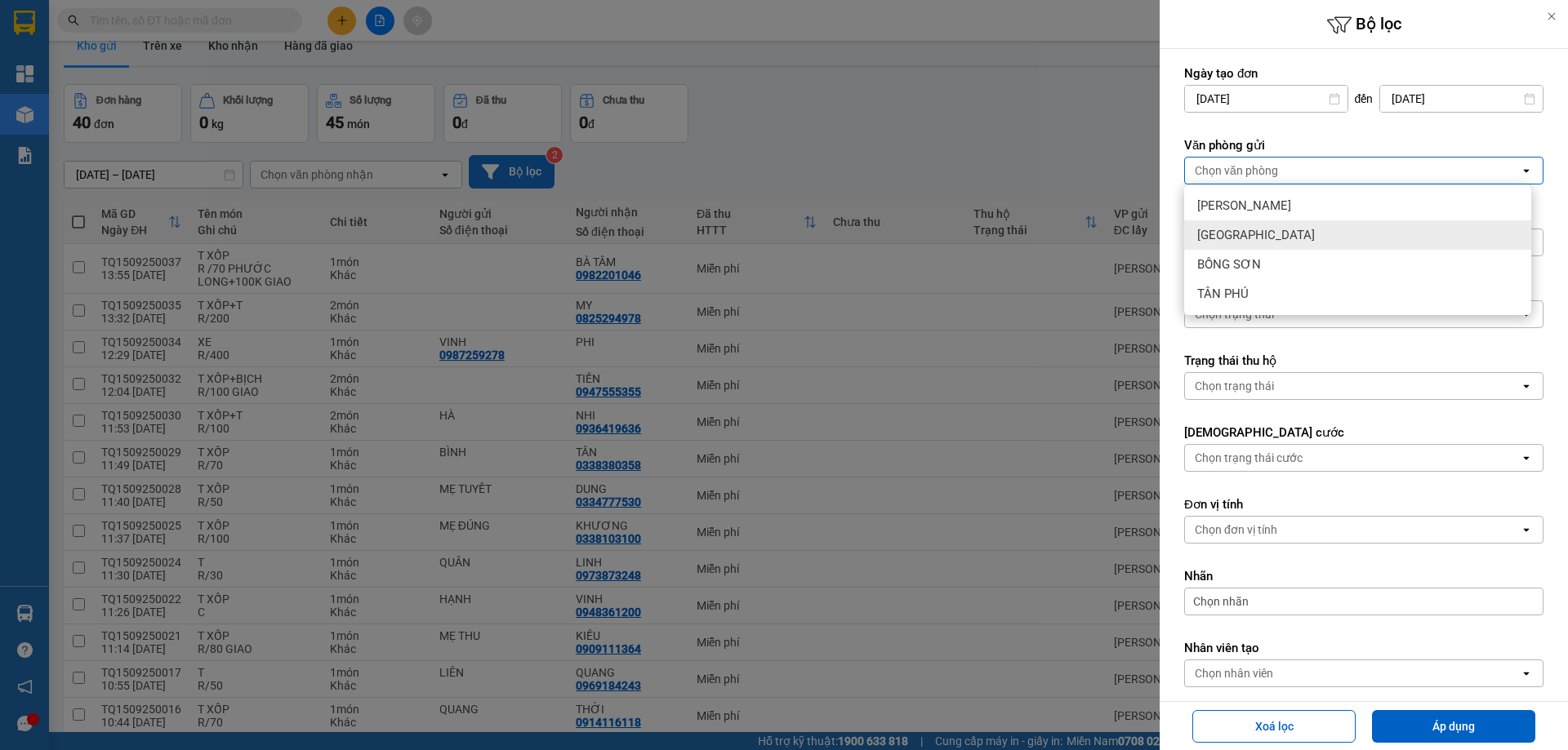
click at [1250, 230] on div "[GEOGRAPHIC_DATA]" at bounding box center [1357, 235] width 347 height 29
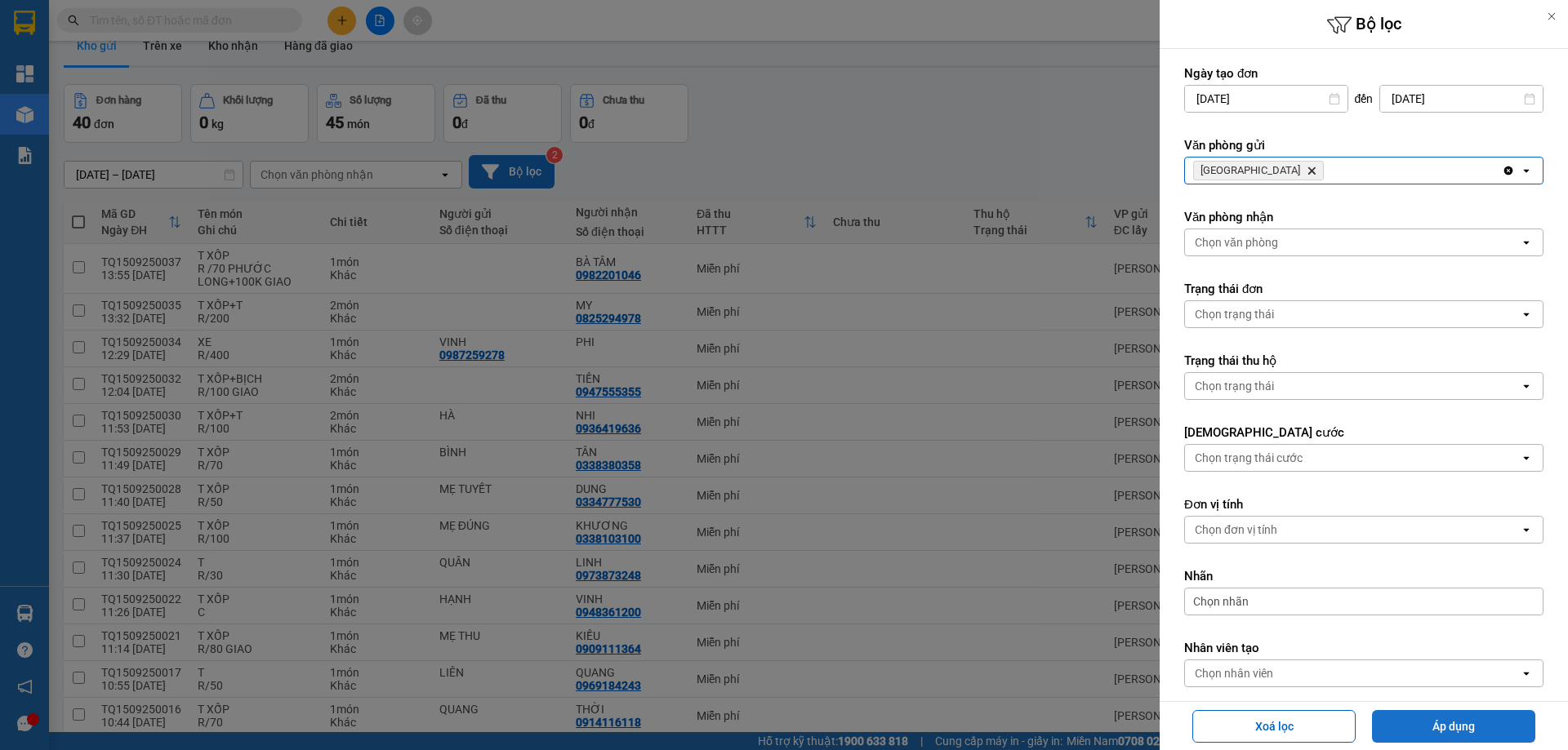
click at [1426, 713] on button "Áp dụng" at bounding box center [1453, 727] width 164 height 33
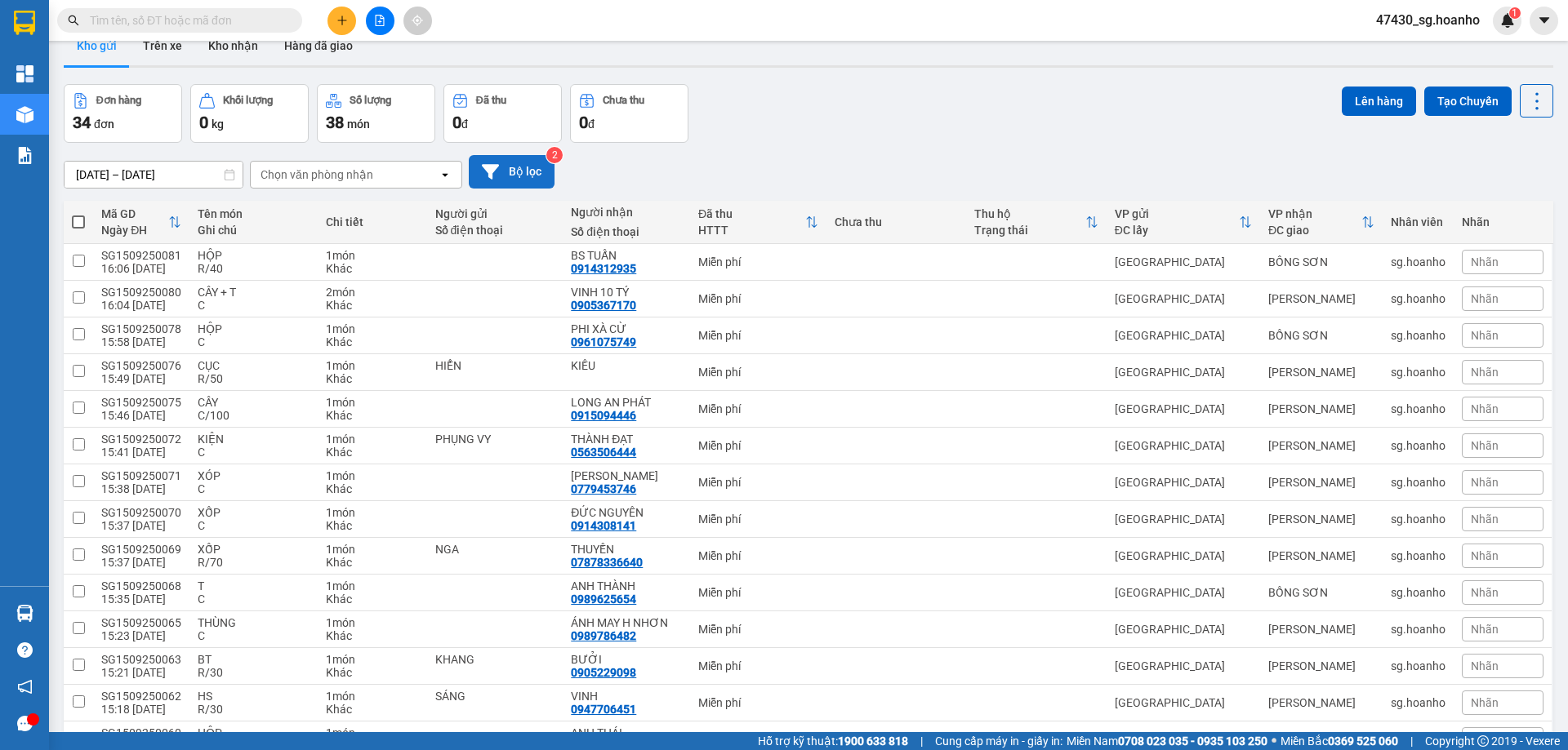
click at [532, 171] on button "Bộ lọc" at bounding box center [511, 172] width 86 height 34
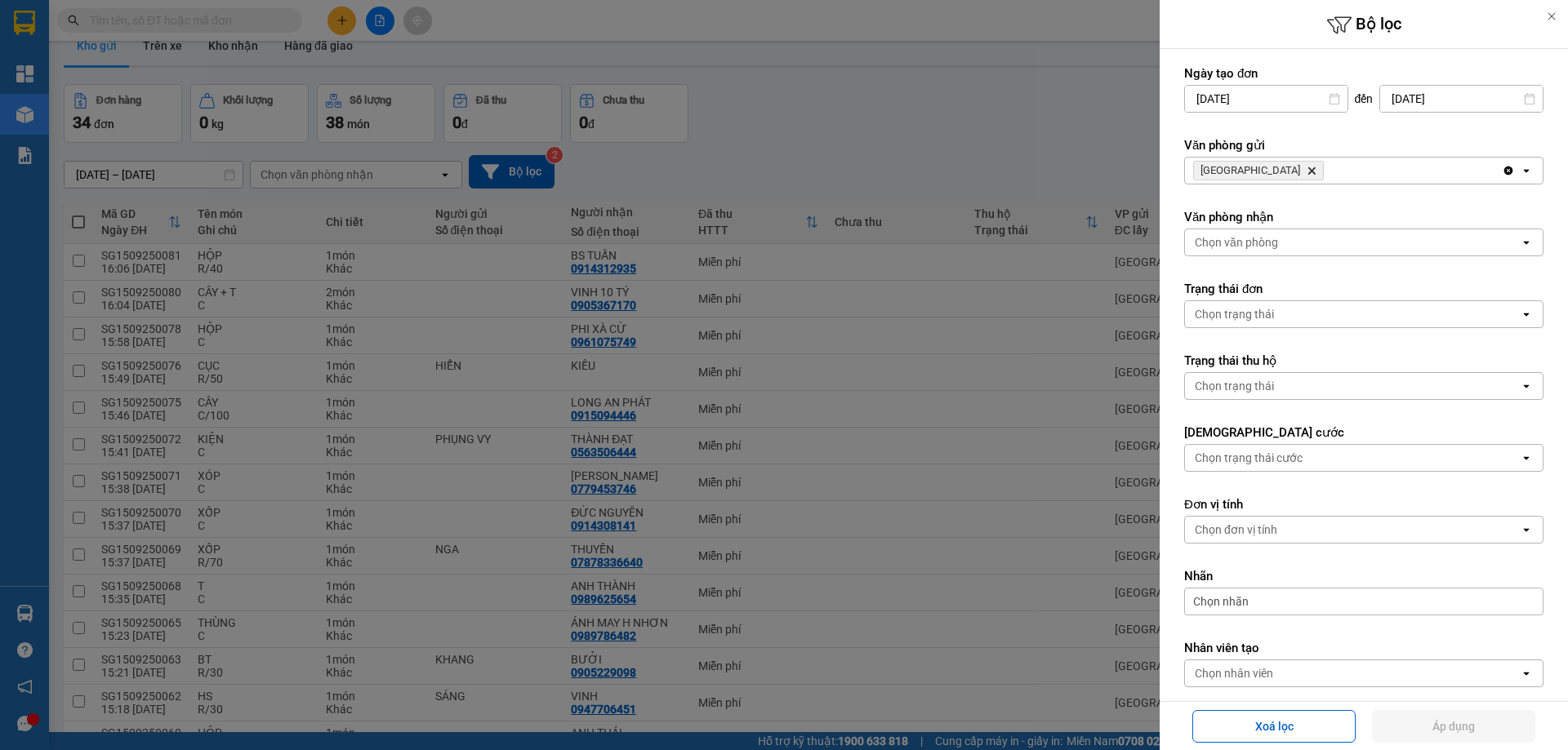
click at [925, 145] on div at bounding box center [784, 375] width 1568 height 750
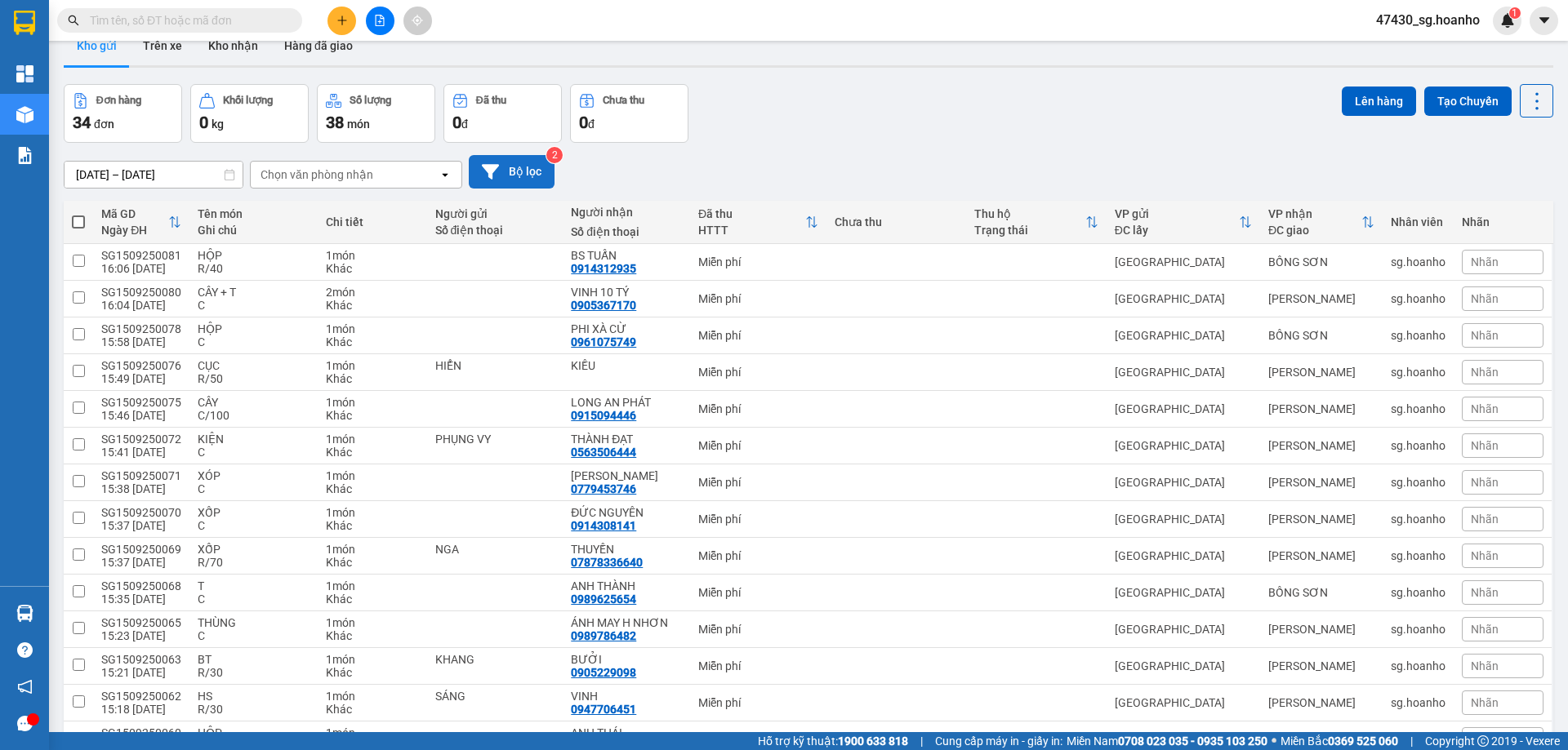
click at [512, 164] on button "Bộ lọc" at bounding box center [511, 172] width 86 height 34
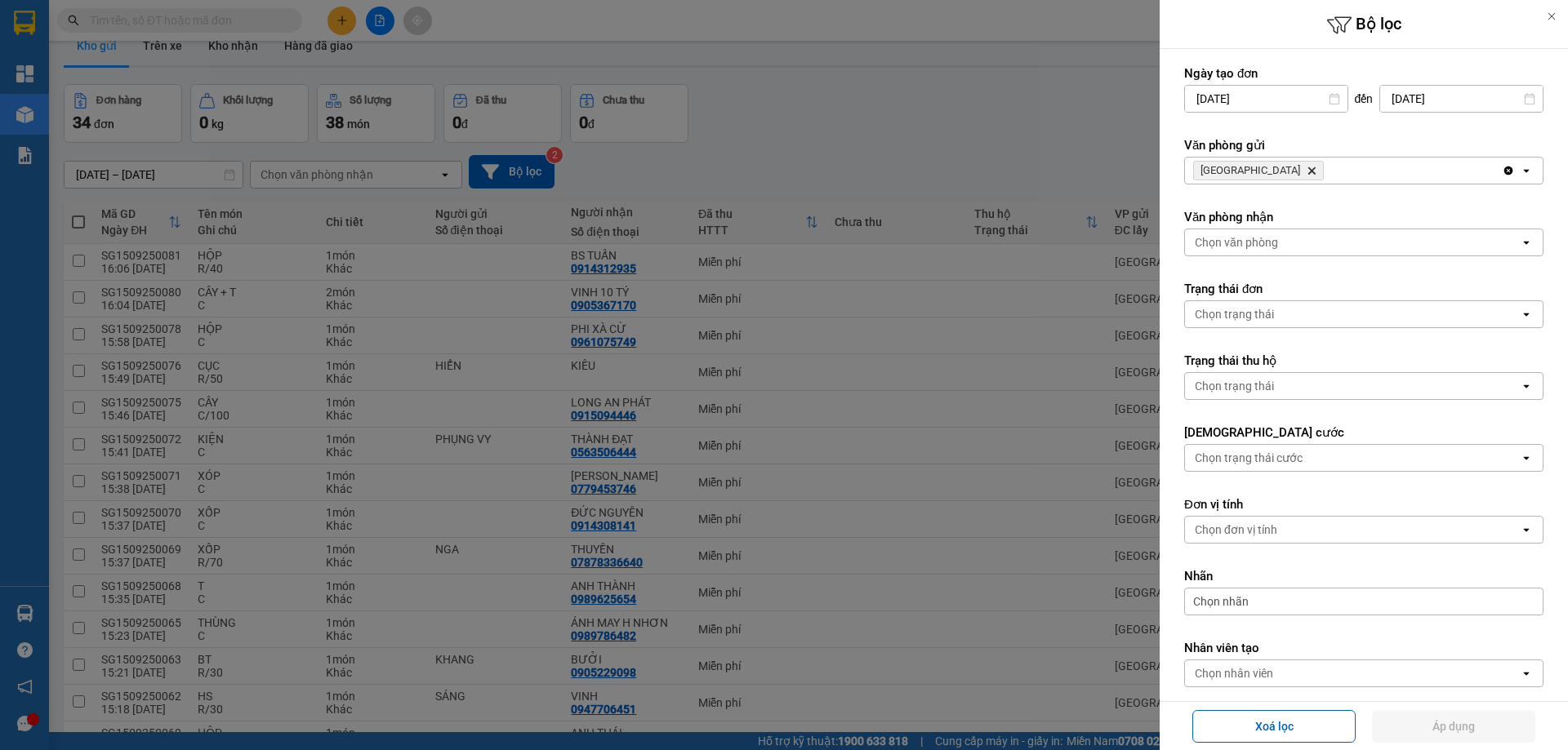
click at [1309, 170] on icon "SÀI GÒN, close by backspace" at bounding box center [1312, 171] width 8 height 8
click at [1253, 170] on div "Chọn văn phòng" at bounding box center [1236, 170] width 84 height 16
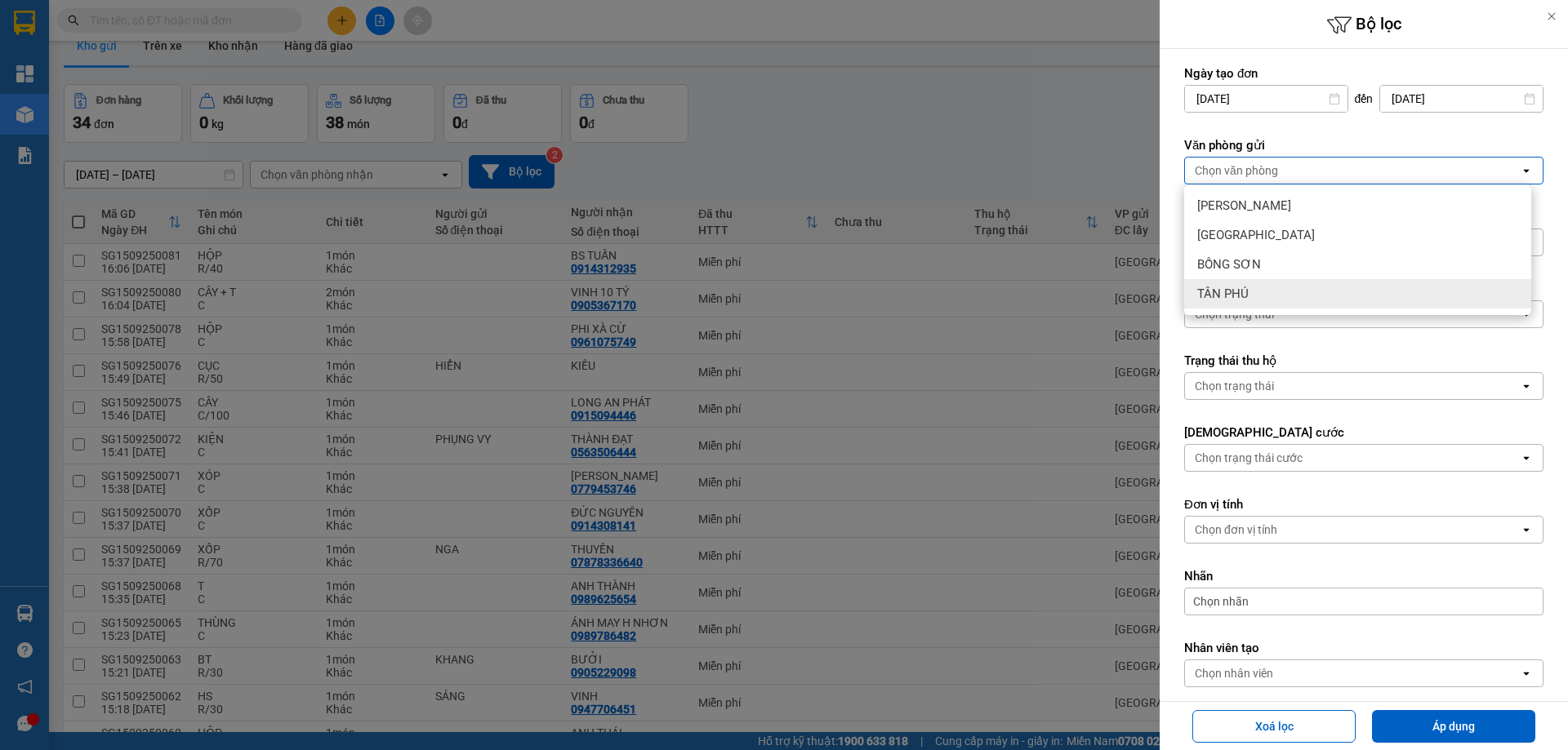
click at [1244, 288] on span "TÂN PHÚ" at bounding box center [1223, 293] width 52 height 16
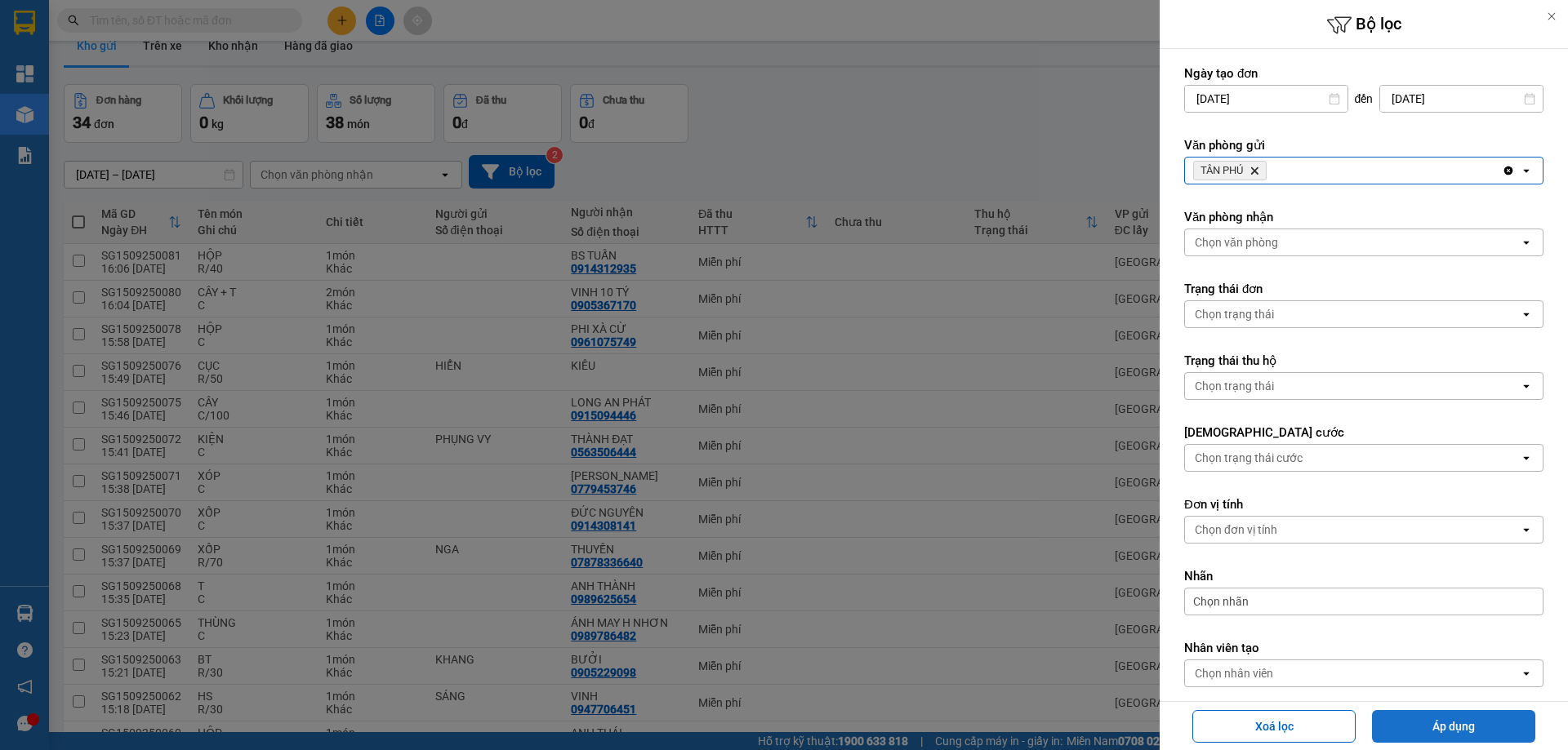
click at [1503, 719] on button "Áp dụng" at bounding box center [1453, 727] width 164 height 33
